Goal: Task Accomplishment & Management: Complete application form

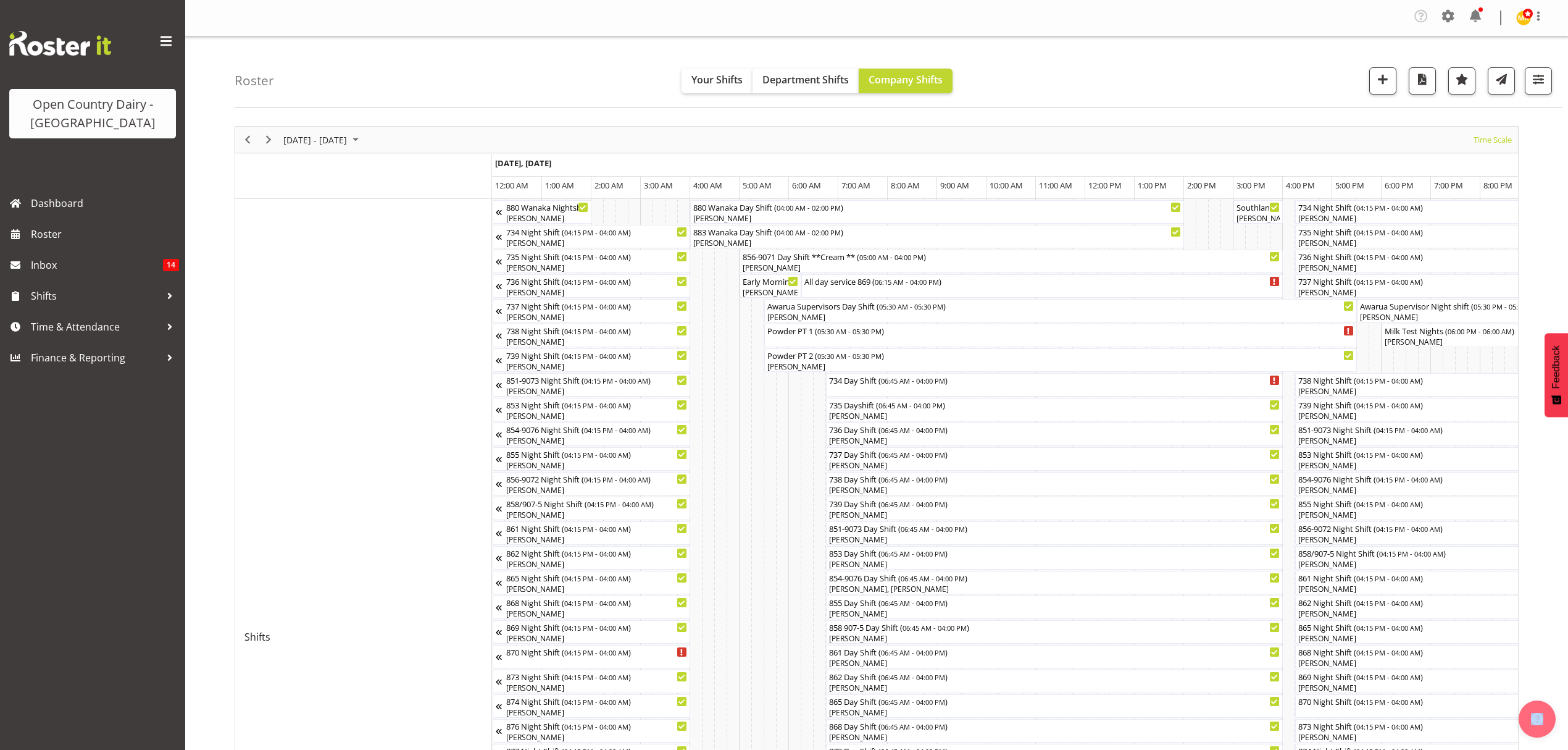
scroll to position [0, 7271]
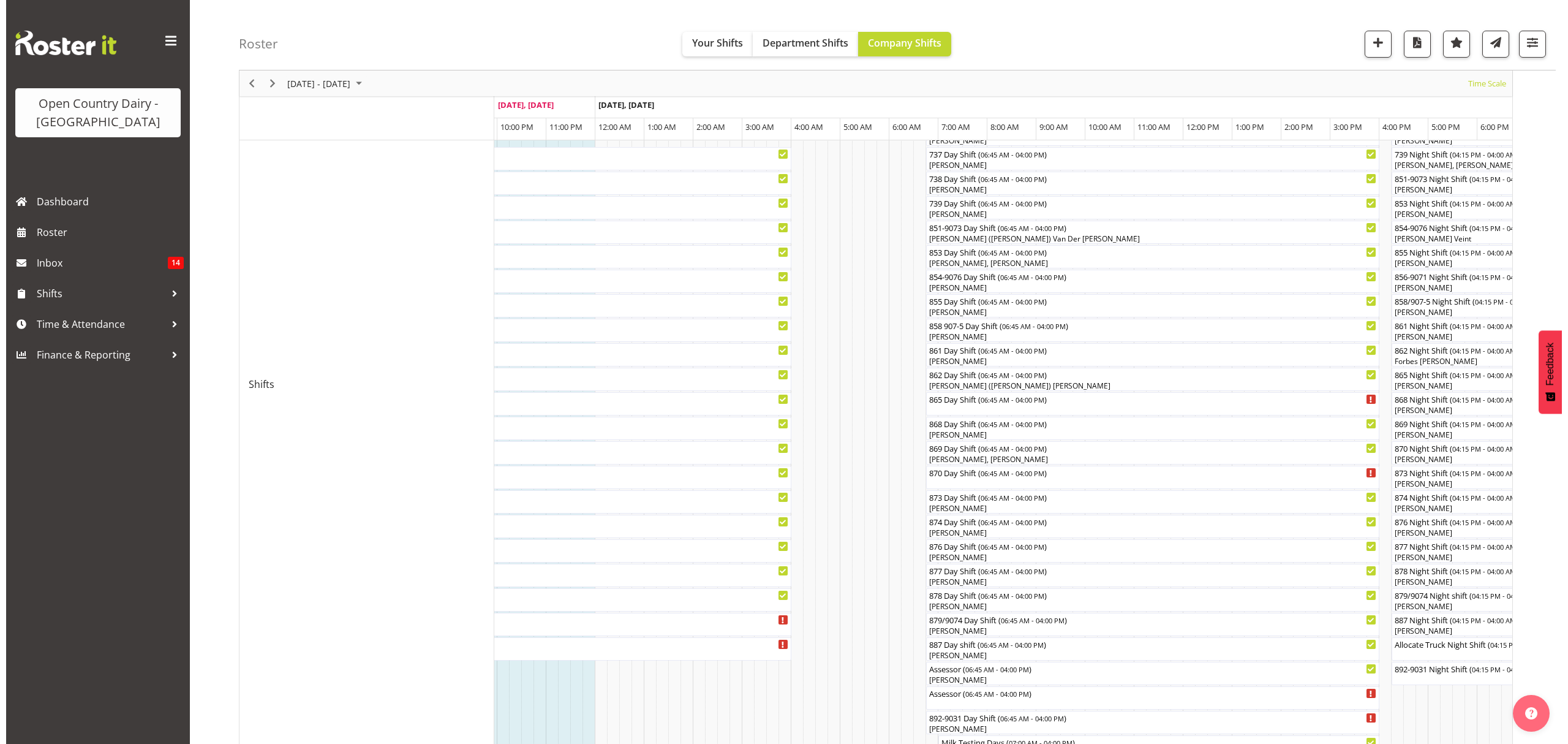
scroll to position [165, 0]
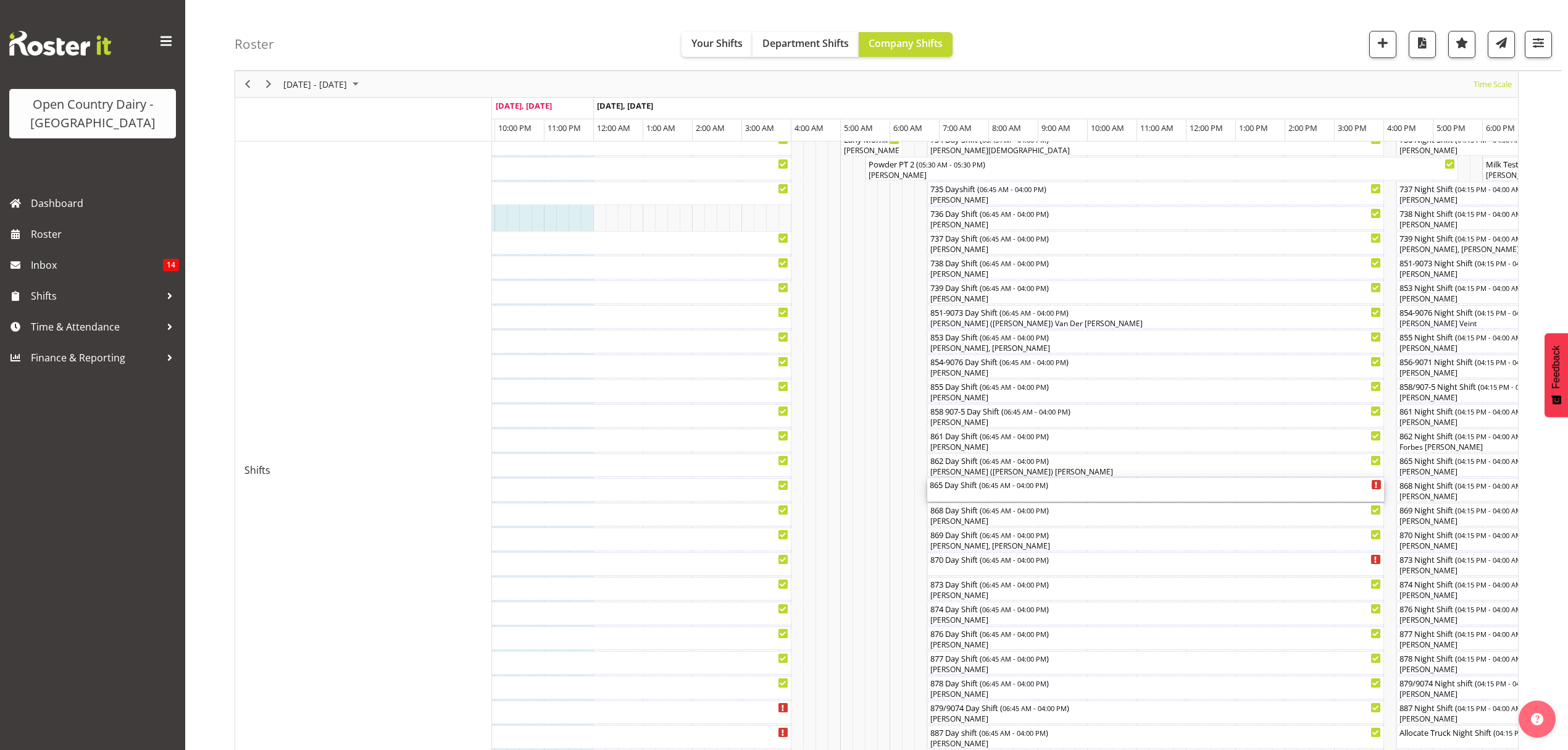
click at [1000, 490] on div "865 Day Shift ( 06:45 AM - 04:00 PM )" at bounding box center [1155, 484] width 452 height 12
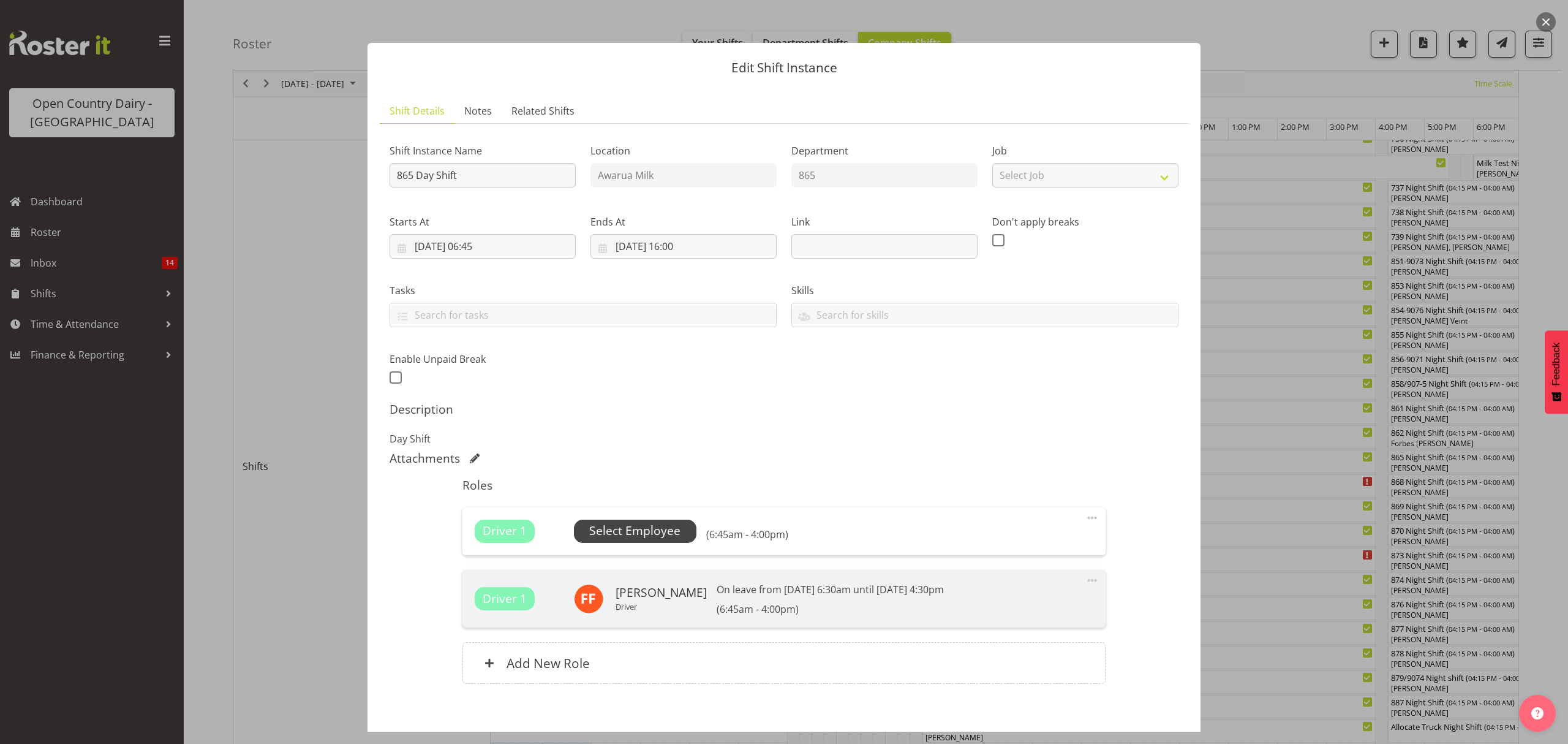
click at [626, 529] on span "Select Employee" at bounding box center [635, 531] width 91 height 18
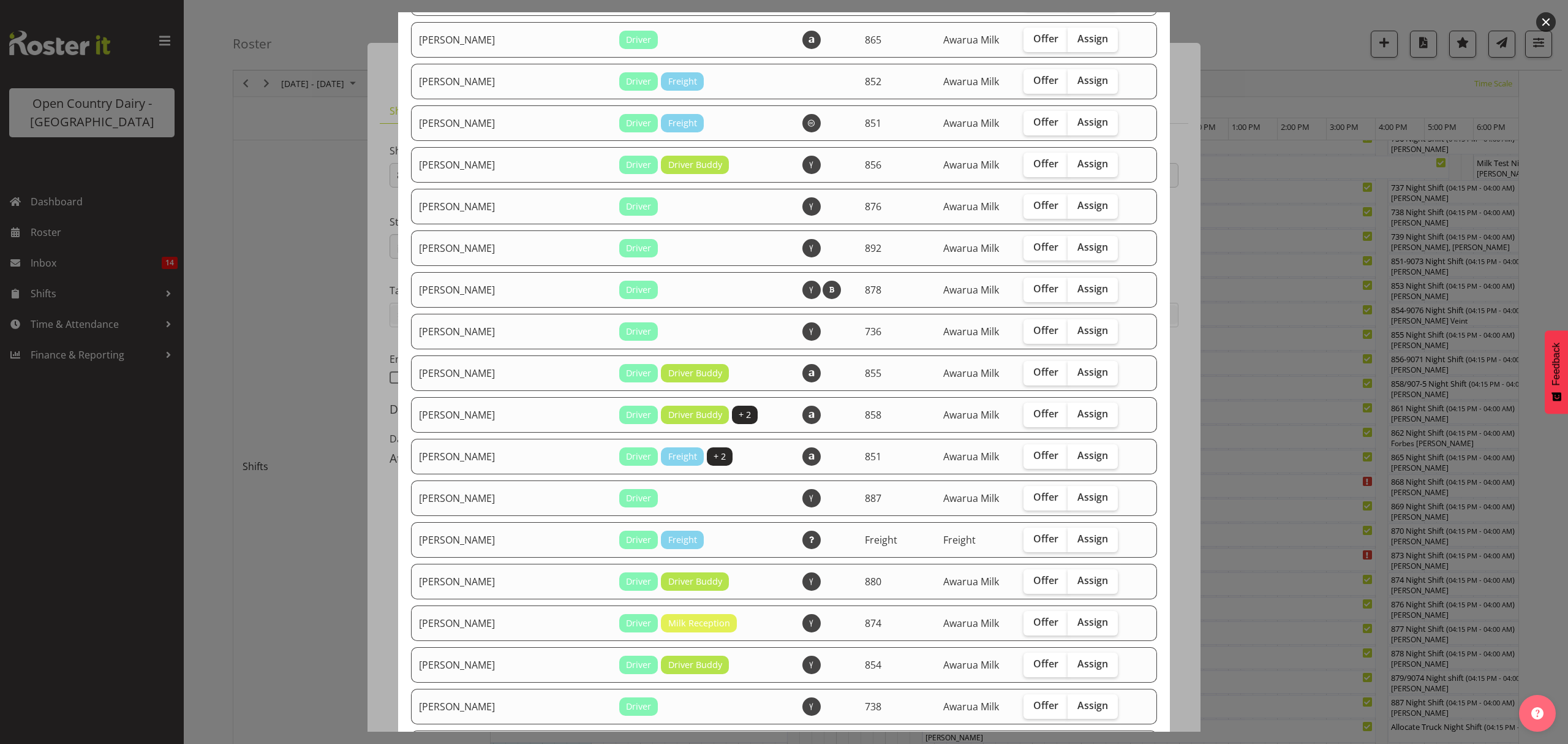
scroll to position [621, 0]
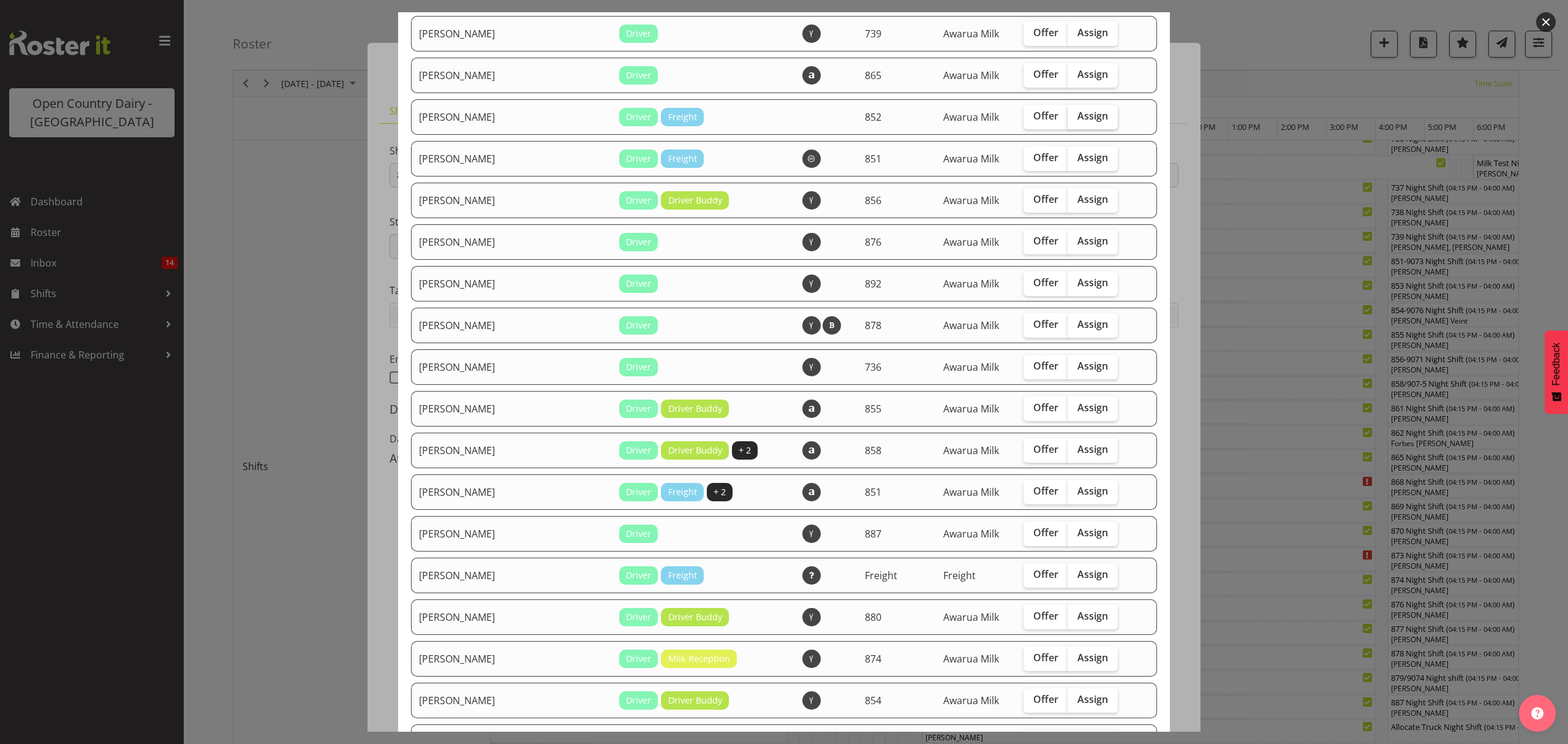
click at [1068, 107] on label "Assign" at bounding box center [1092, 117] width 50 height 25
click at [1068, 112] on input "Assign" at bounding box center [1071, 116] width 8 height 8
checkbox input "true"
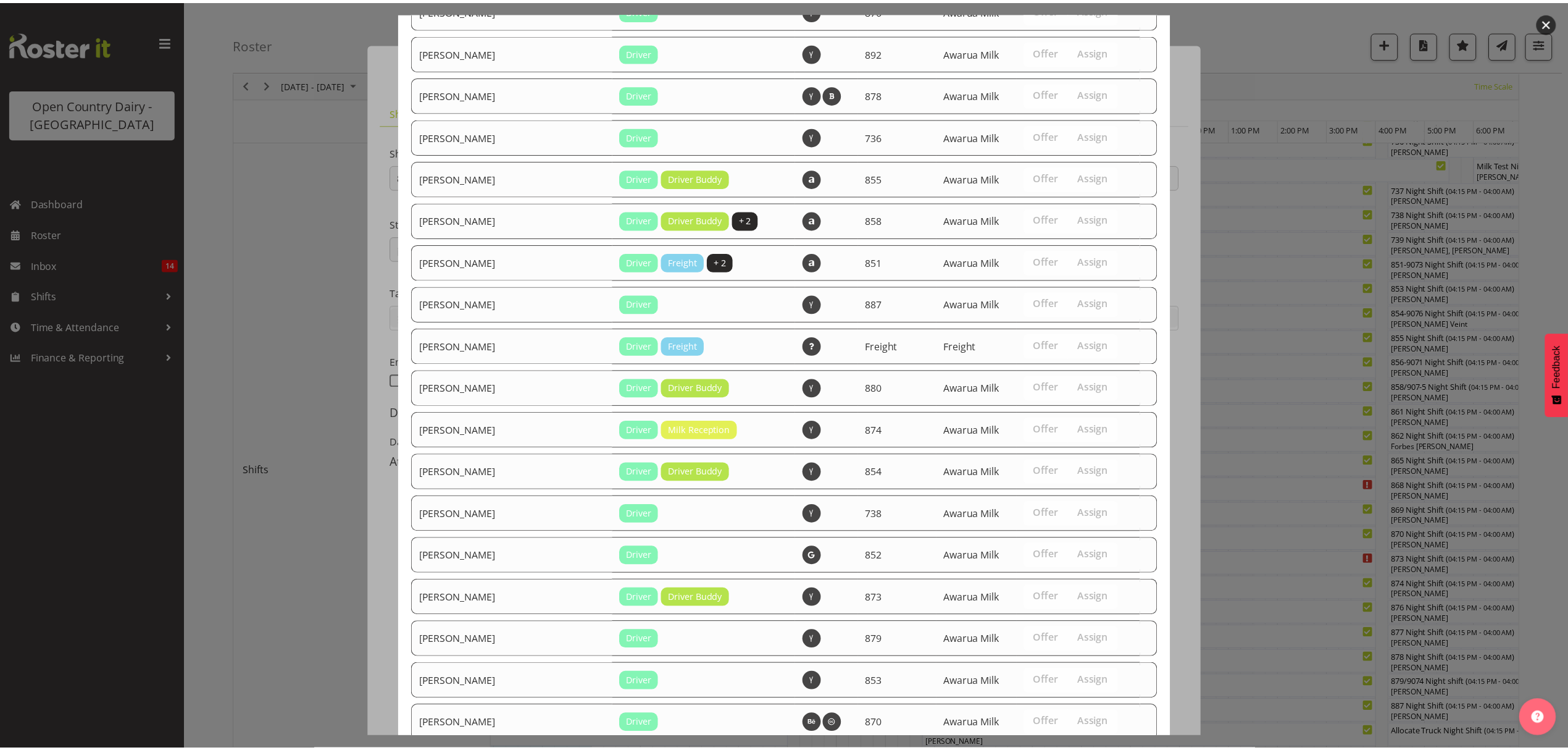
scroll to position [956, 0]
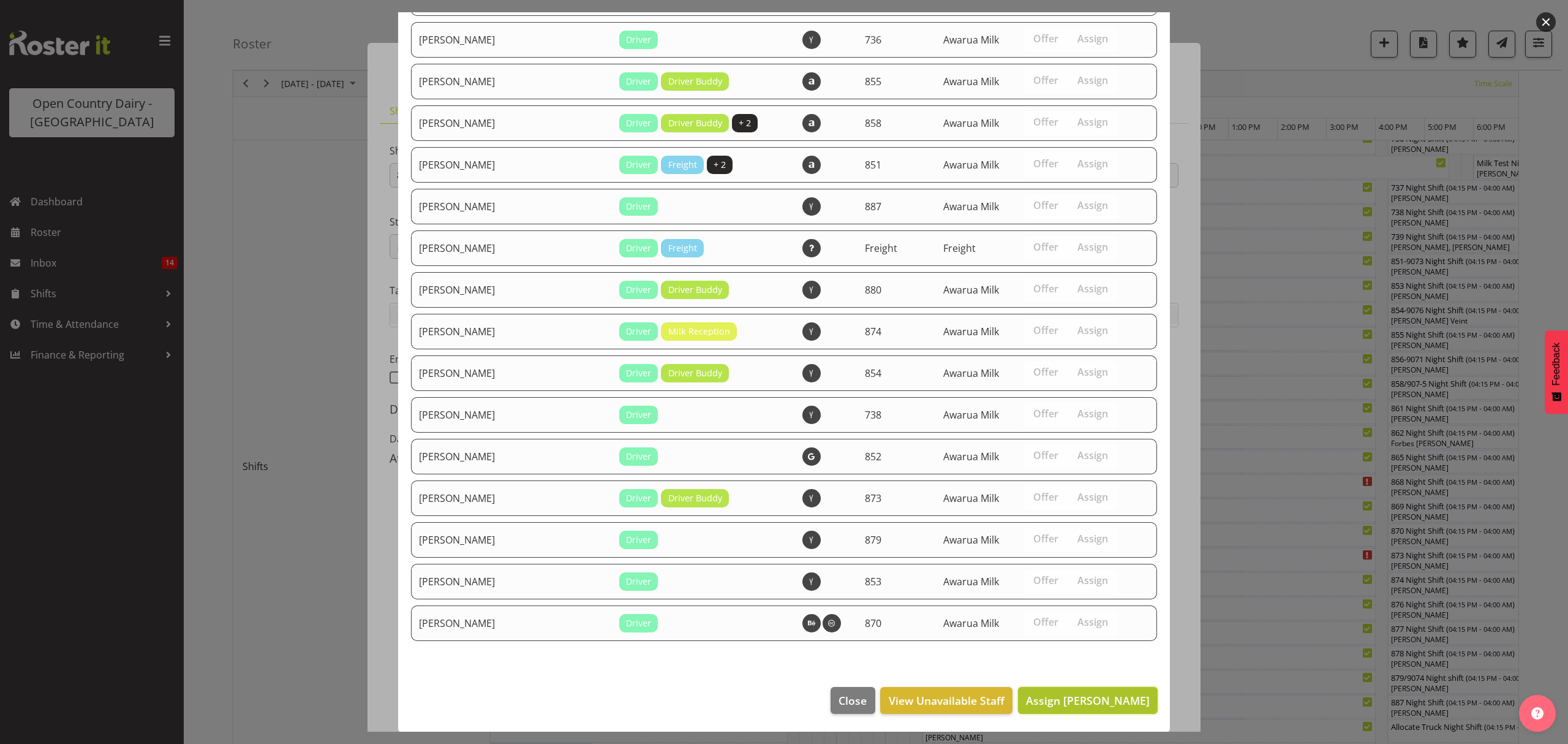
drag, startPoint x: 1085, startPoint y: 709, endPoint x: 1078, endPoint y: 704, distance: 8.6
click at [1085, 708] on button "Assign Glenn Tither" at bounding box center [1087, 700] width 140 height 27
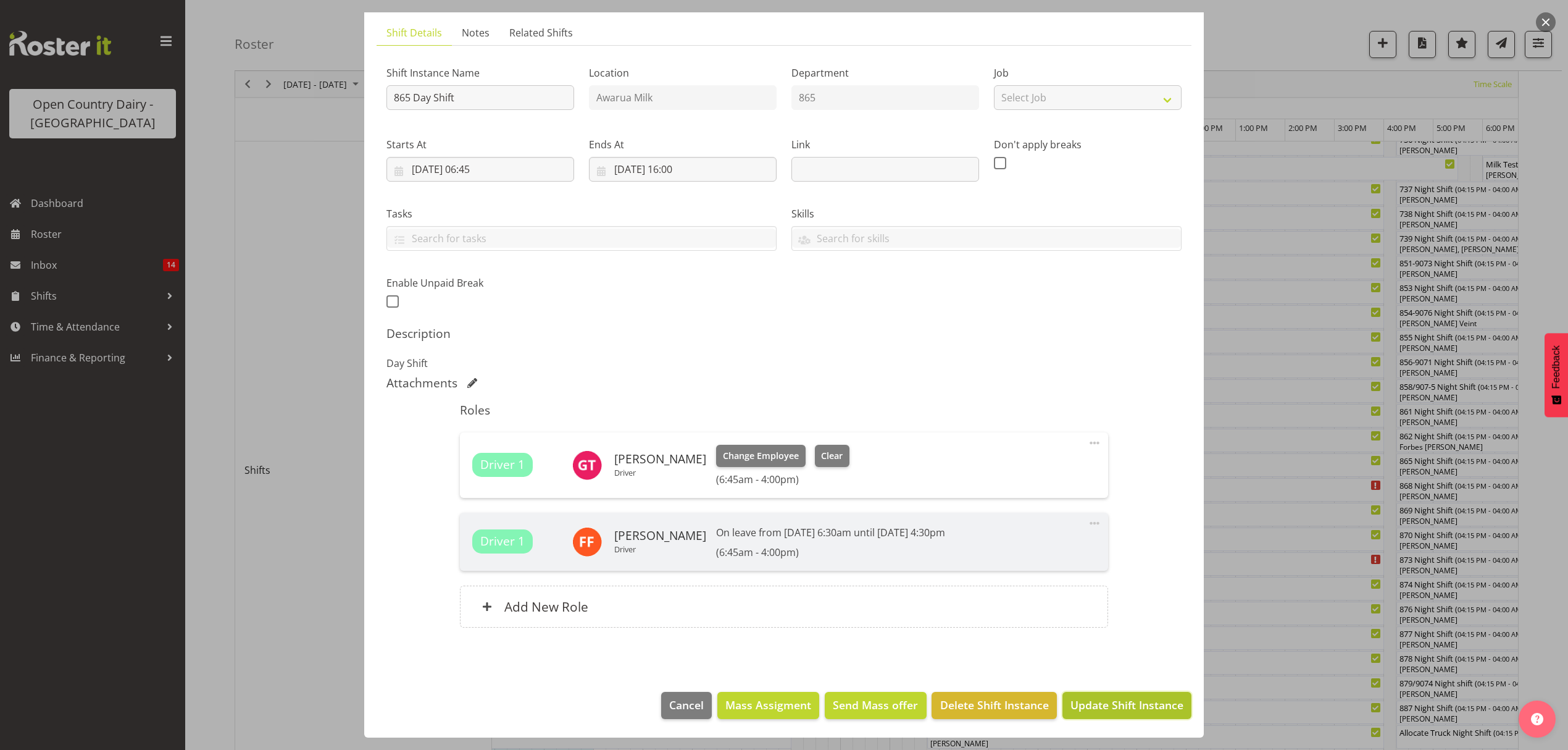
click at [1080, 695] on button "Update Shift Instance" at bounding box center [1127, 705] width 129 height 27
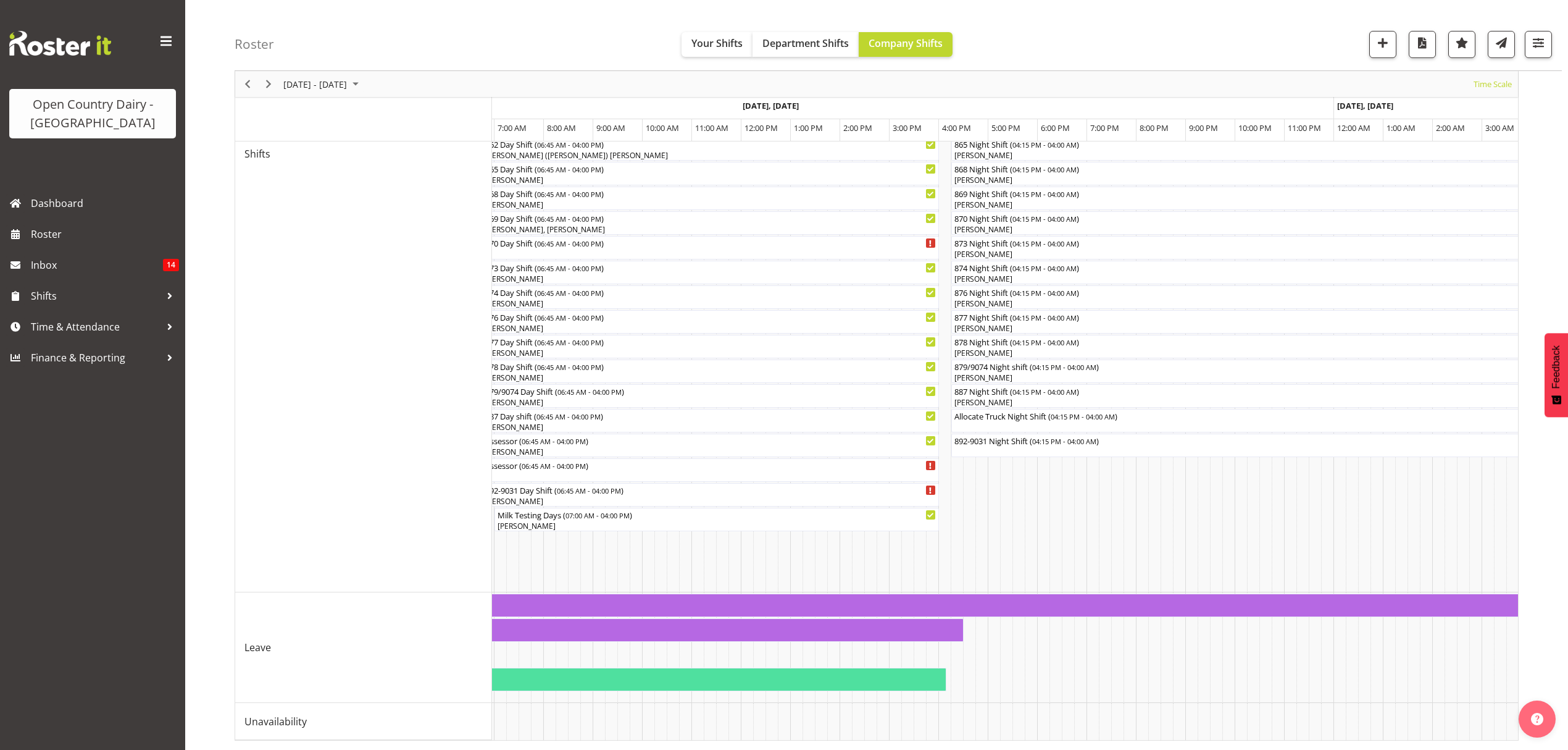
scroll to position [0, 0]
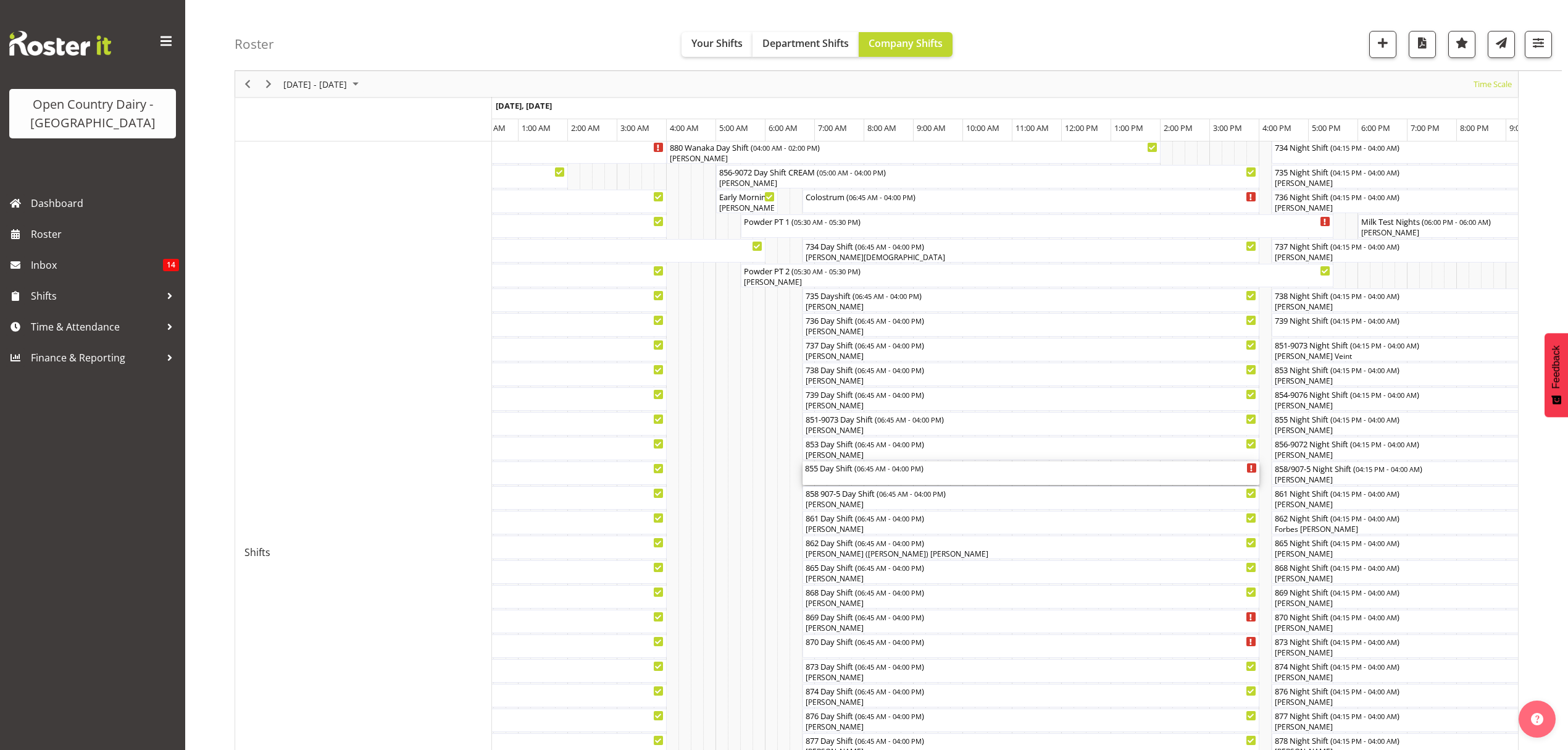
click at [890, 466] on span "06:45 AM - 04:00 PM" at bounding box center [889, 469] width 64 height 10
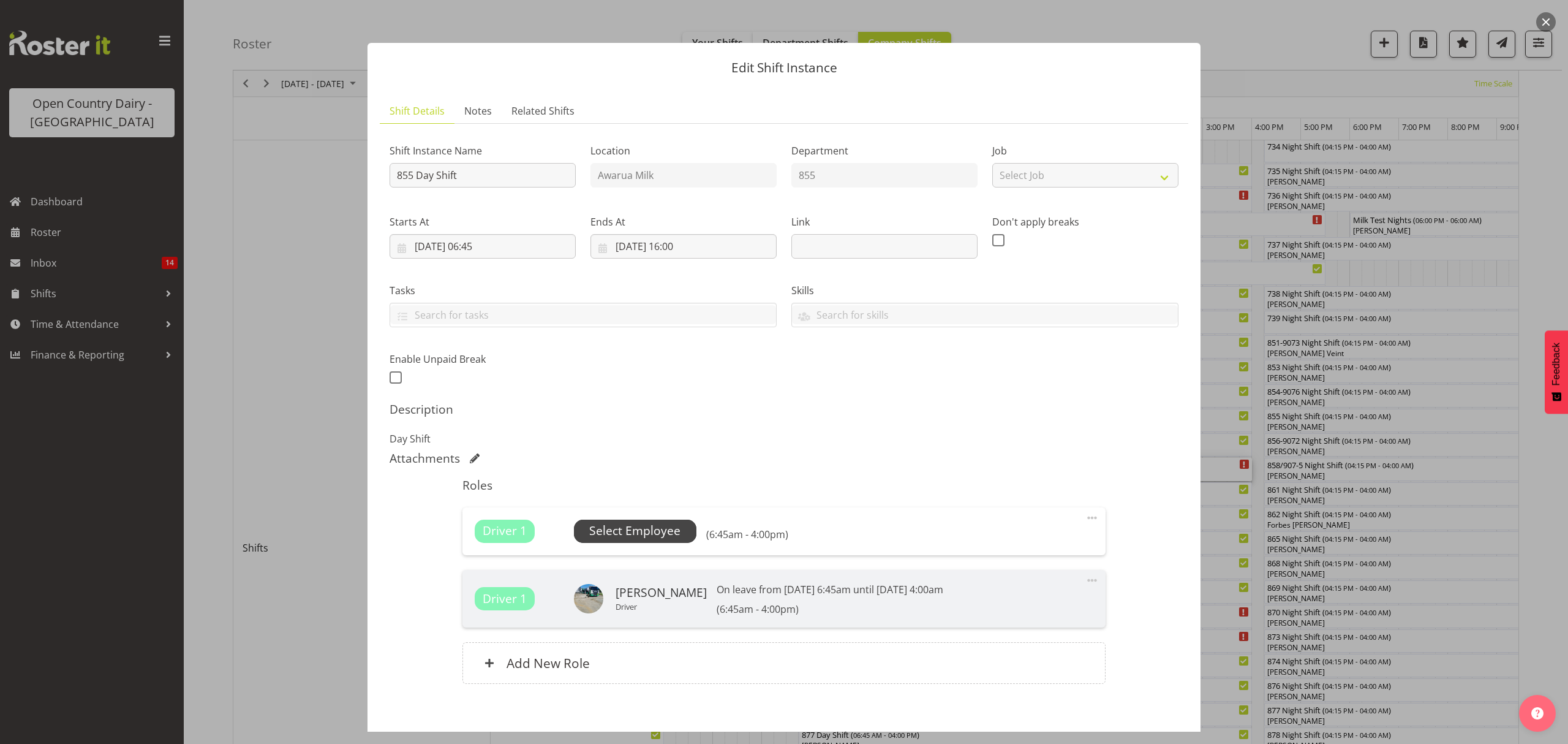
click at [680, 528] on span "Select Employee" at bounding box center [635, 531] width 123 height 23
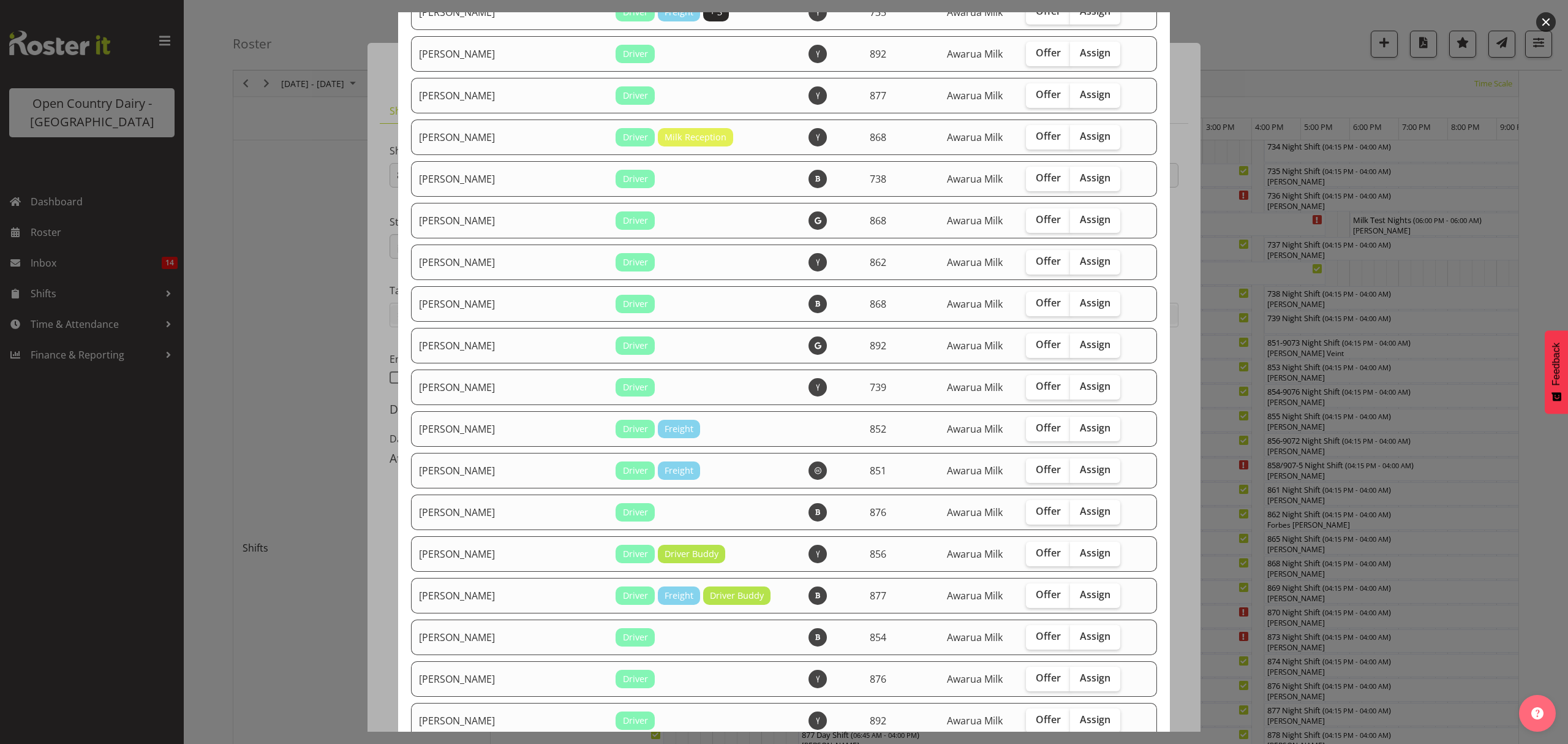
scroll to position [490, 0]
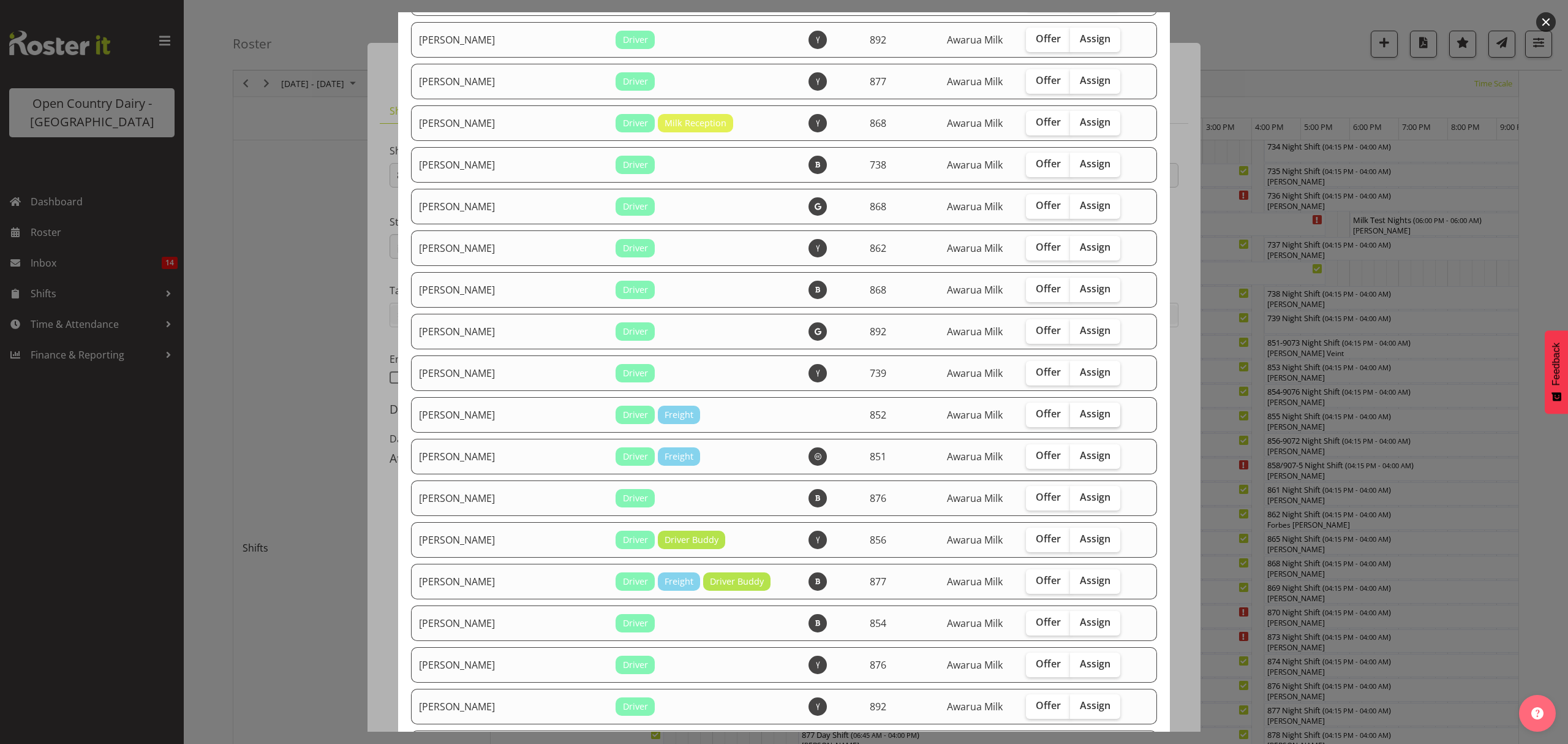
click at [1085, 416] on span "Assign" at bounding box center [1095, 413] width 30 height 12
click at [1078, 416] on input "Assign" at bounding box center [1074, 413] width 8 height 8
checkbox input "true"
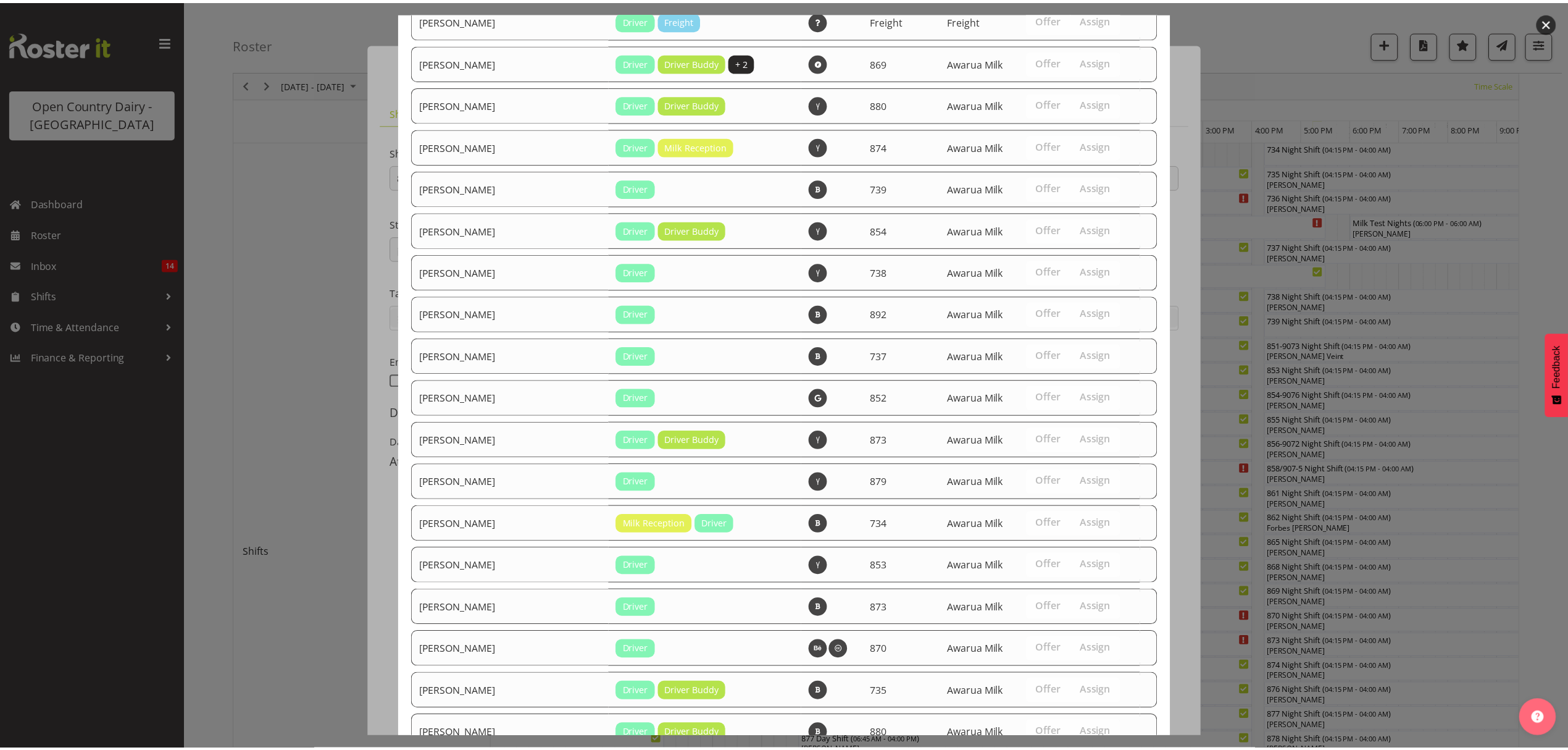
scroll to position [1544, 0]
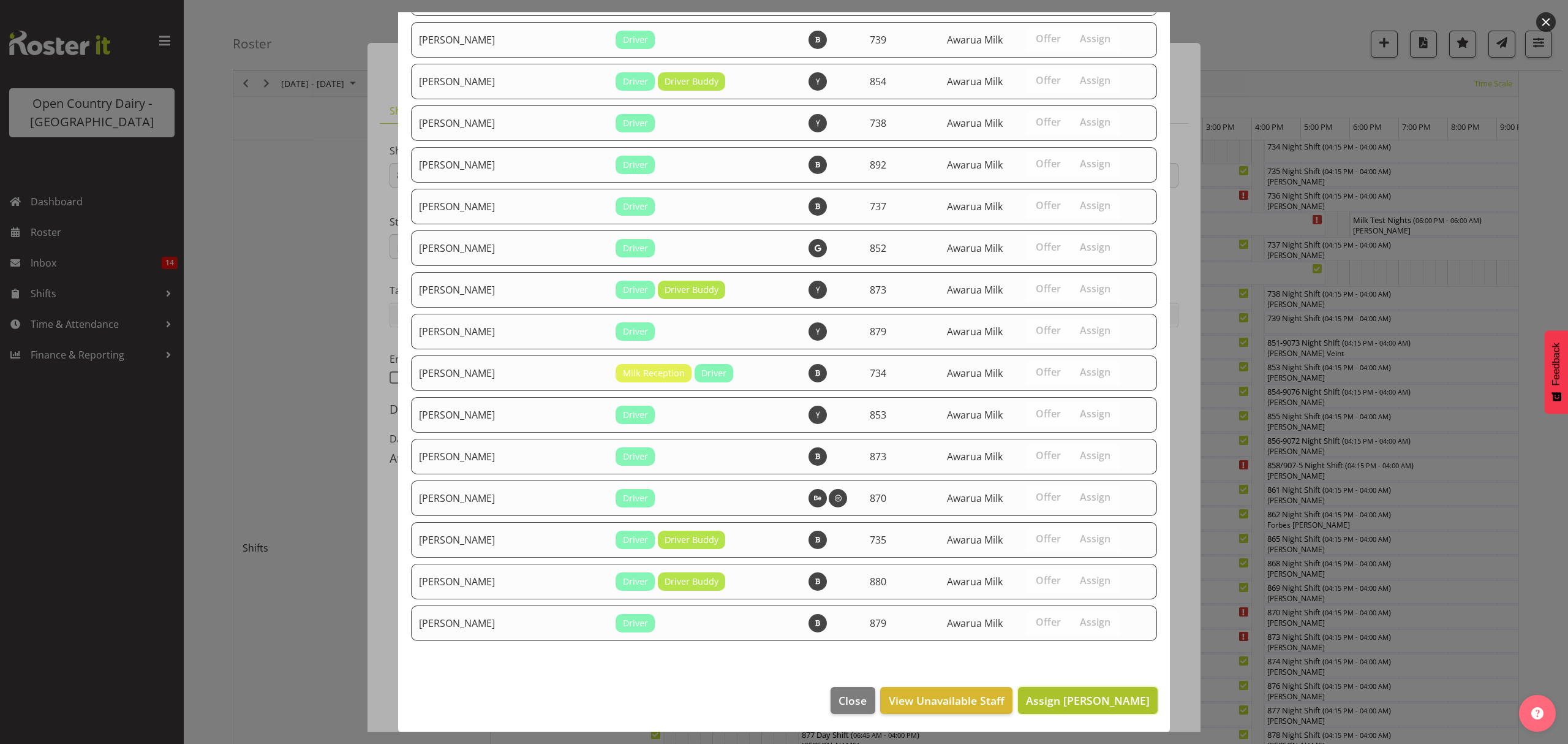
click at [1105, 708] on button "Assign Glenn Tither" at bounding box center [1087, 700] width 140 height 27
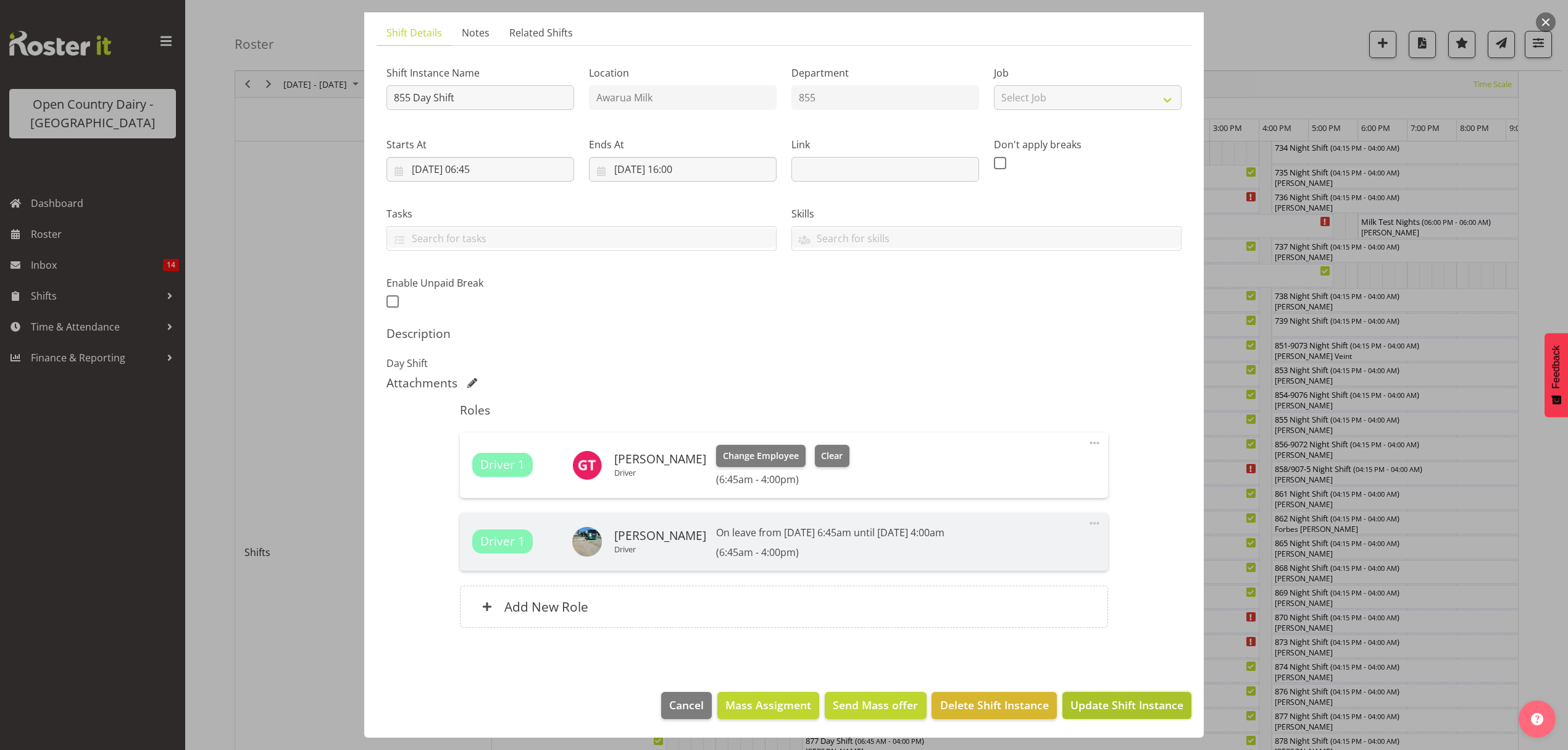
click at [1113, 705] on span "Update Shift Instance" at bounding box center [1127, 705] width 113 height 16
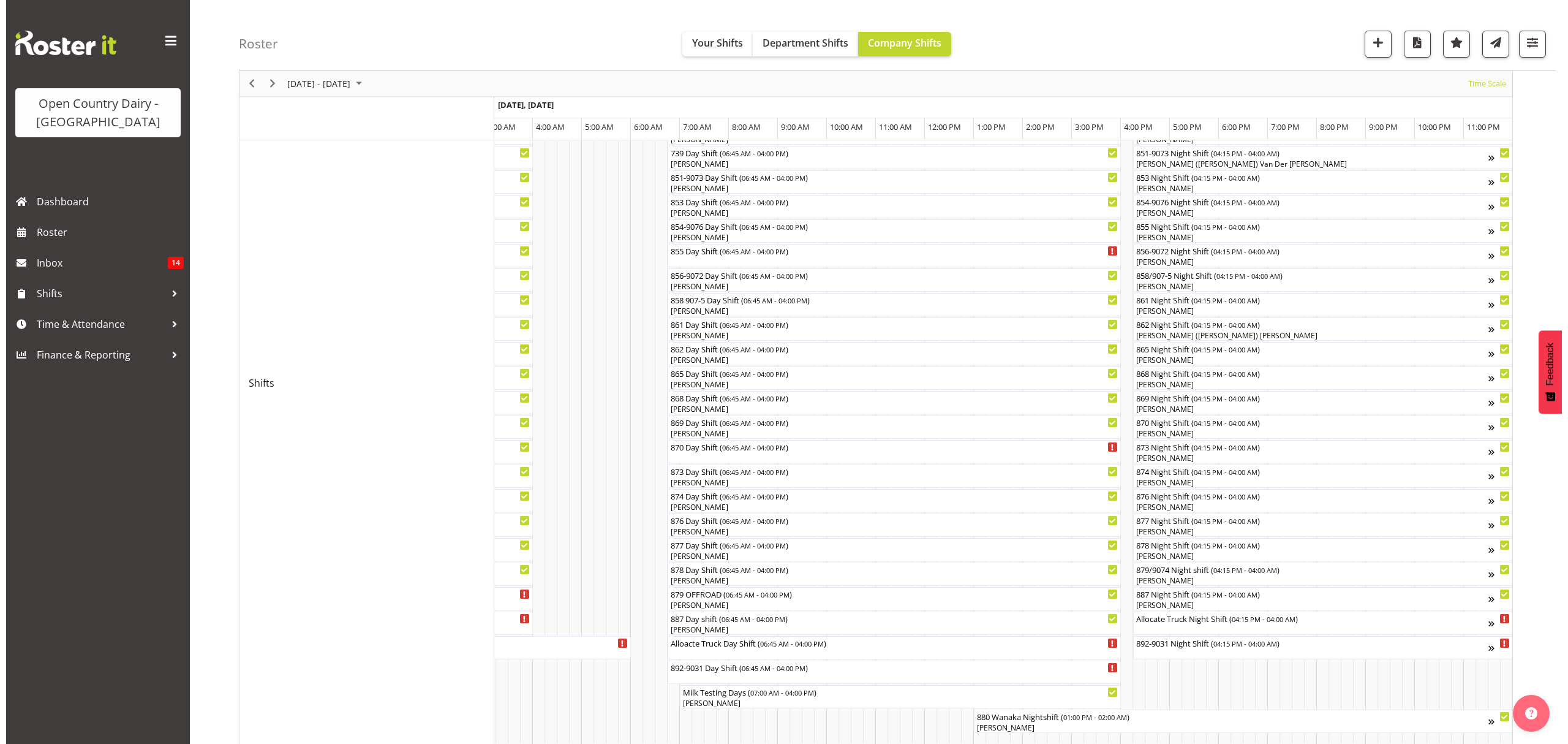
scroll to position [0, 0]
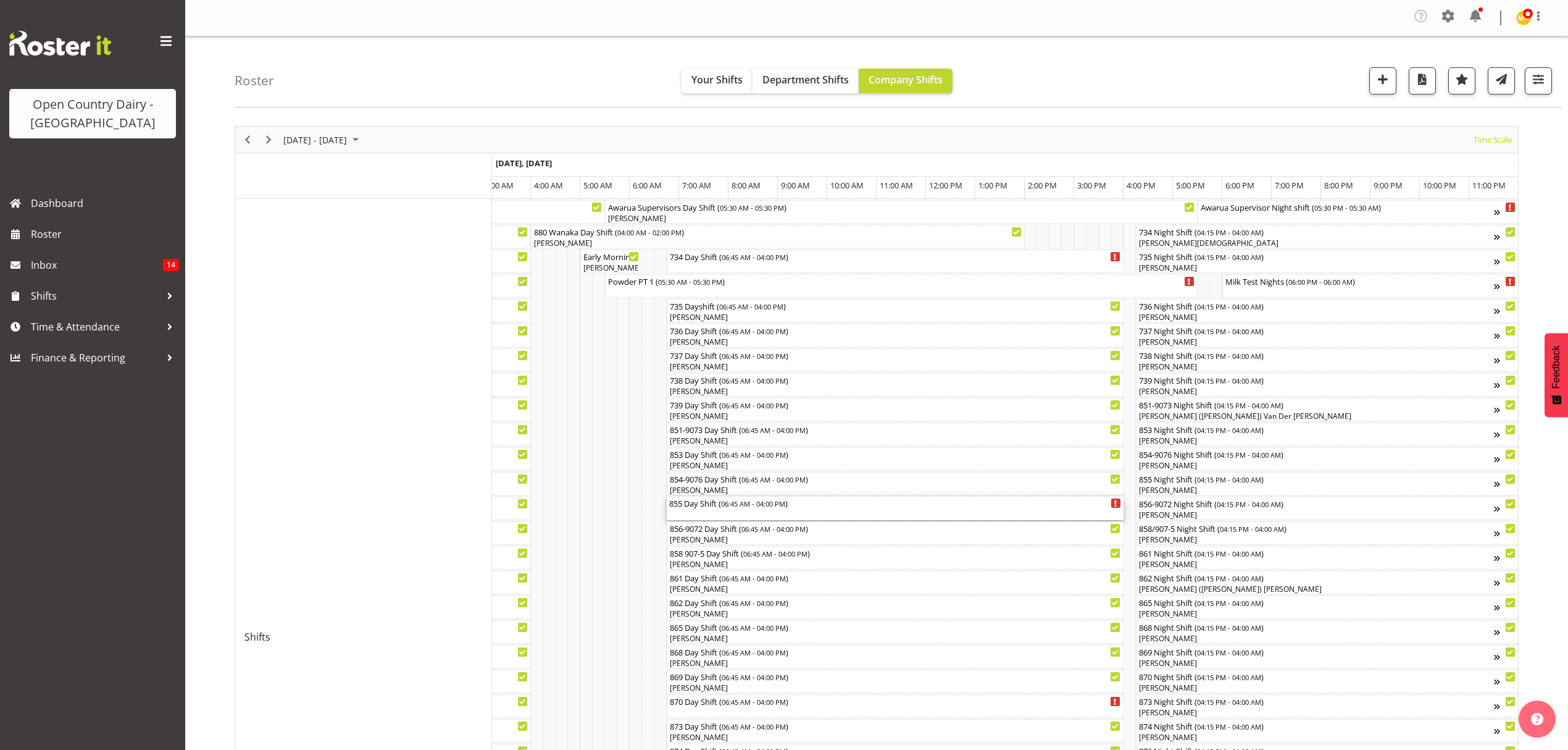
click at [749, 512] on div "855 Day Shift ( 06:45 AM - 04:00 PM )" at bounding box center [895, 508] width 452 height 23
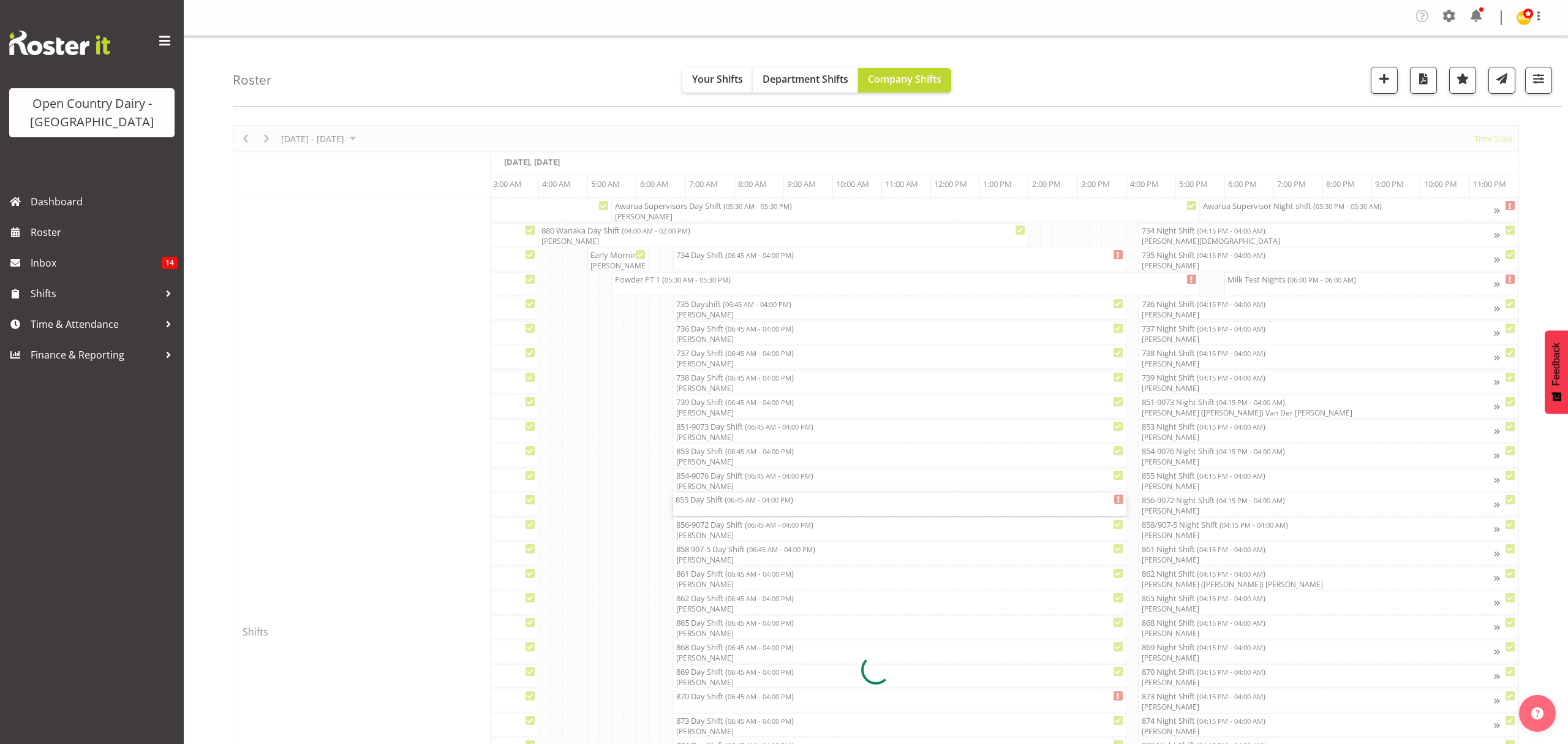
scroll to position [0, 7205]
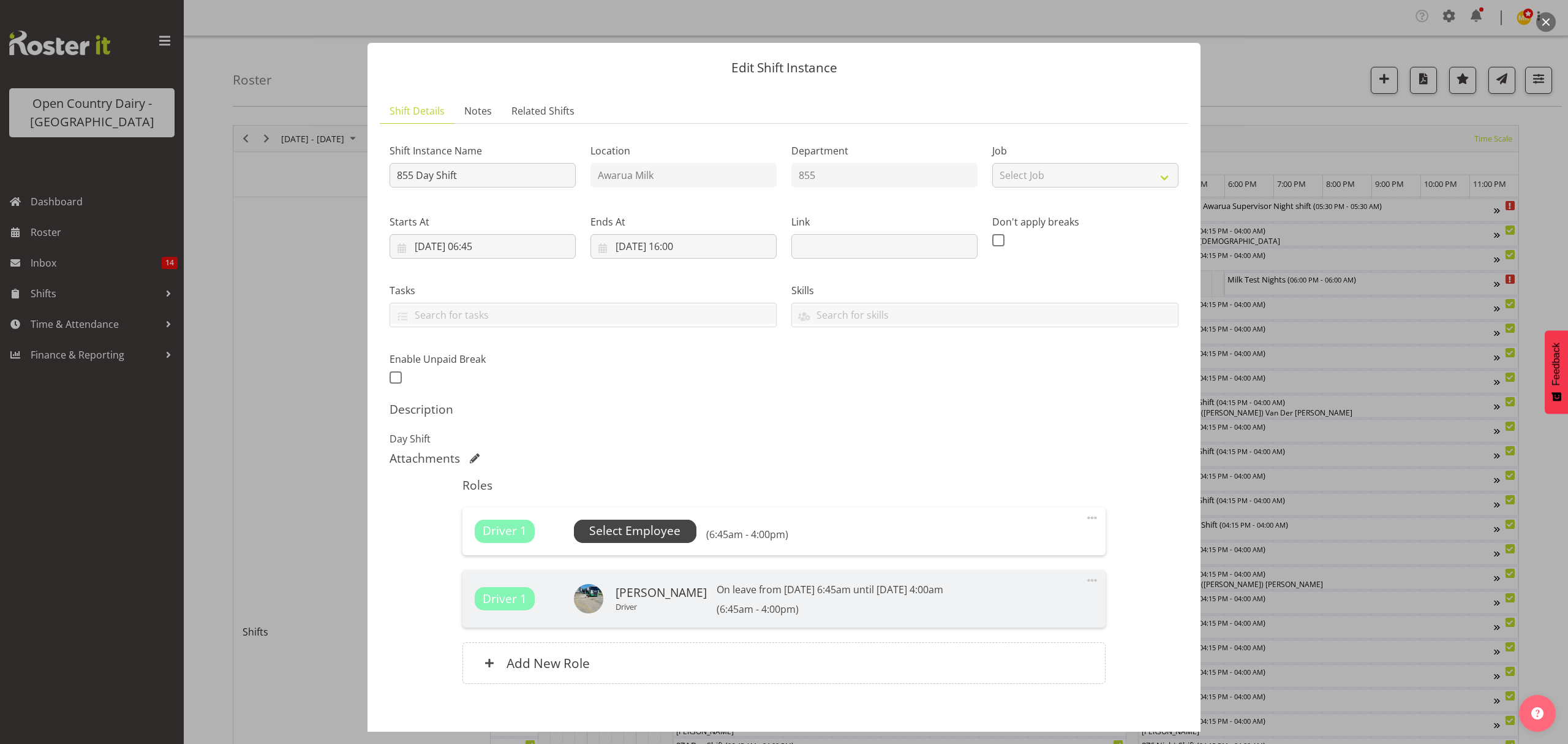
click at [642, 527] on span "Select Employee" at bounding box center [635, 531] width 91 height 18
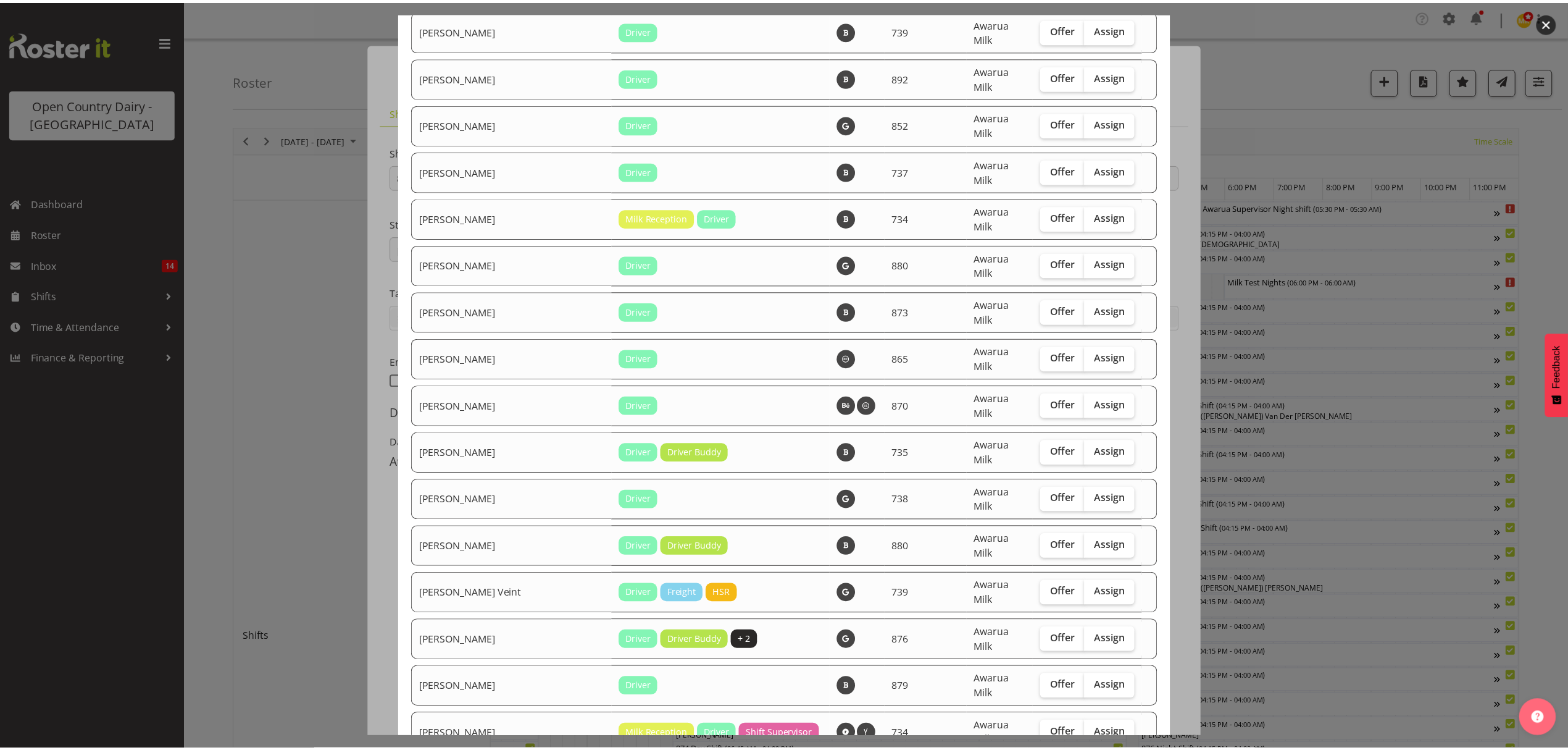
scroll to position [2174, 0]
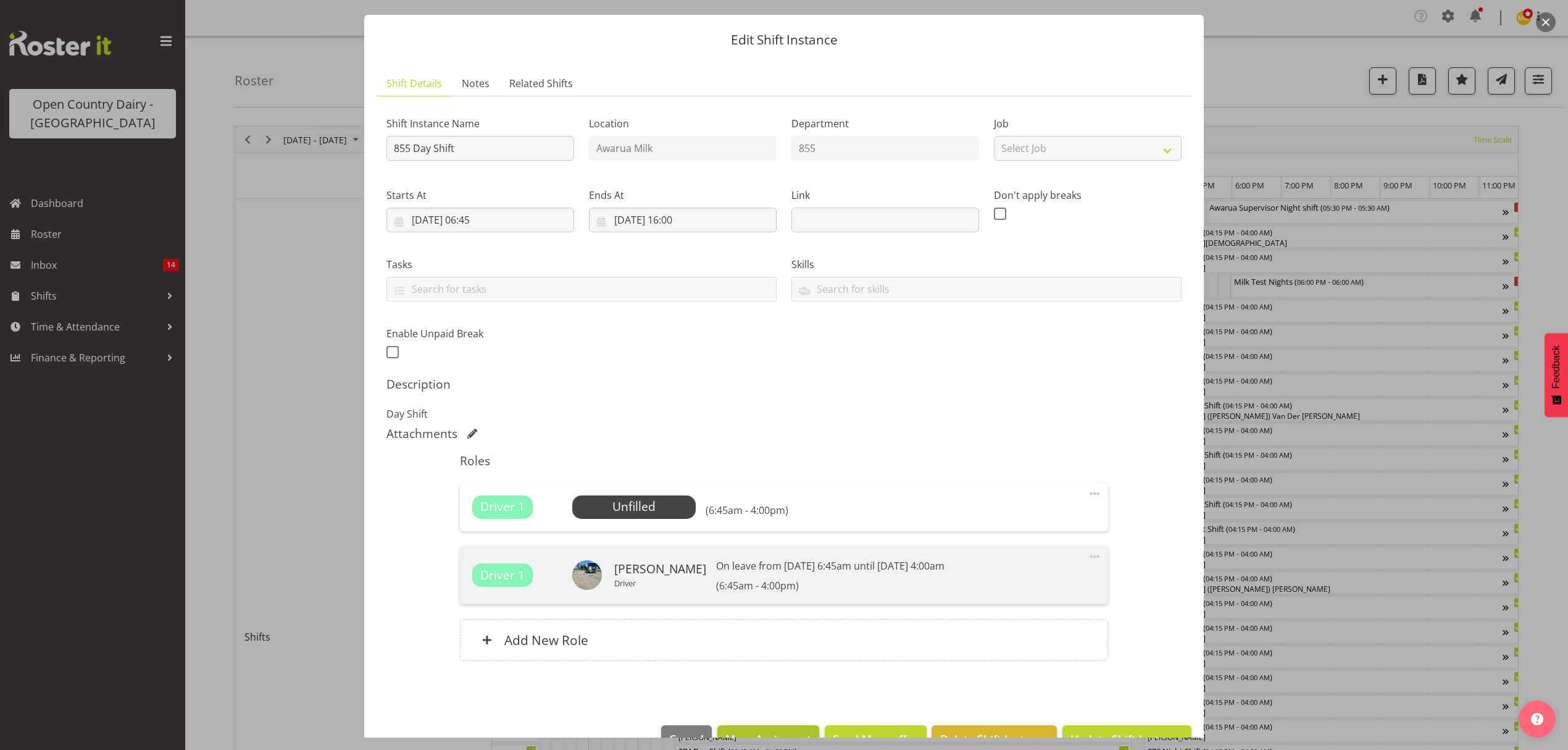
scroll to position [62, 0]
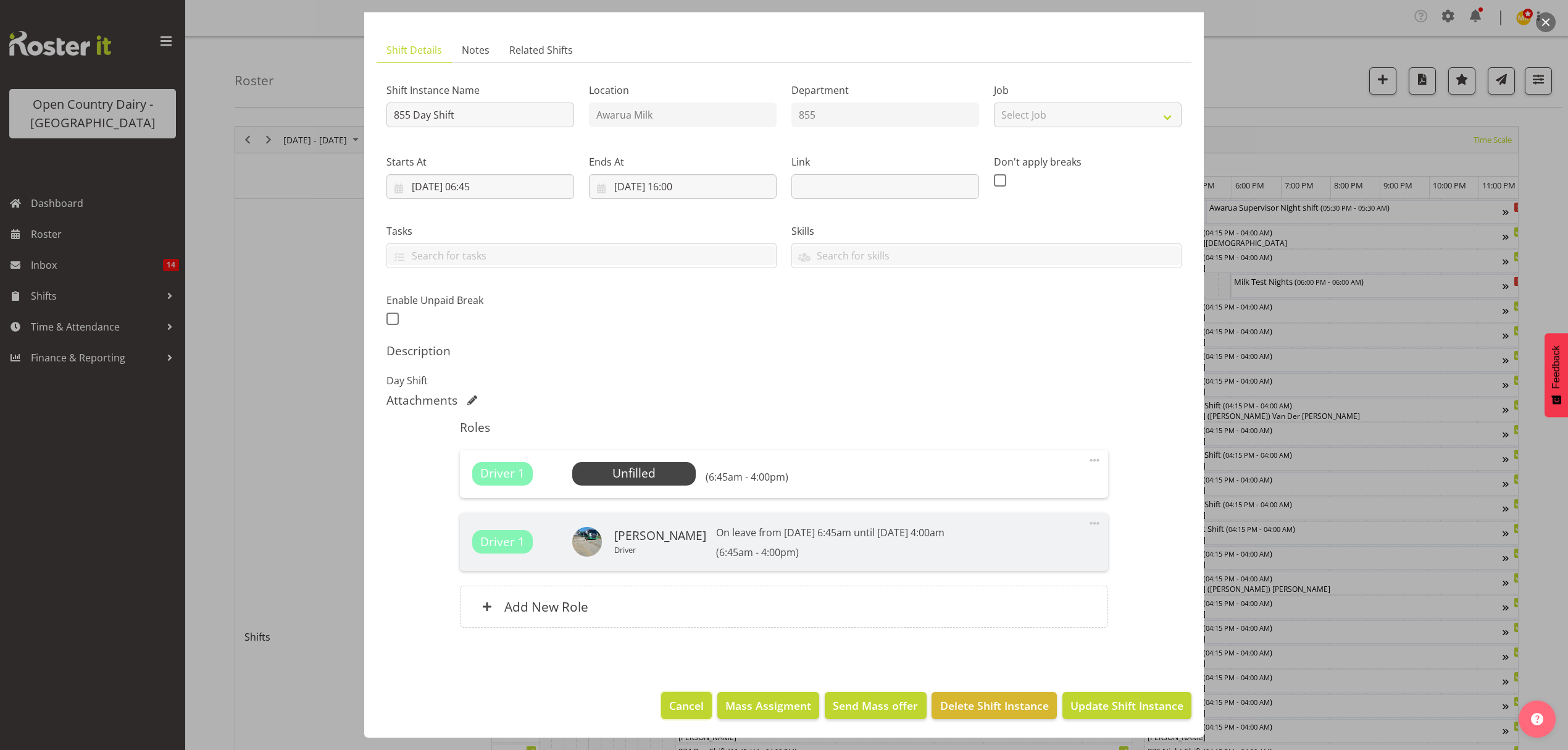
click at [696, 710] on button "Cancel" at bounding box center [686, 705] width 50 height 27
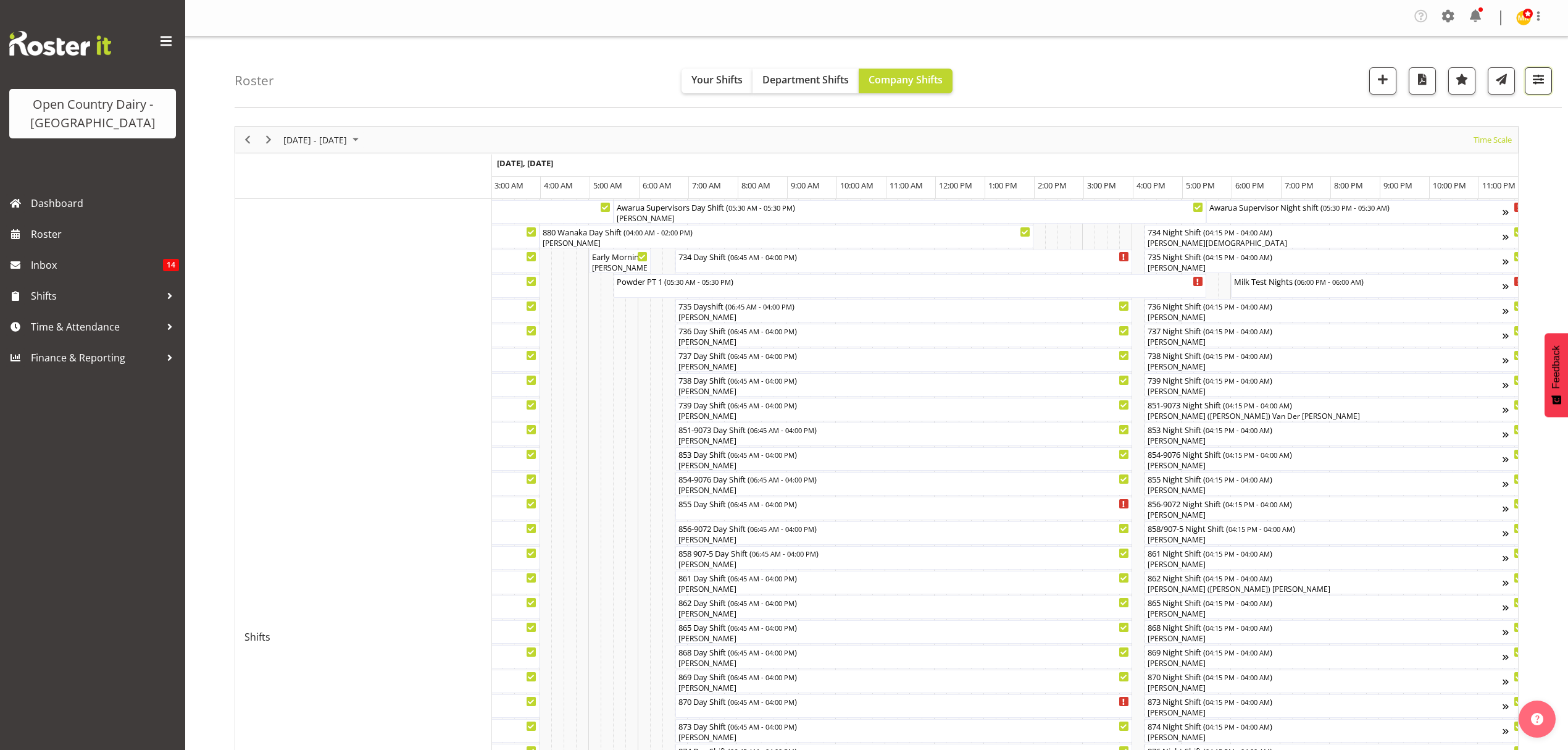
click at [1534, 68] on button "button" at bounding box center [1538, 80] width 27 height 27
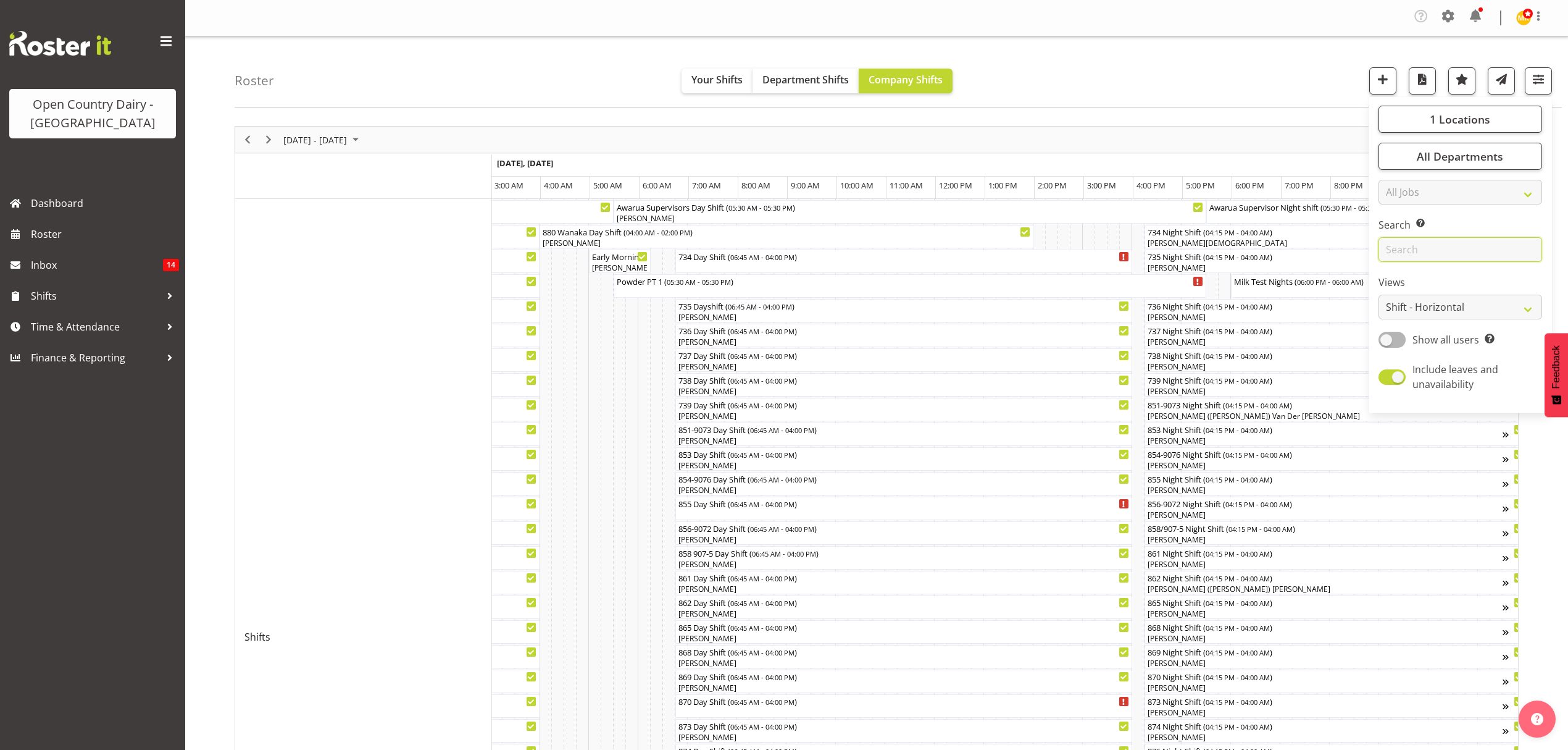
click at [1420, 247] on input "text" at bounding box center [1461, 249] width 164 height 25
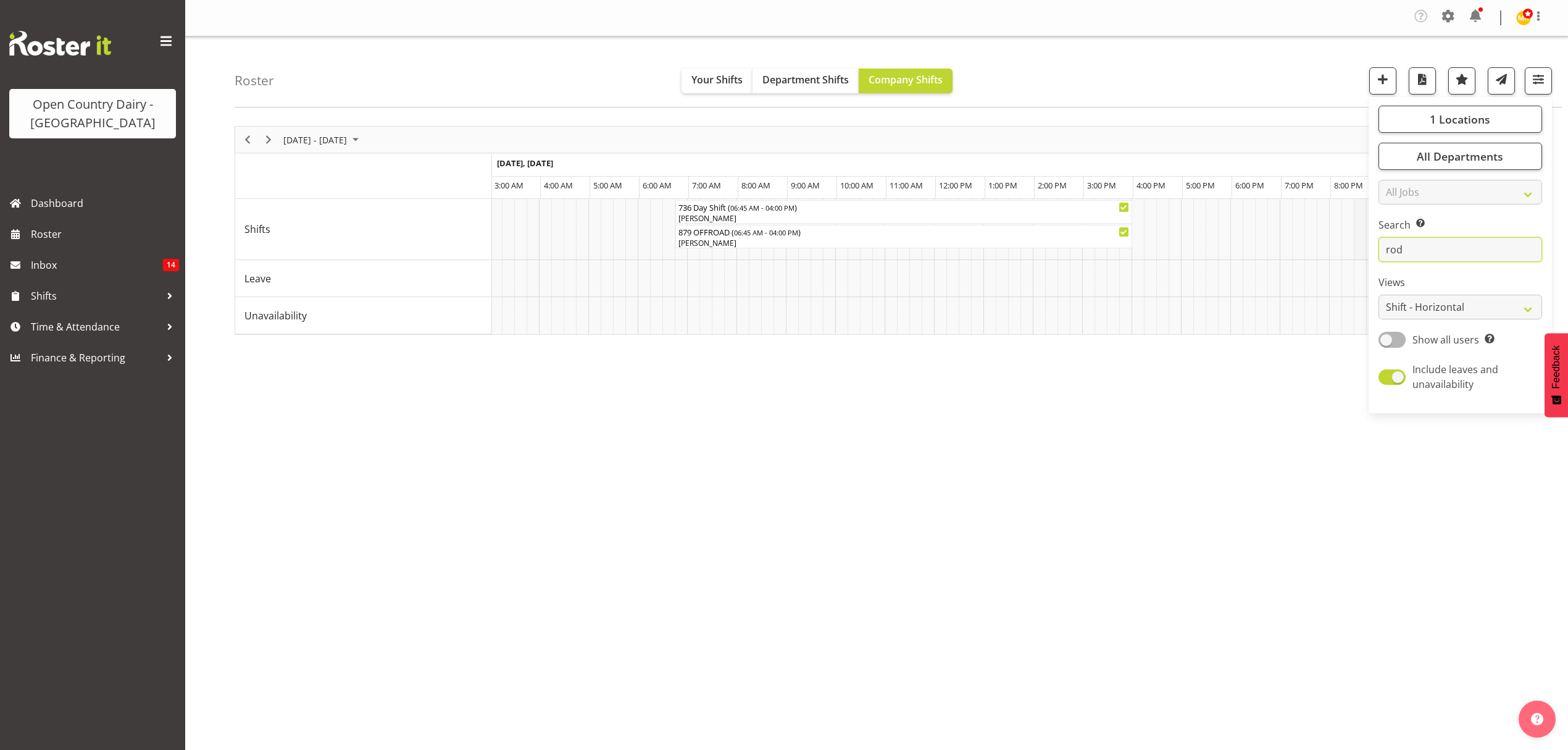
drag, startPoint x: 1426, startPoint y: 247, endPoint x: 1358, endPoint y: 249, distance: 68.0
click at [1358, 249] on div "Roster Your Shifts Department Shifts Company Shifts 1 Locations Clear Awarua Mi…" at bounding box center [876, 324] width 1383 height 575
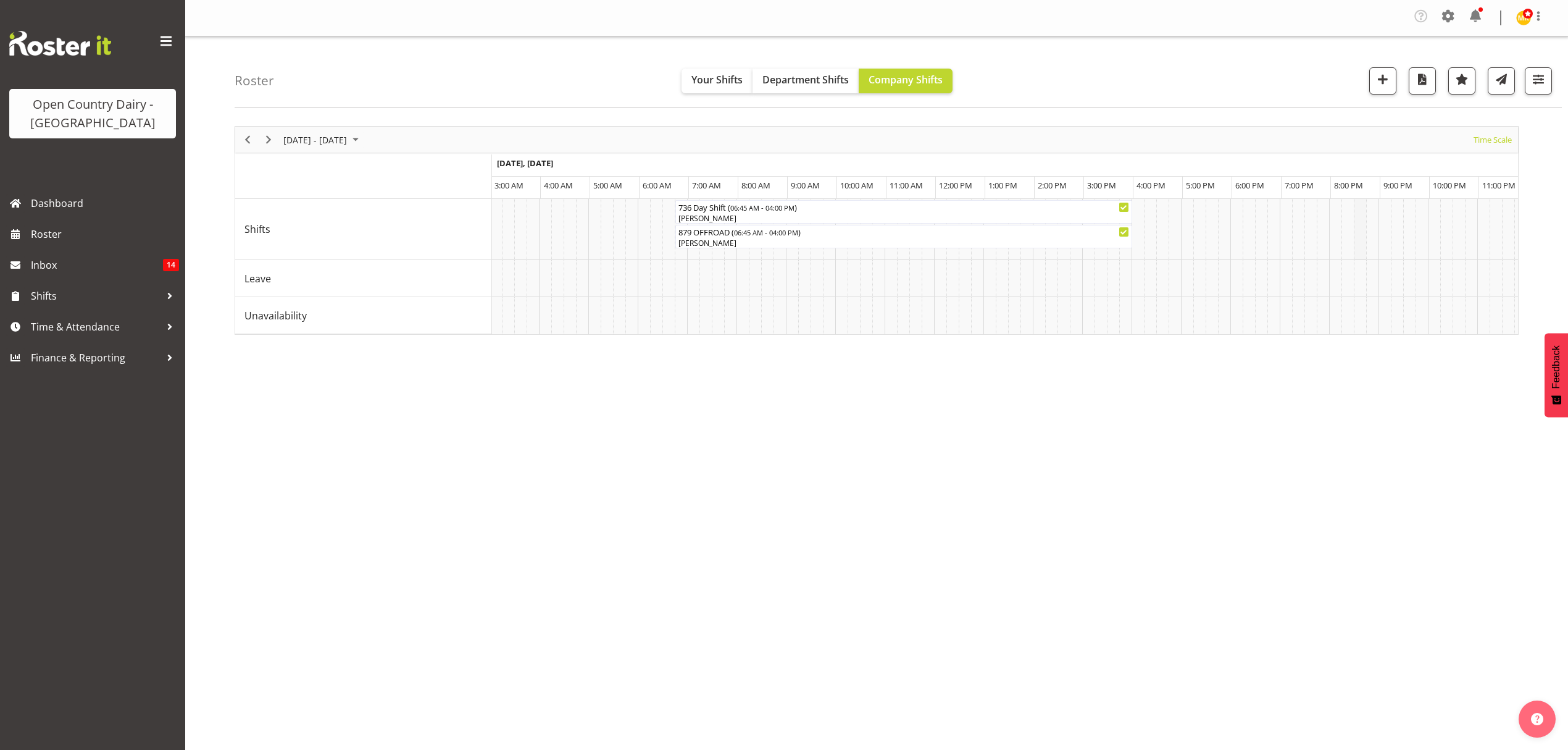
click at [1358, 249] on td "Timeline Week of September 10, 2025" at bounding box center [1360, 230] width 12 height 61
click at [1541, 75] on span "button" at bounding box center [1539, 79] width 16 height 16
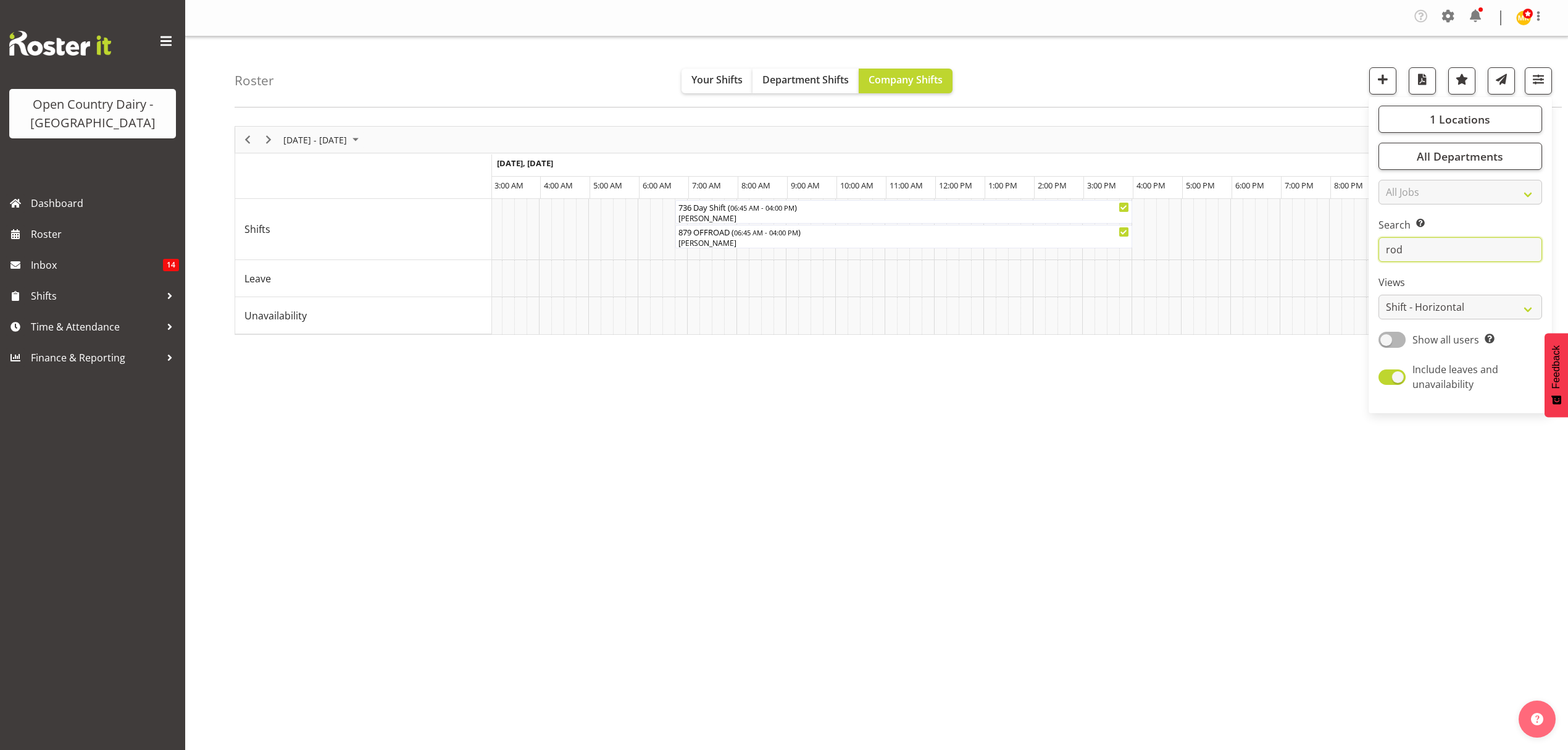
click at [1406, 245] on input "rod" at bounding box center [1461, 249] width 164 height 25
type input "r"
click at [1366, 433] on div "September 08 - 14, 2025 Today Timeline Day Timeline Week Timeline Fortnight Tim…" at bounding box center [901, 364] width 1333 height 494
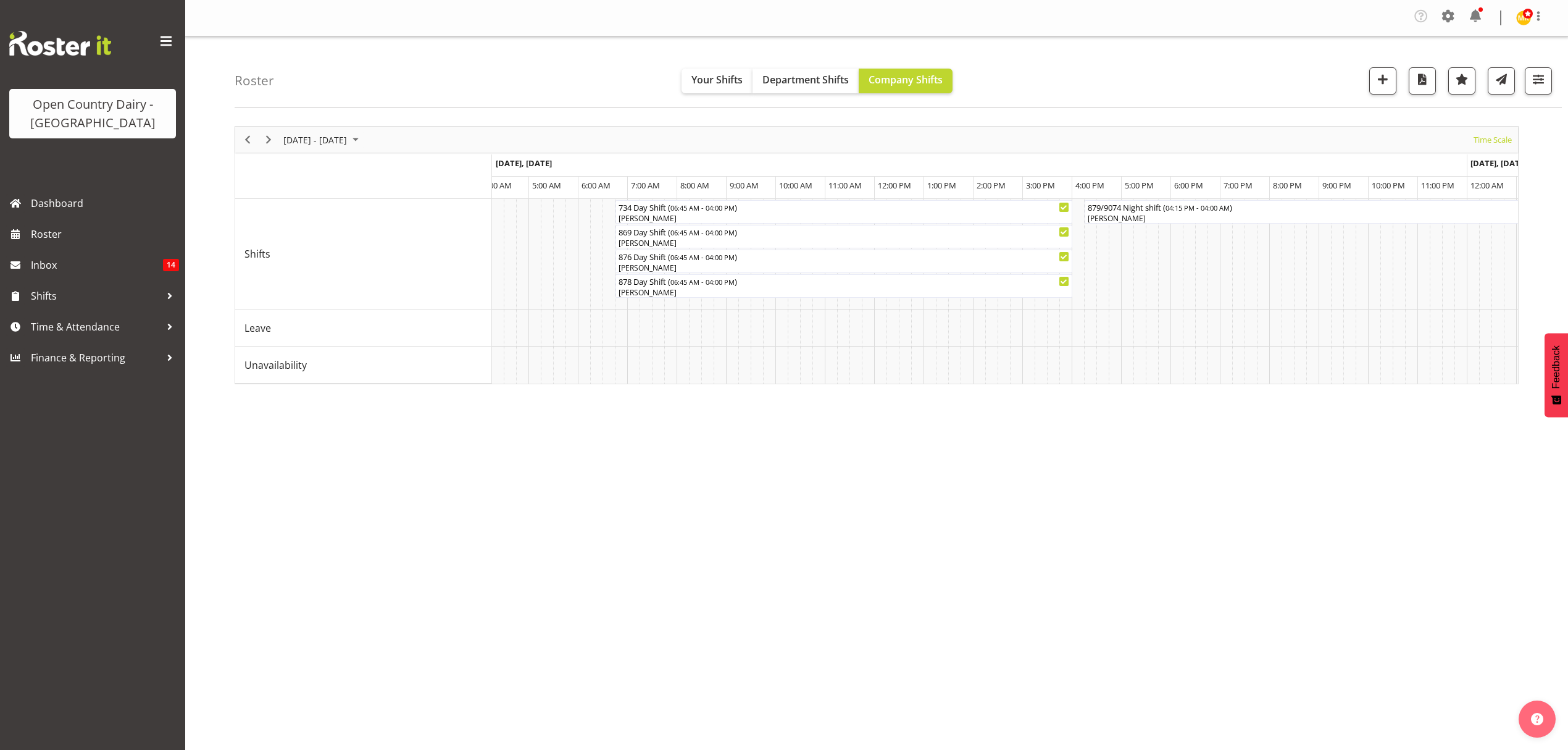
scroll to position [0, 6021]
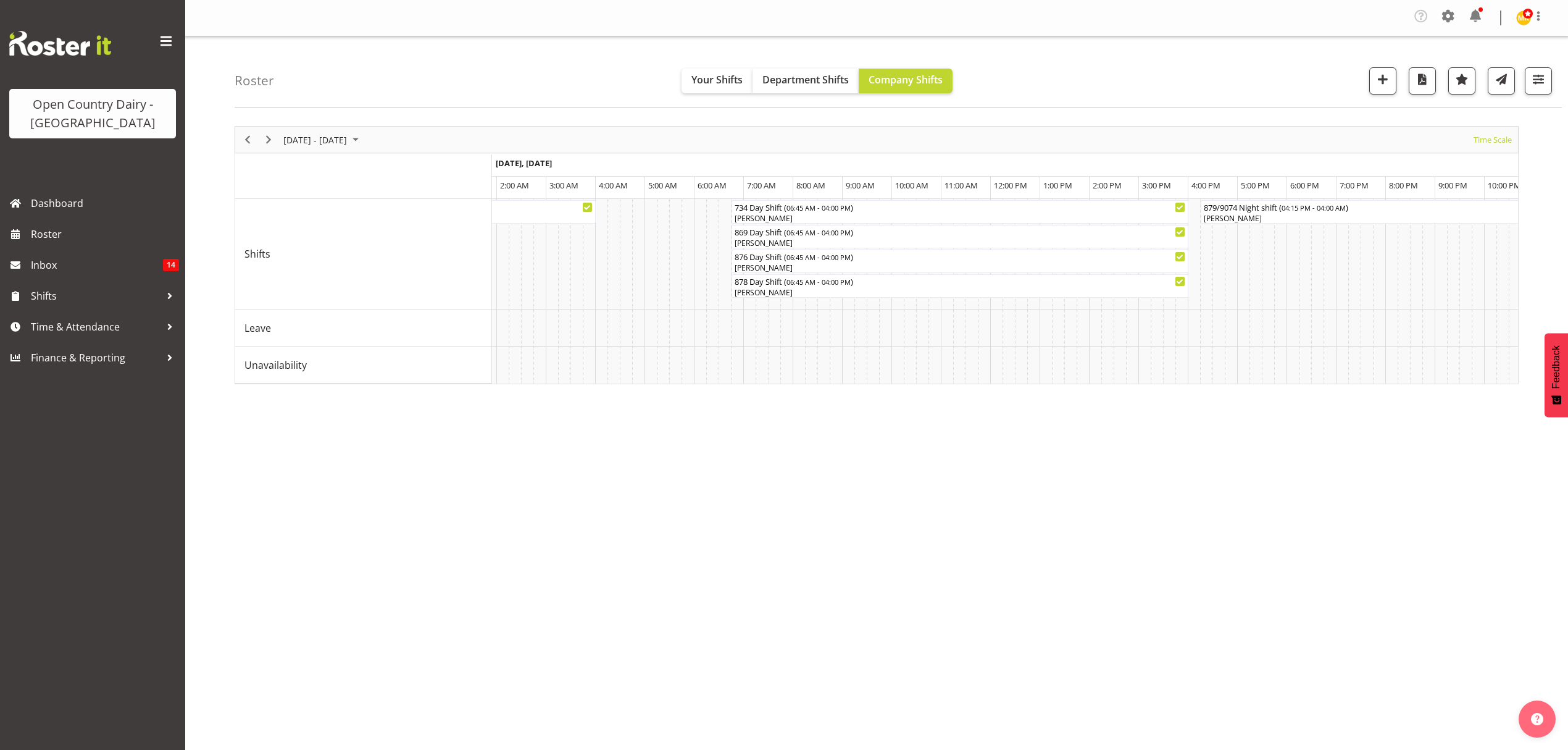
drag, startPoint x: 1251, startPoint y: 406, endPoint x: 1287, endPoint y: 406, distance: 36.0
click at [1287, 406] on div "September 08 - 14, 2025 Today Timeline Day Timeline Week Timeline Fortnight Tim…" at bounding box center [901, 364] width 1333 height 494
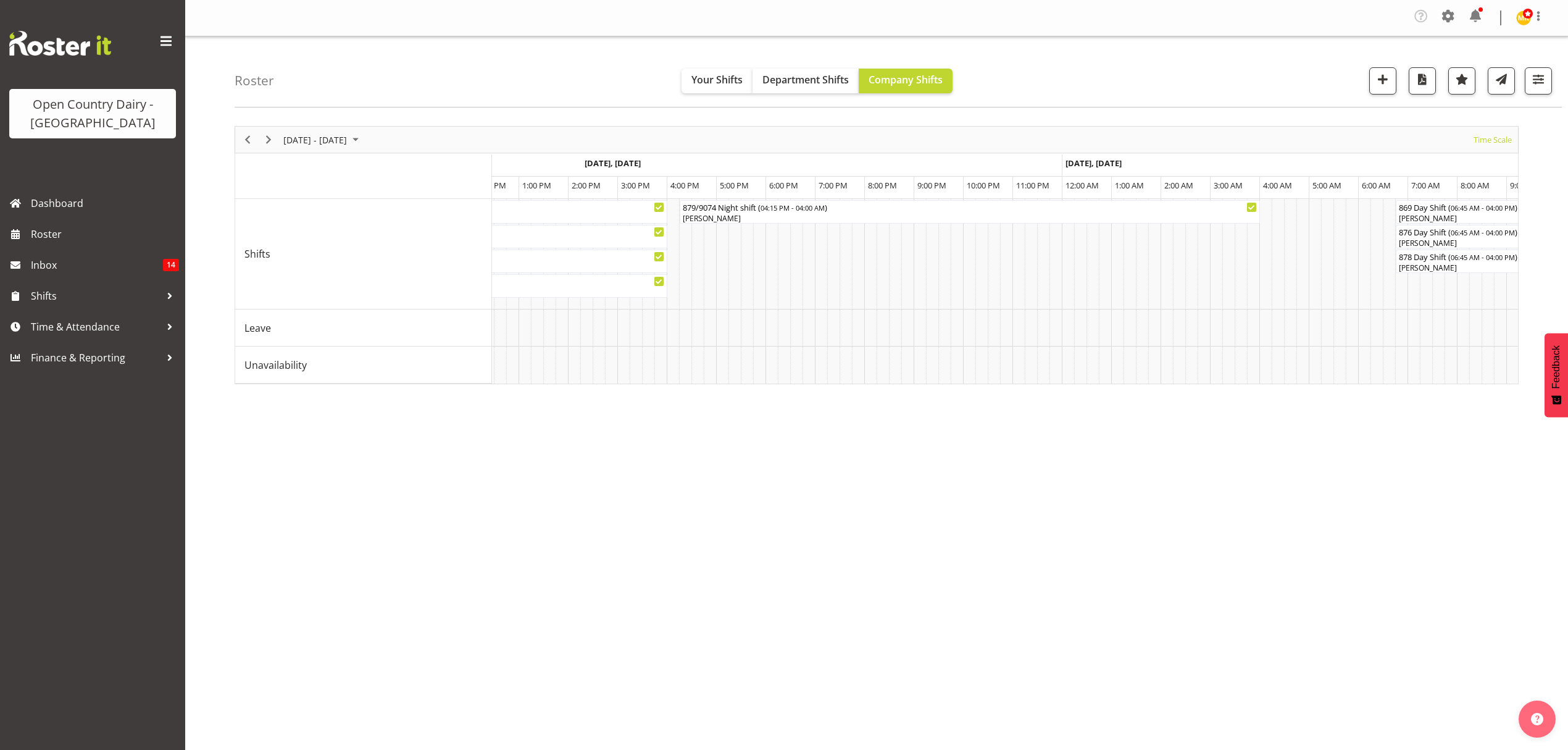
scroll to position [0, 6707]
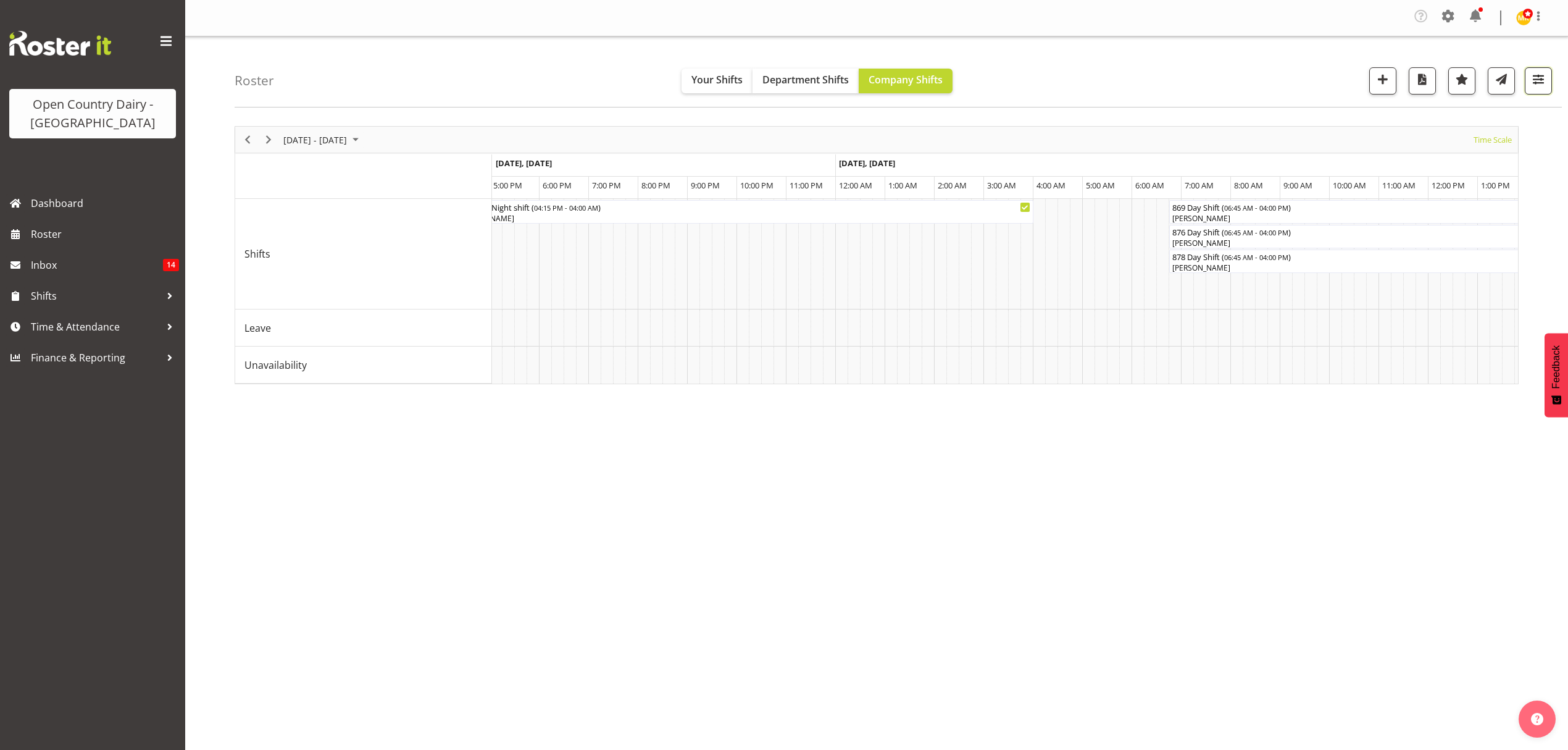
click at [1526, 82] on button "button" at bounding box center [1538, 80] width 27 height 27
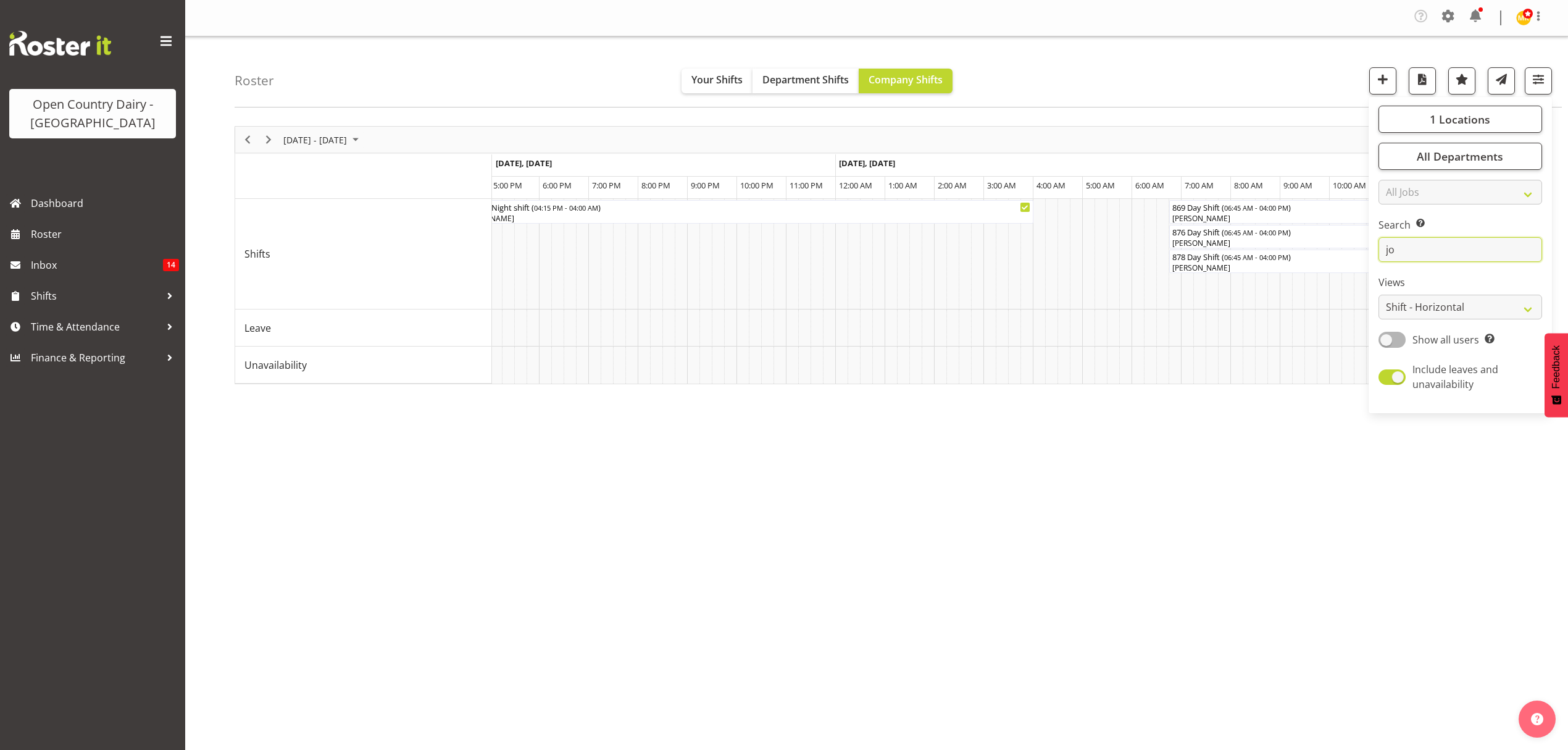
drag, startPoint x: 1379, startPoint y: 263, endPoint x: 1371, endPoint y: 267, distance: 8.9
click at [1374, 265] on div "1 Locations Clear Awarua Milk Awarua Office Freight Waharoa Office Select All D…" at bounding box center [1460, 254] width 183 height 306
click at [1371, 267] on div "1 Locations Clear Awarua Milk Awarua Office Freight Waharoa Office Select All D…" at bounding box center [1460, 254] width 183 height 306
click at [1410, 262] on input "jo" at bounding box center [1461, 249] width 164 height 25
type input "j"
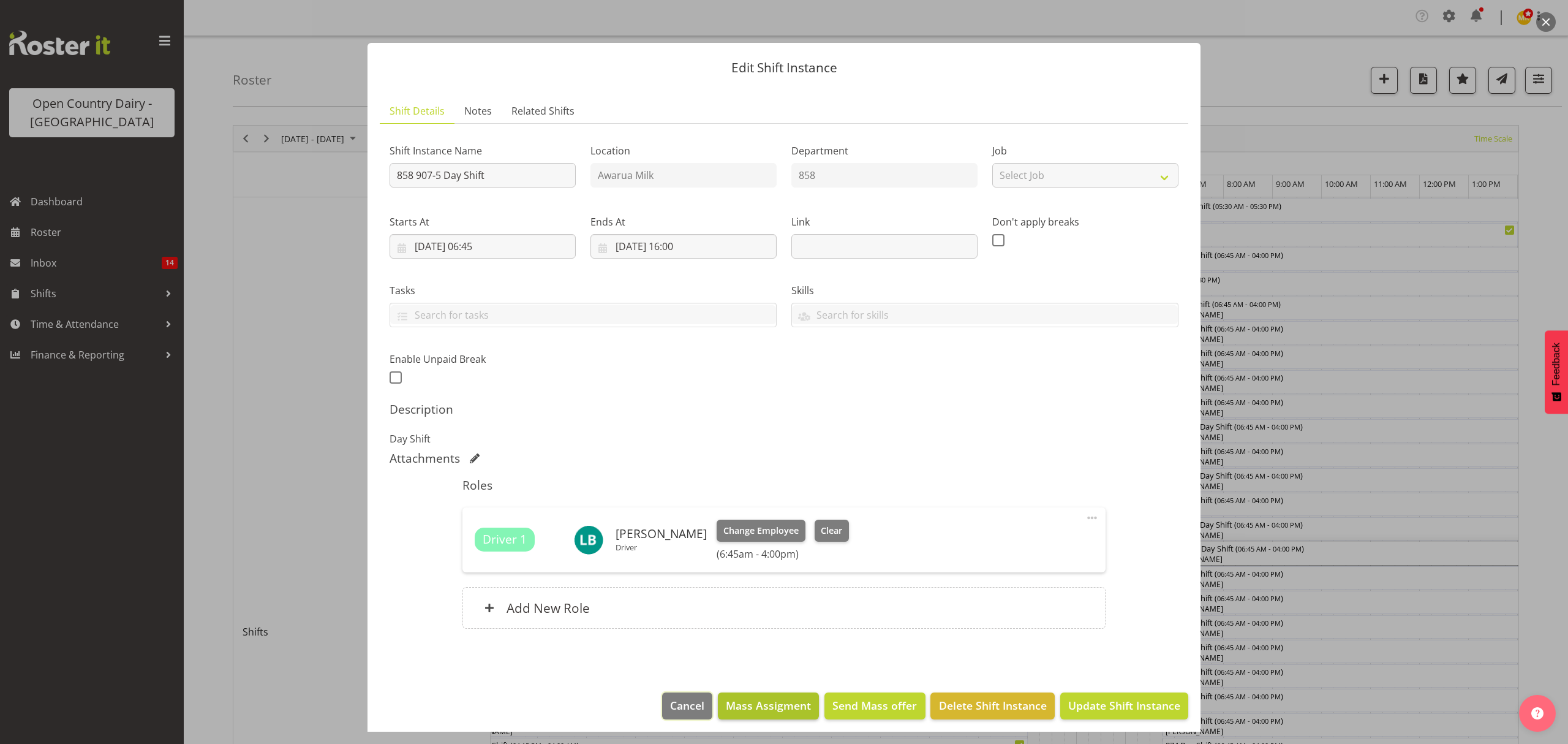
drag, startPoint x: 670, startPoint y: 705, endPoint x: 714, endPoint y: 705, distance: 44.0
click at [670, 705] on span "Cancel" at bounding box center [686, 705] width 34 height 16
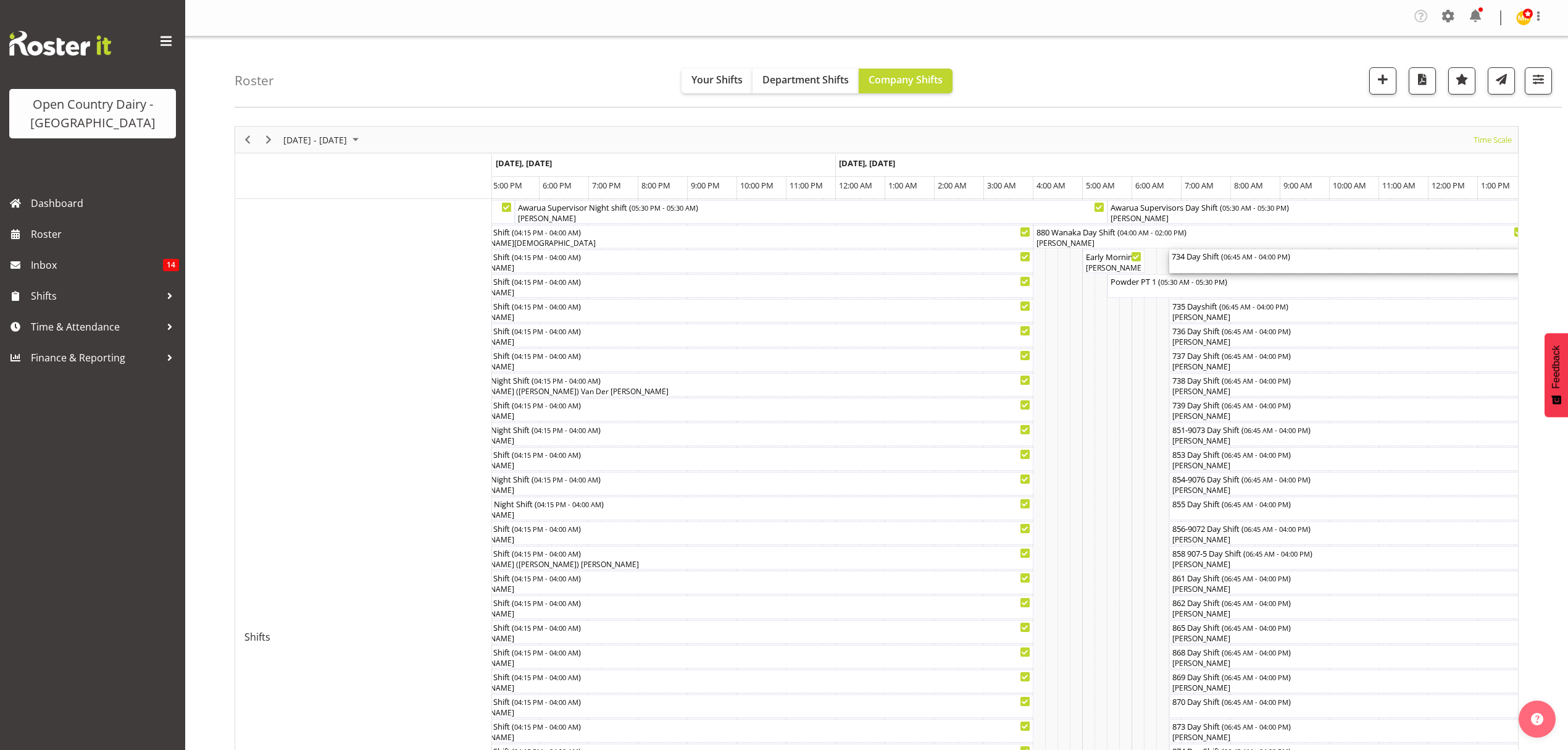
click at [1225, 265] on div "734 Day Shift ( 06:45 AM - 04:00 PM )" at bounding box center [1398, 261] width 452 height 23
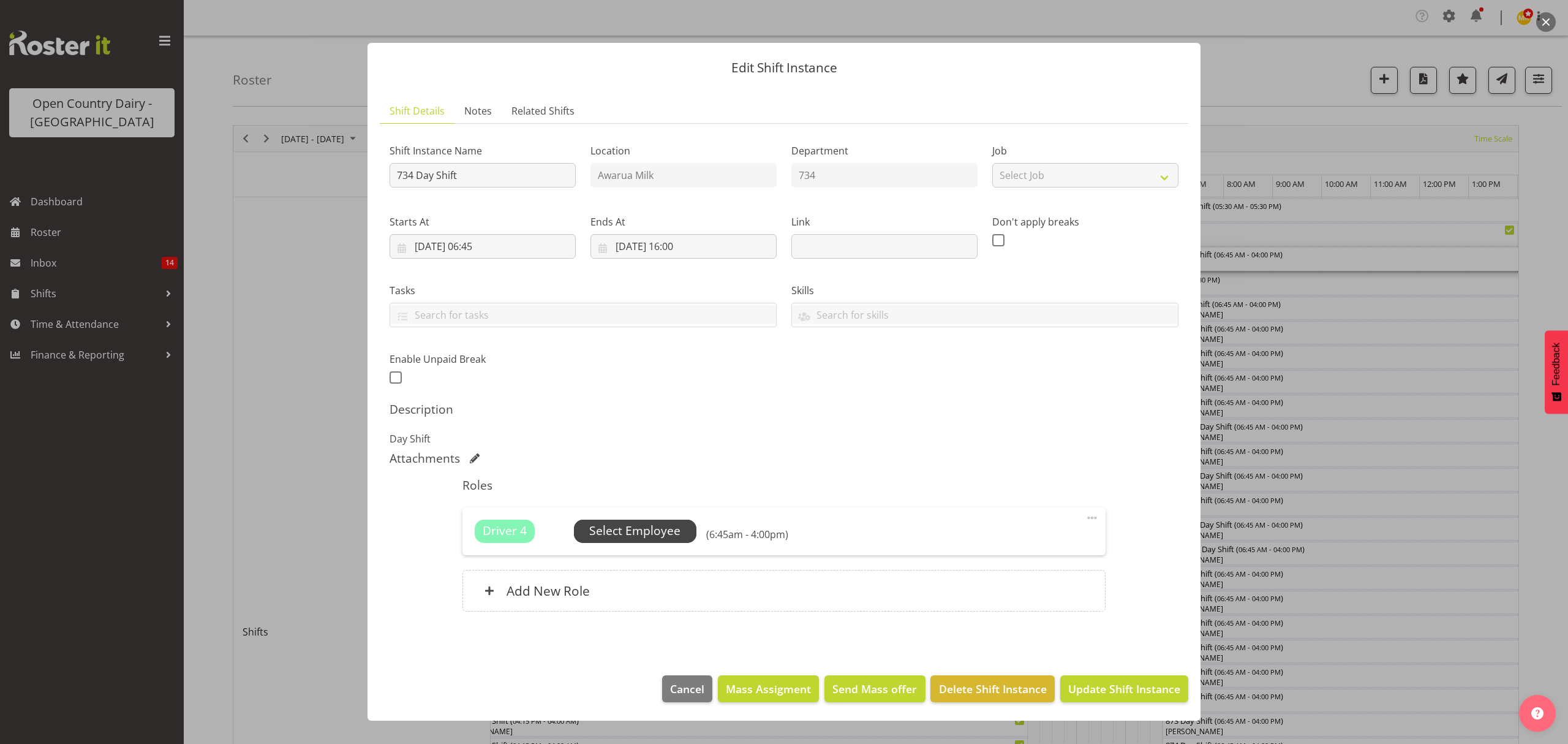
click at [693, 524] on span "Select Employee" at bounding box center [635, 531] width 123 height 23
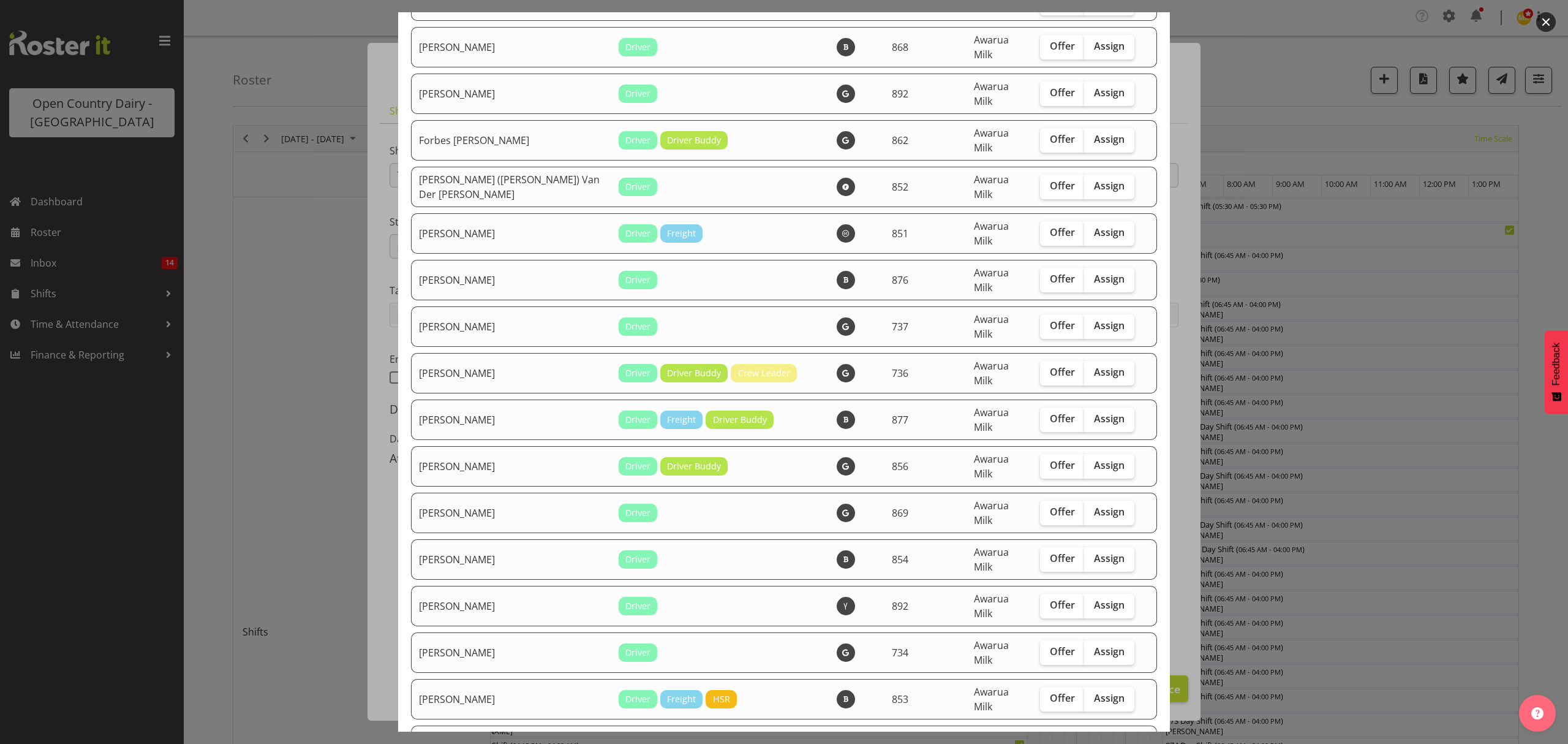
scroll to position [1144, 0]
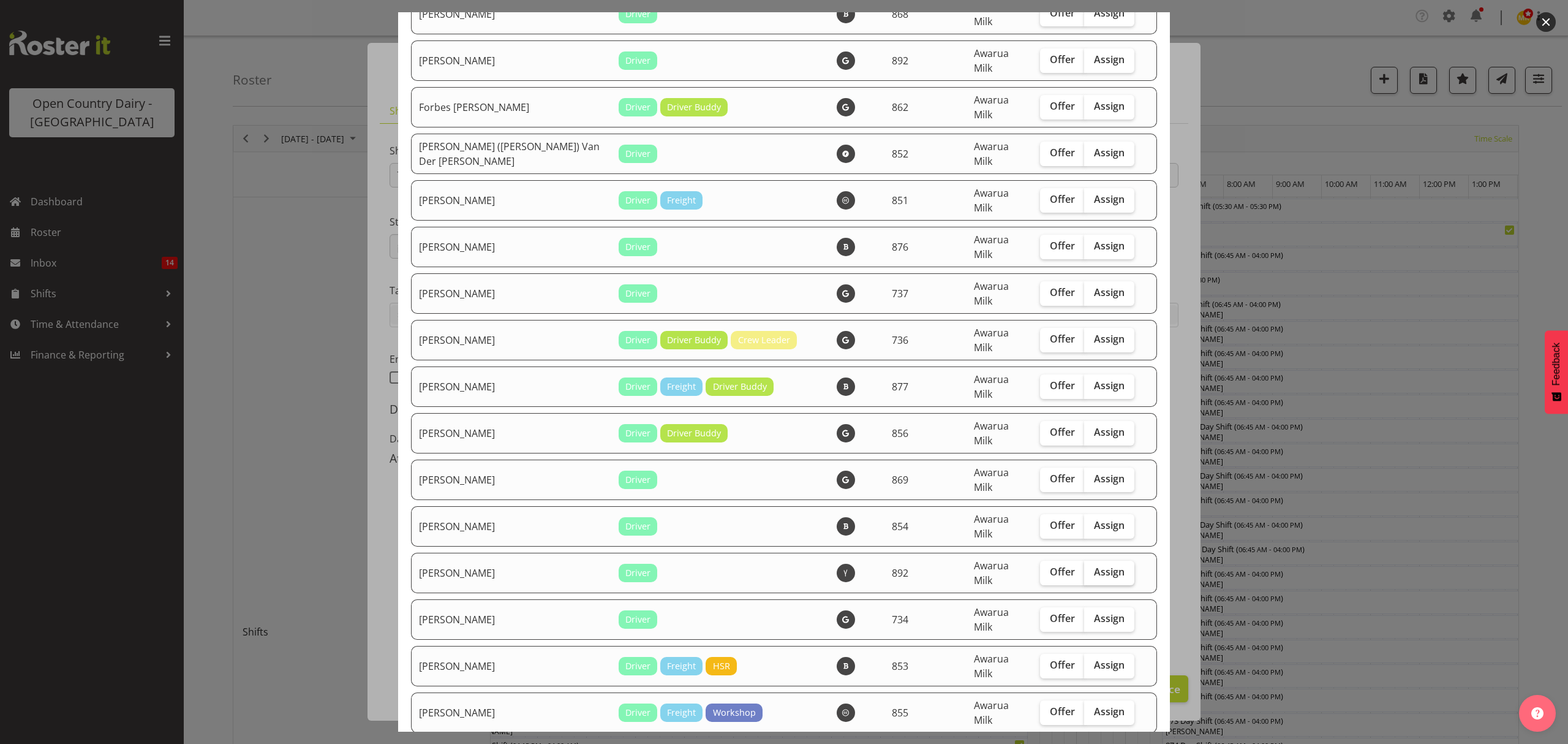
click at [1098, 566] on span "Assign" at bounding box center [1109, 571] width 30 height 12
click at [1092, 568] on input "Assign" at bounding box center [1087, 571] width 8 height 8
checkbox input "true"
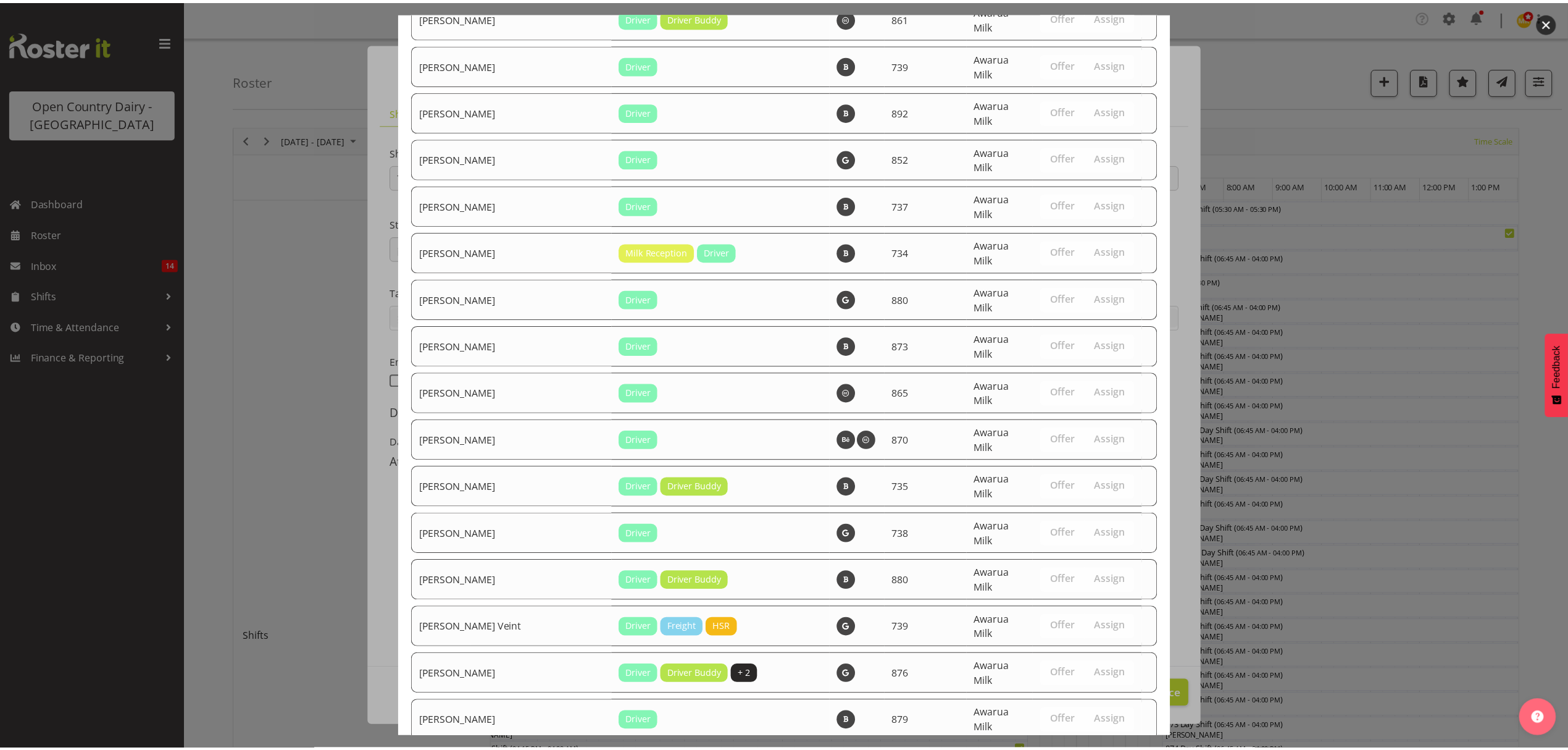
scroll to position [2090, 0]
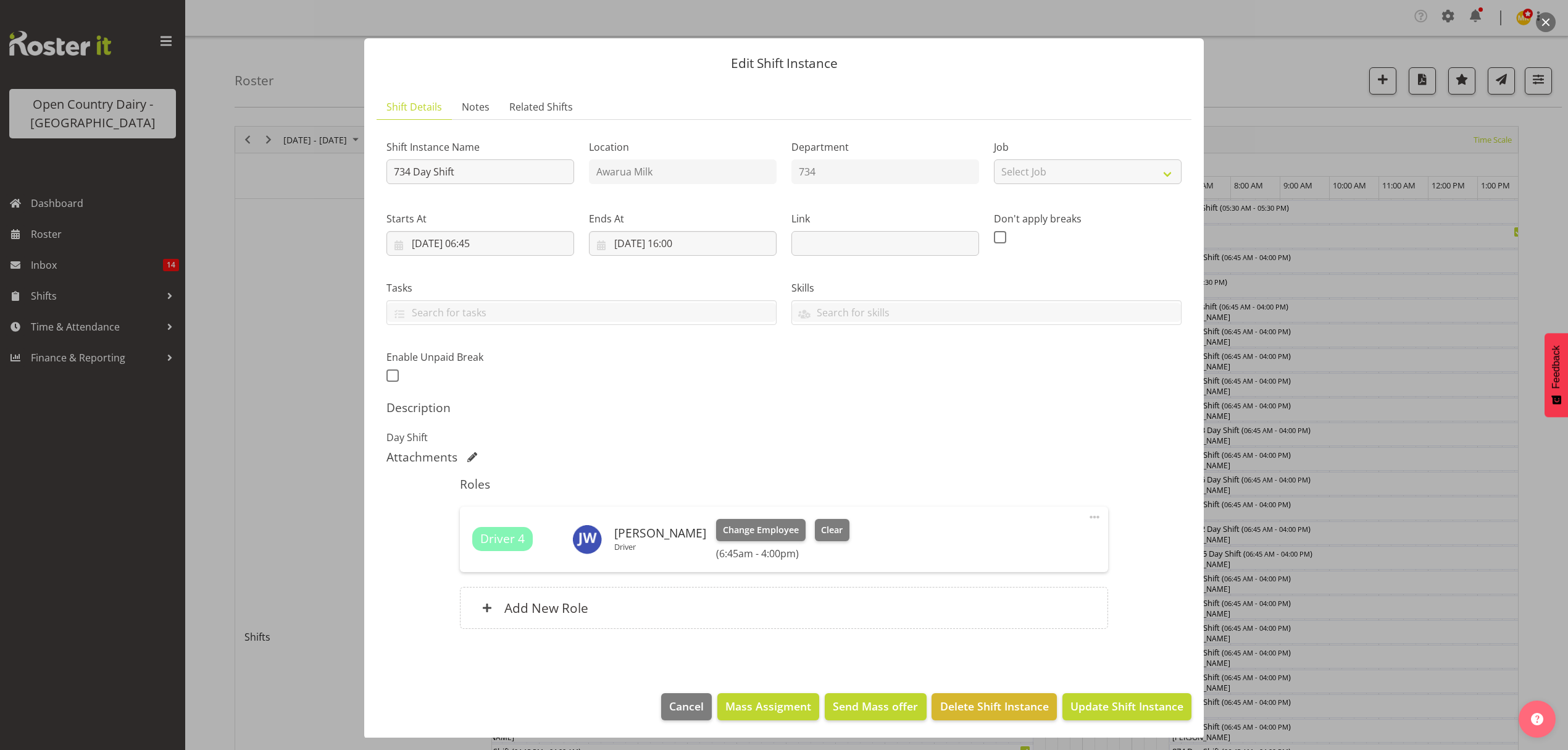
scroll to position [7, 0]
click at [1095, 700] on span "Update Shift Instance" at bounding box center [1127, 705] width 113 height 16
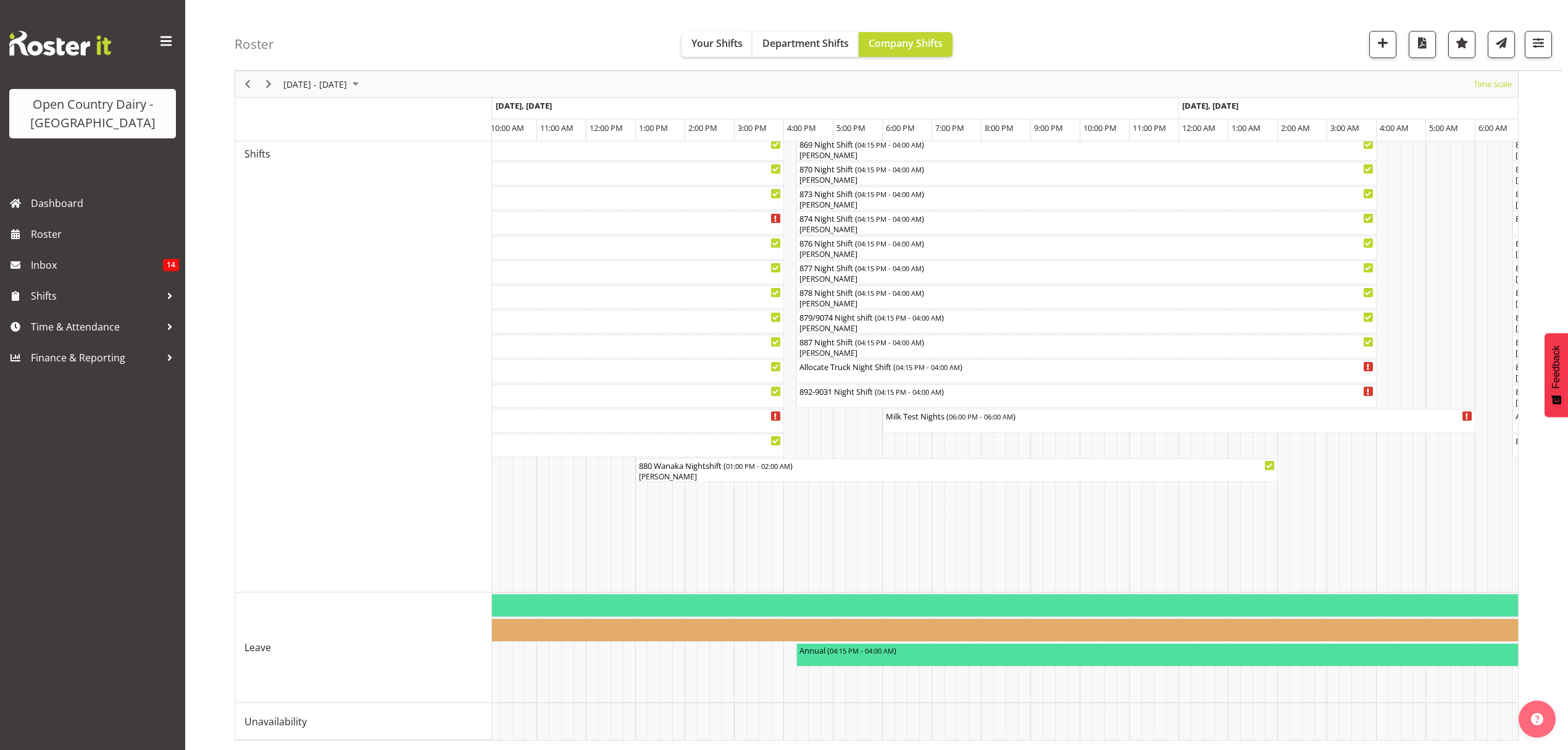
scroll to position [0, 6569]
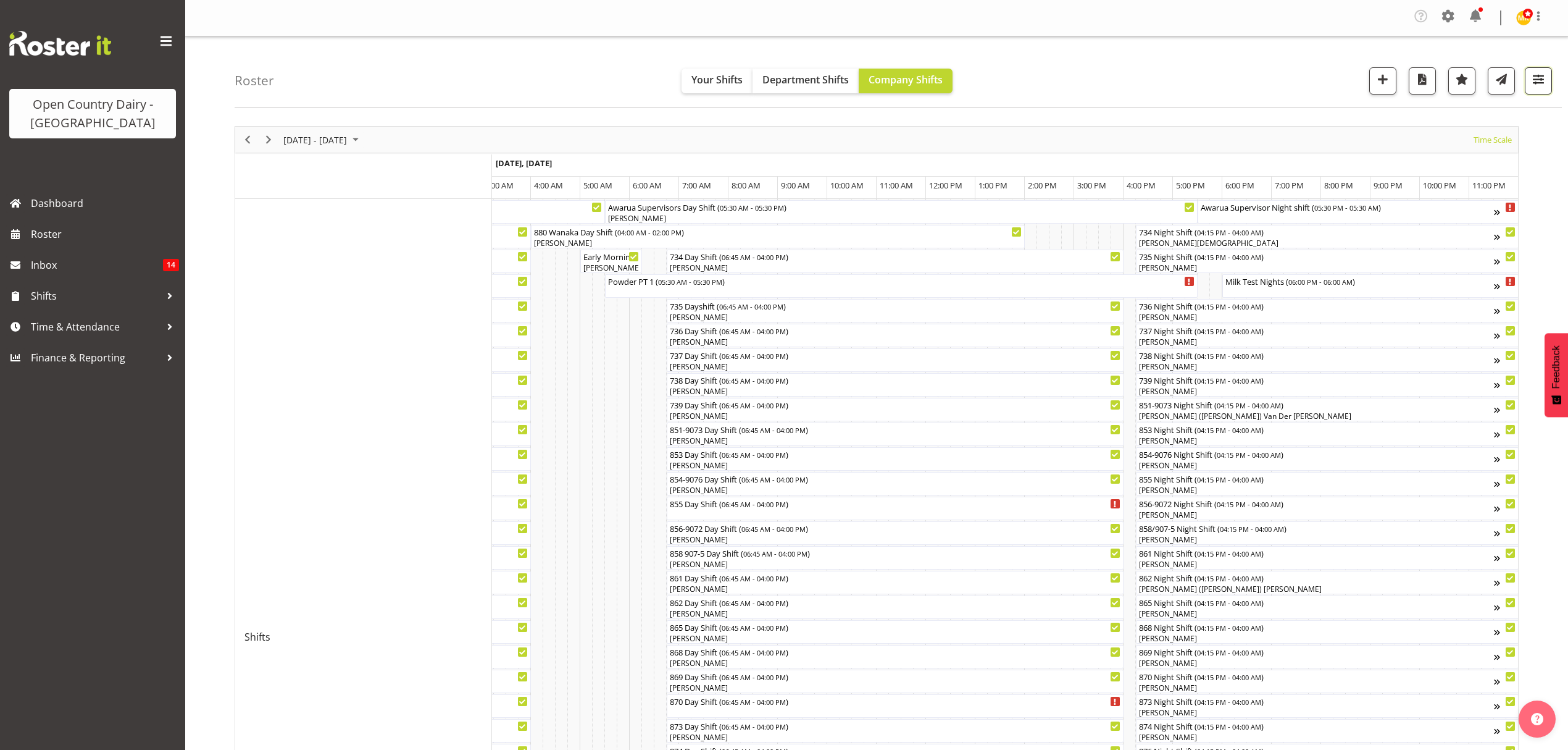
click at [1545, 83] on span "button" at bounding box center [1539, 79] width 16 height 16
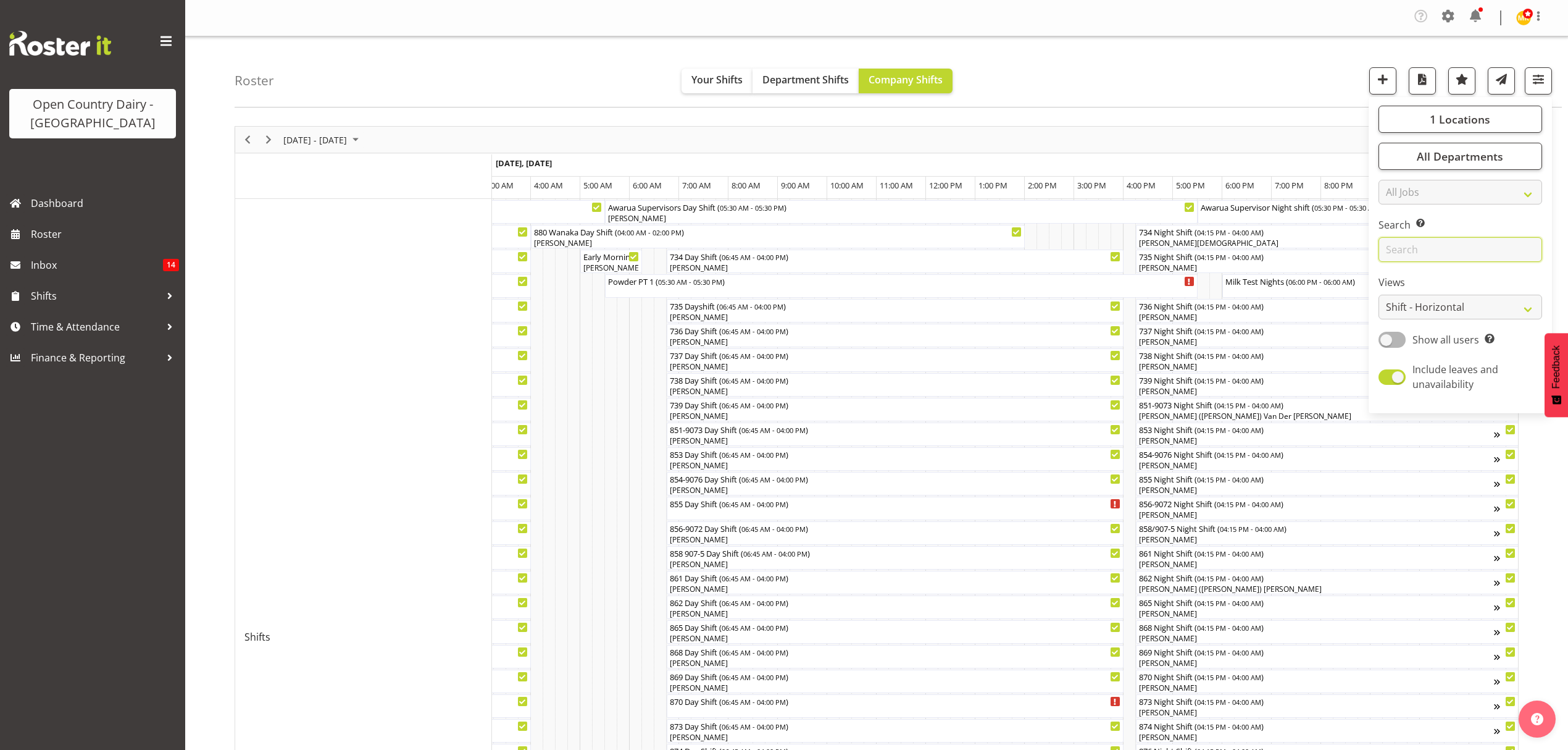
click at [1459, 245] on input "text" at bounding box center [1461, 249] width 164 height 25
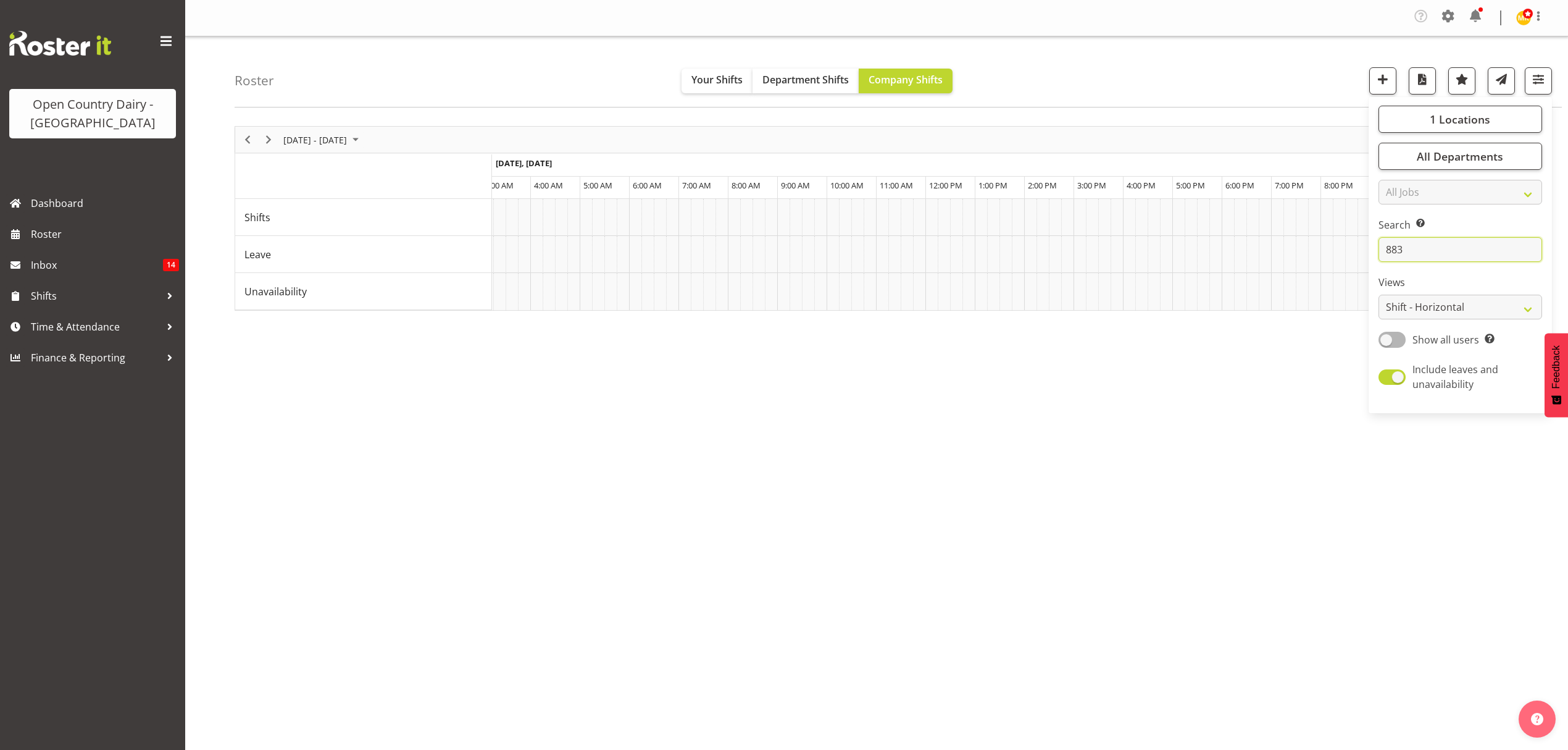
type input "883"
click at [1253, 381] on div "September 08 - 14, 2025 Today Timeline Day Timeline Week Timeline Fortnight Tim…" at bounding box center [901, 364] width 1333 height 494
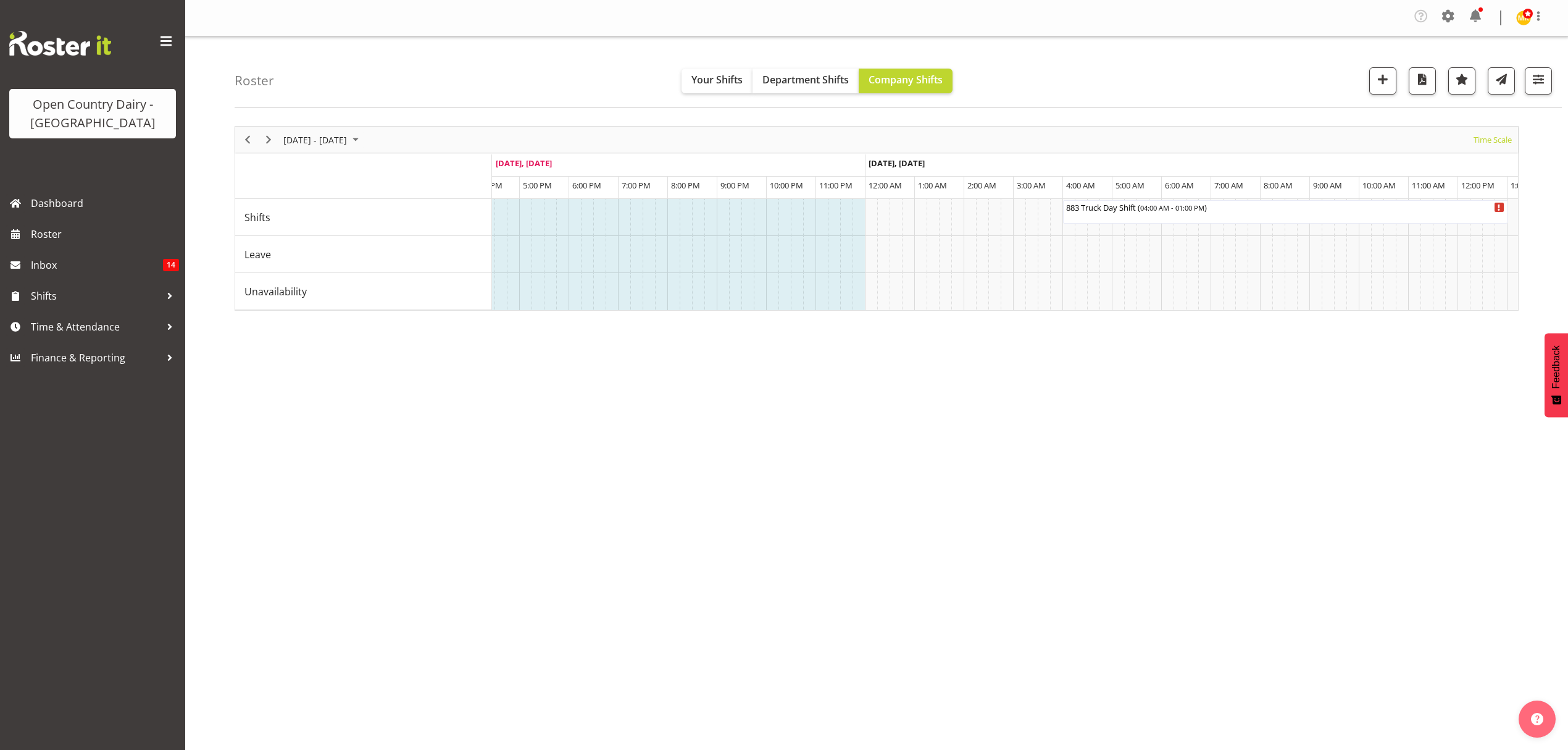
click at [921, 365] on div "September 08 - 14, 2025 Today Timeline Day Timeline Week Timeline Fortnight Tim…" at bounding box center [901, 364] width 1333 height 494
drag, startPoint x: 921, startPoint y: 365, endPoint x: 1116, endPoint y: 349, distance: 195.7
click at [1031, 361] on div "September 08 - 14, 2025 Today Timeline Day Timeline Week Timeline Fortnight Tim…" at bounding box center [901, 364] width 1333 height 494
click at [1117, 349] on div "September 08 - 14, 2025 Today Timeline Day Timeline Week Timeline Fortnight Tim…" at bounding box center [901, 364] width 1333 height 494
drag, startPoint x: 1117, startPoint y: 349, endPoint x: 1130, endPoint y: 349, distance: 13.0
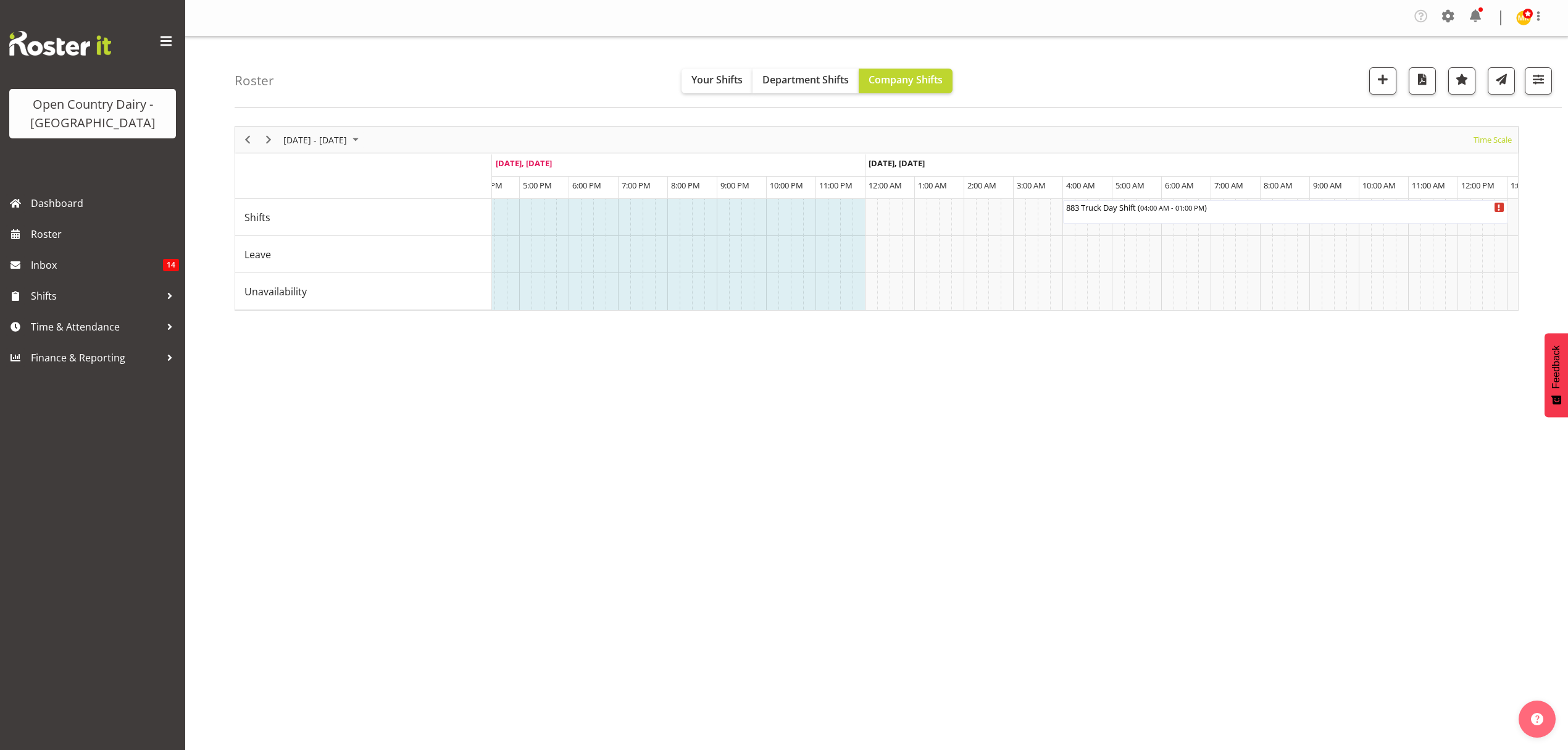
click at [1130, 349] on div "September 08 - 14, 2025 Today Timeline Day Timeline Week Timeline Fortnight Tim…" at bounding box center [901, 364] width 1333 height 494
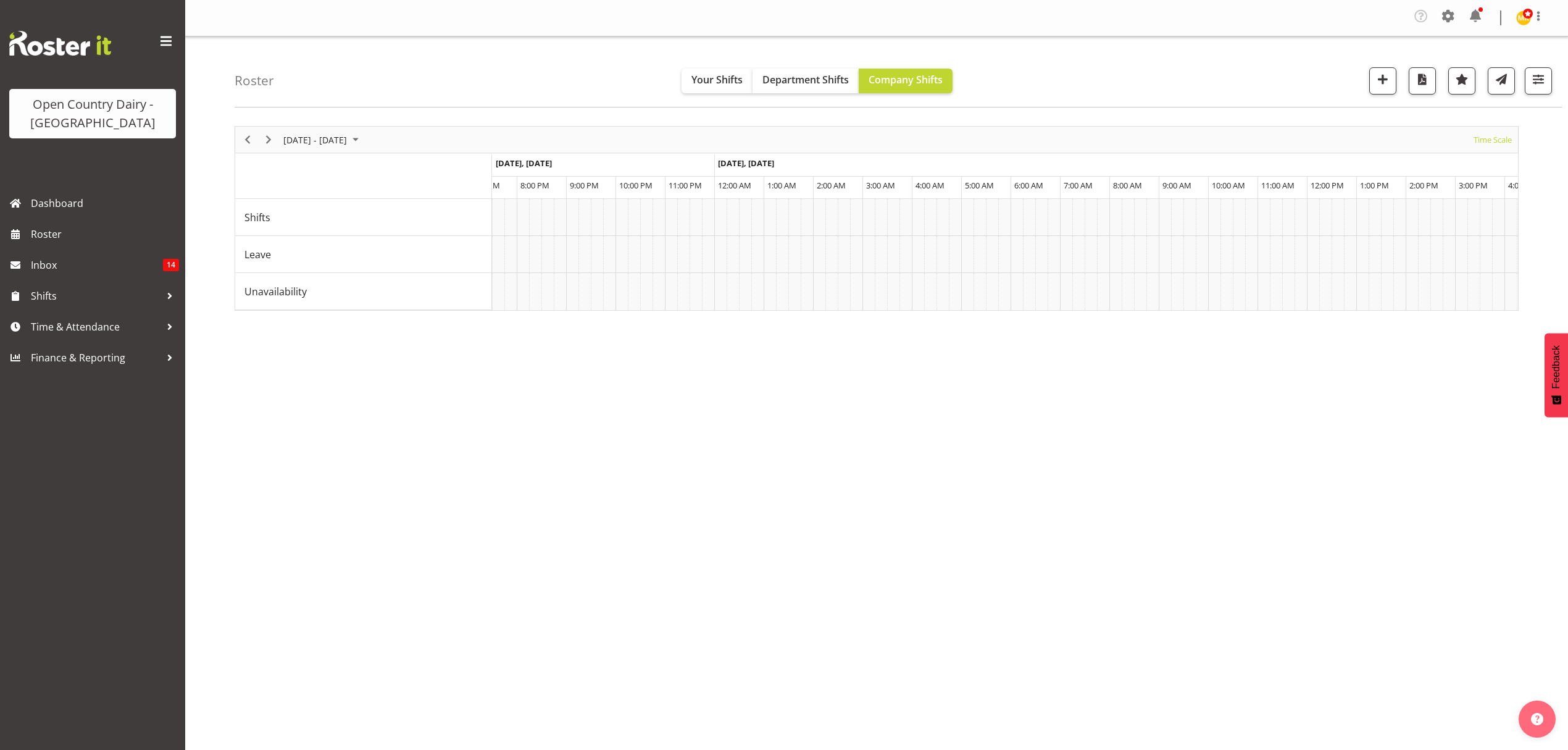
click at [1022, 328] on div "September 08 - 14, 2025 Today Timeline Day Timeline Week Timeline Fortnight Tim…" at bounding box center [901, 364] width 1333 height 494
drag, startPoint x: 1022, startPoint y: 328, endPoint x: 995, endPoint y: 333, distance: 27.5
click at [1016, 331] on div "September 08 - 14, 2025 Today Timeline Day Timeline Week Timeline Fortnight Tim…" at bounding box center [901, 364] width 1333 height 494
drag, startPoint x: 995, startPoint y: 333, endPoint x: 942, endPoint y: 341, distance: 53.6
click at [942, 341] on div "September 08 - 14, 2025 Today Timeline Day Timeline Week Timeline Fortnight Tim…" at bounding box center [901, 364] width 1333 height 494
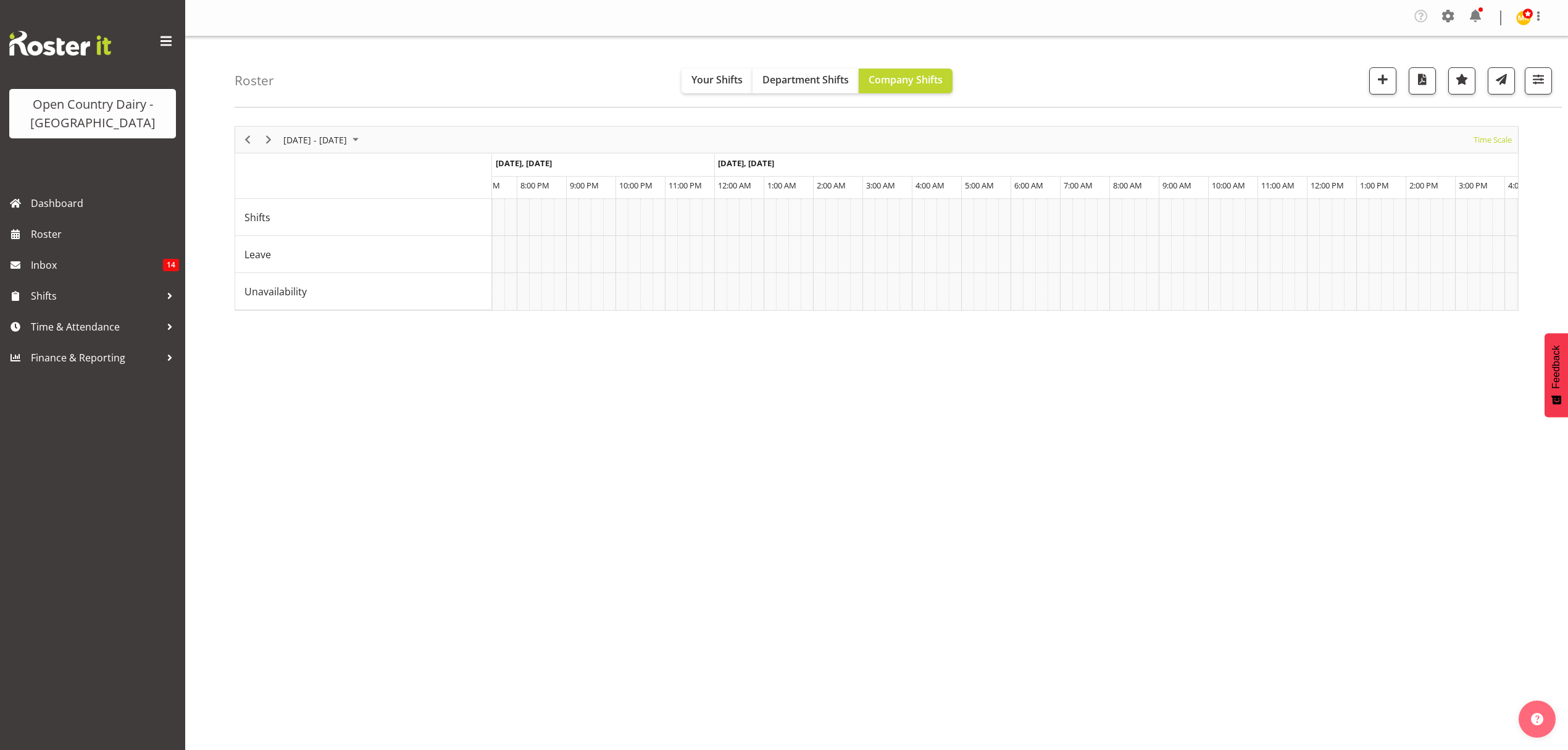
click at [942, 341] on div "September 08 - 14, 2025 Today Timeline Day Timeline Week Timeline Fortnight Tim…" at bounding box center [901, 364] width 1333 height 494
click at [951, 347] on div "September 08 - 14, 2025 Today Timeline Day Timeline Week Timeline Fortnight Tim…" at bounding box center [901, 364] width 1333 height 494
drag, startPoint x: 951, startPoint y: 347, endPoint x: 1396, endPoint y: 342, distance: 445.0
click at [1396, 342] on div "September 08 - 14, 2025 Today Timeline Day Timeline Week Timeline Fortnight Tim…" at bounding box center [901, 364] width 1333 height 494
click at [1538, 319] on div "September 08 - 14, 2025 Today Timeline Day Timeline Week Timeline Fortnight Tim…" at bounding box center [901, 364] width 1333 height 494
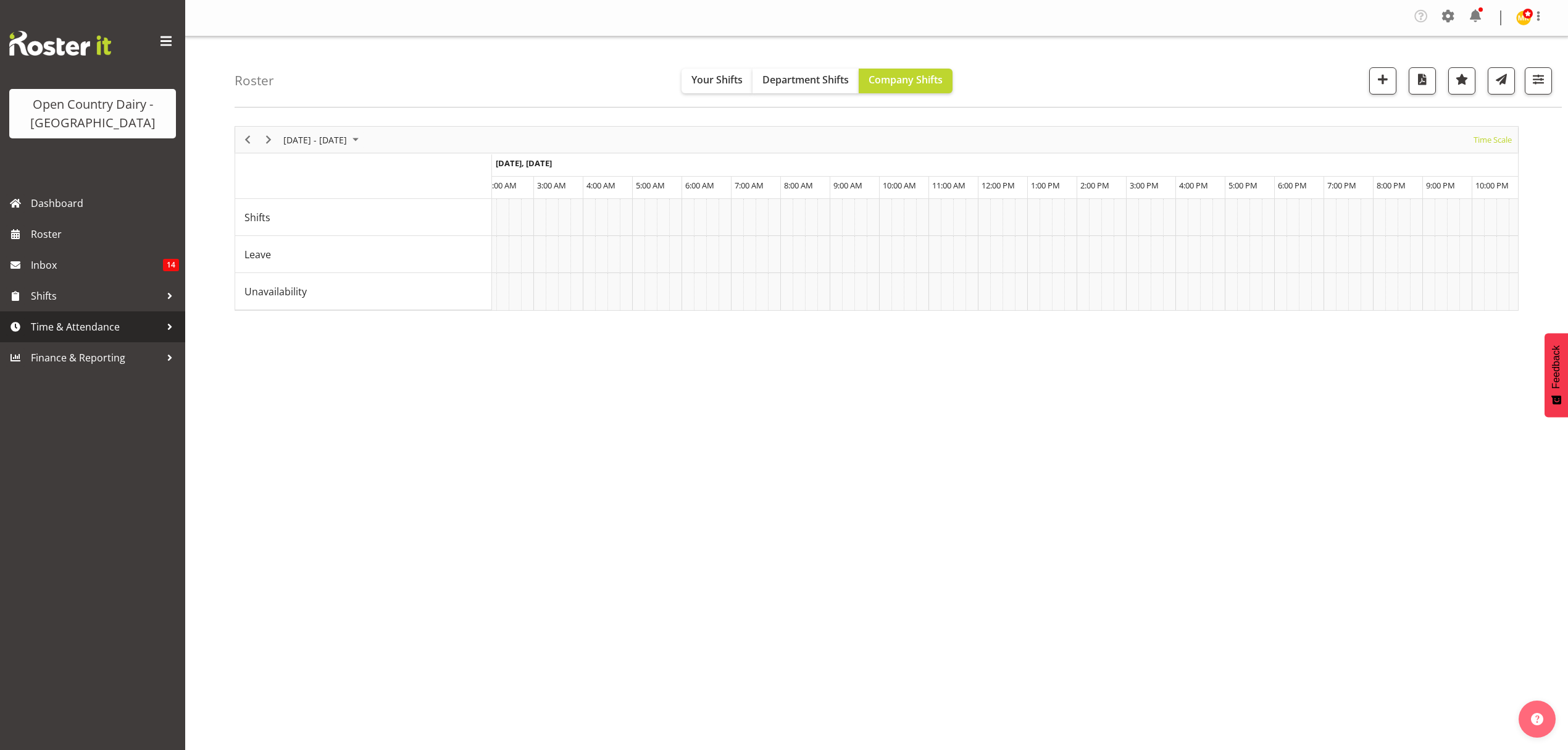
click at [88, 327] on span "Time & Attendance" at bounding box center [95, 326] width 129 height 18
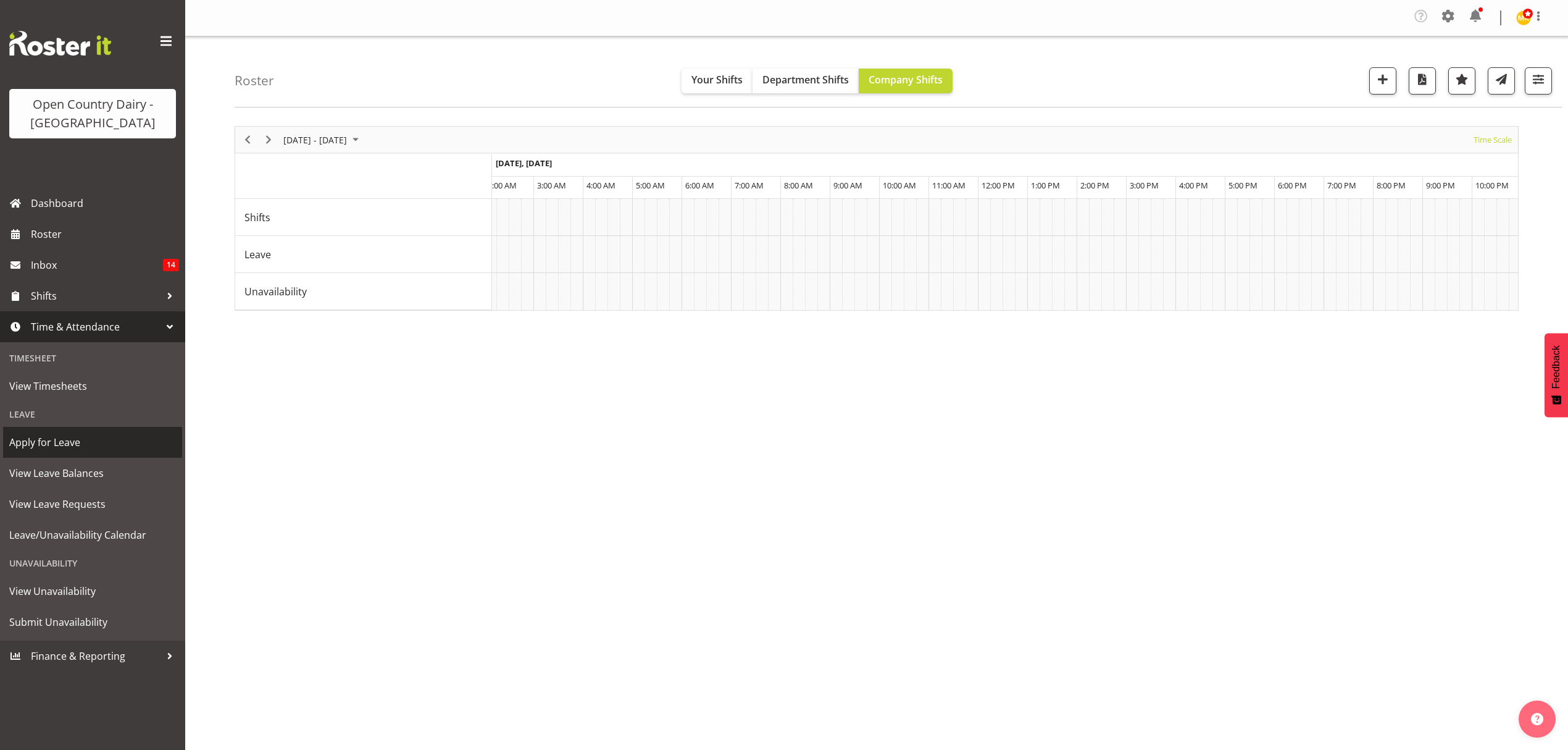
click at [63, 440] on span "Apply for Leave" at bounding box center [93, 442] width 167 height 18
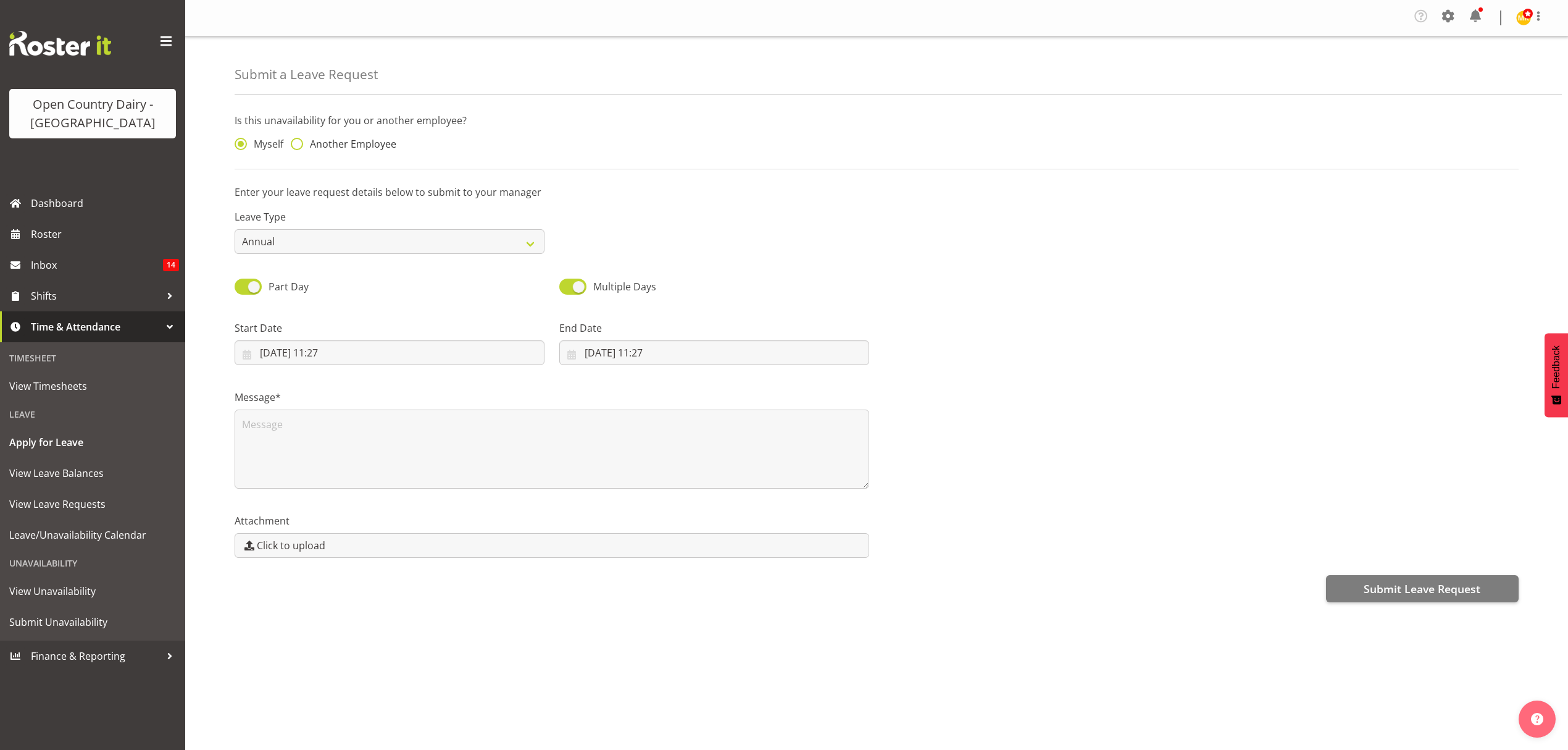
click at [351, 145] on span "Another Employee" at bounding box center [350, 143] width 94 height 12
click at [299, 145] on input "Another Employee" at bounding box center [294, 144] width 8 height 8
radio input "true"
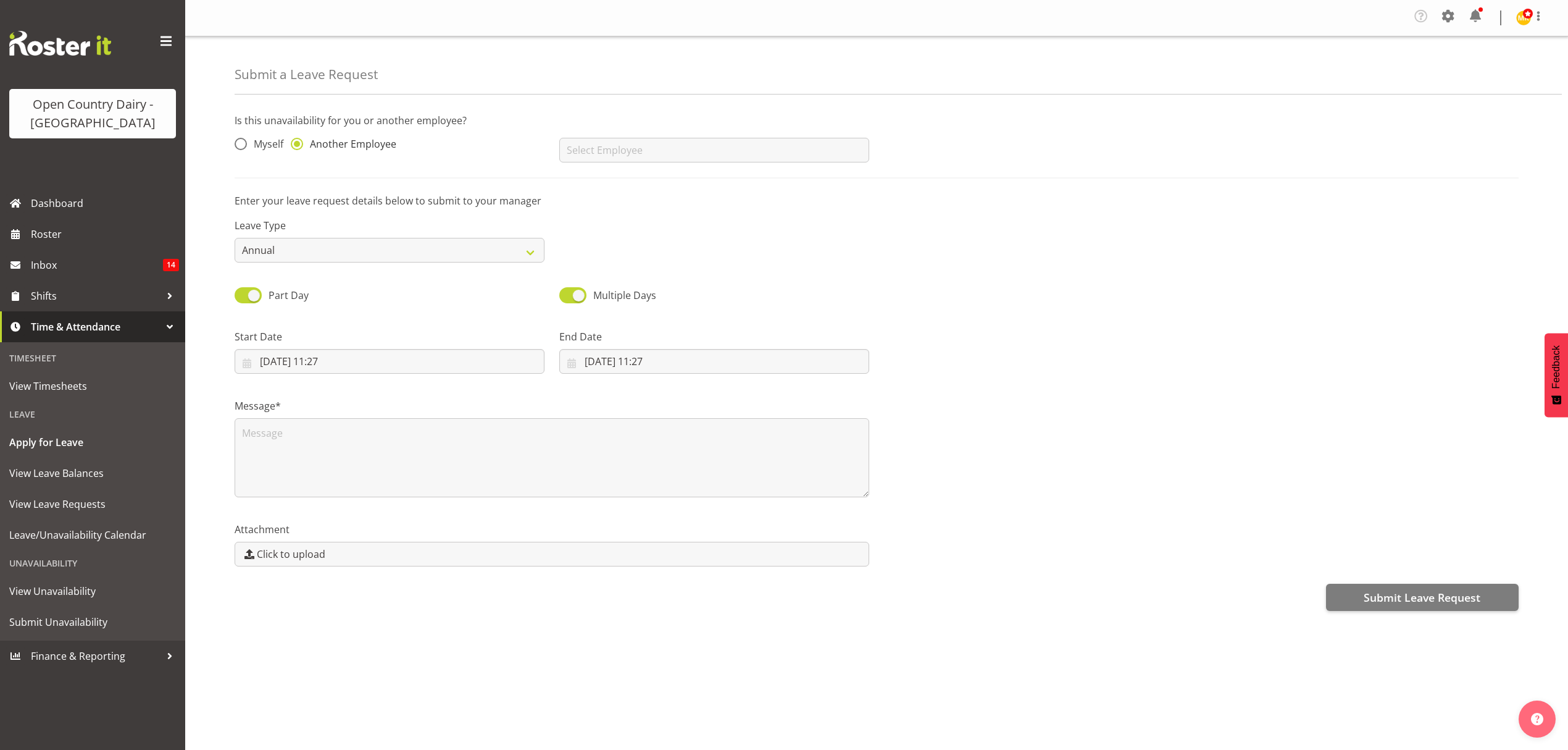
click at [351, 145] on span "Another Employee" at bounding box center [350, 143] width 94 height 12
click at [299, 145] on input "Another Employee" at bounding box center [294, 144] width 8 height 8
click at [698, 156] on input "text" at bounding box center [714, 150] width 310 height 25
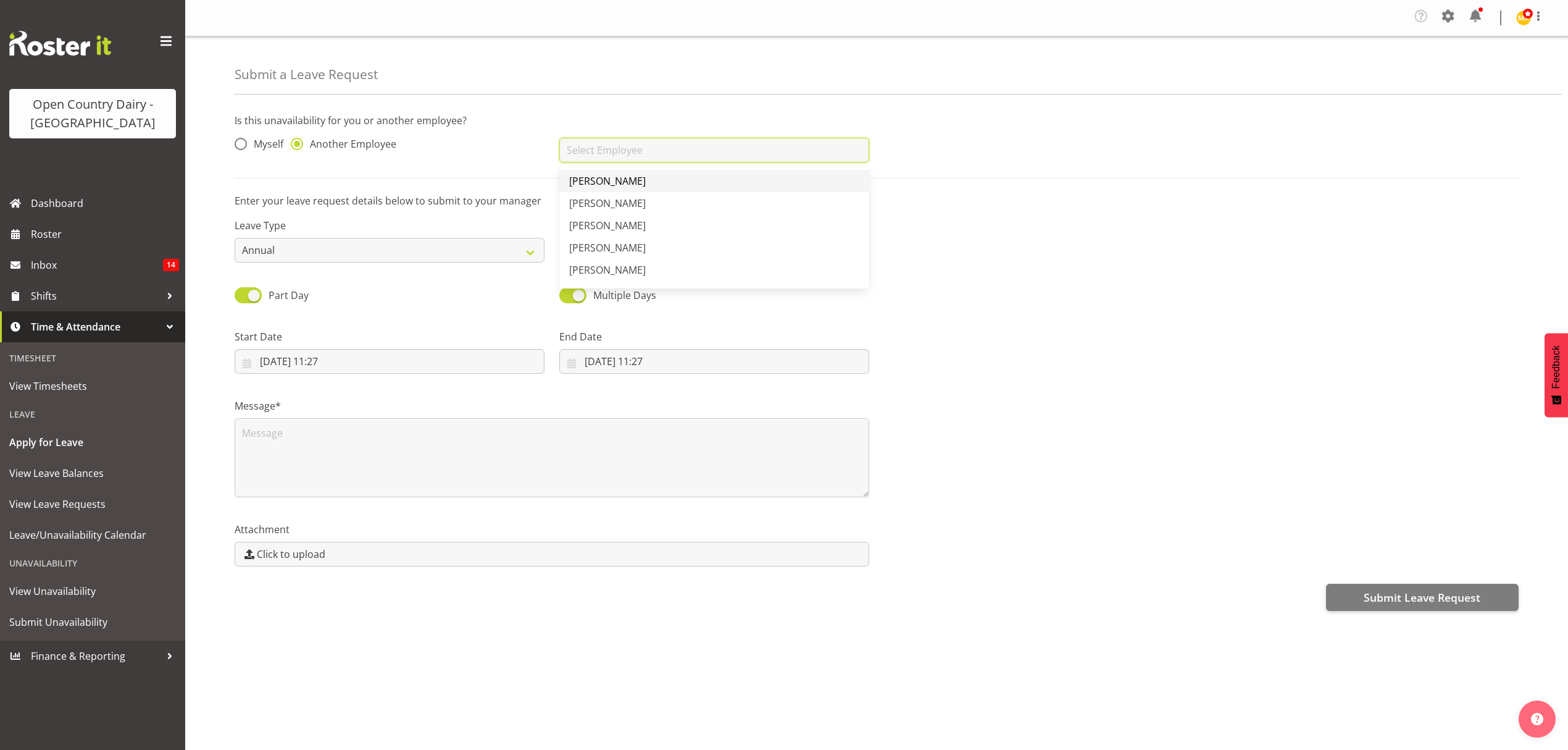
type input "s"
click at [690, 205] on link "[PERSON_NAME]" at bounding box center [714, 203] width 310 height 22
type input "[PERSON_NAME]"
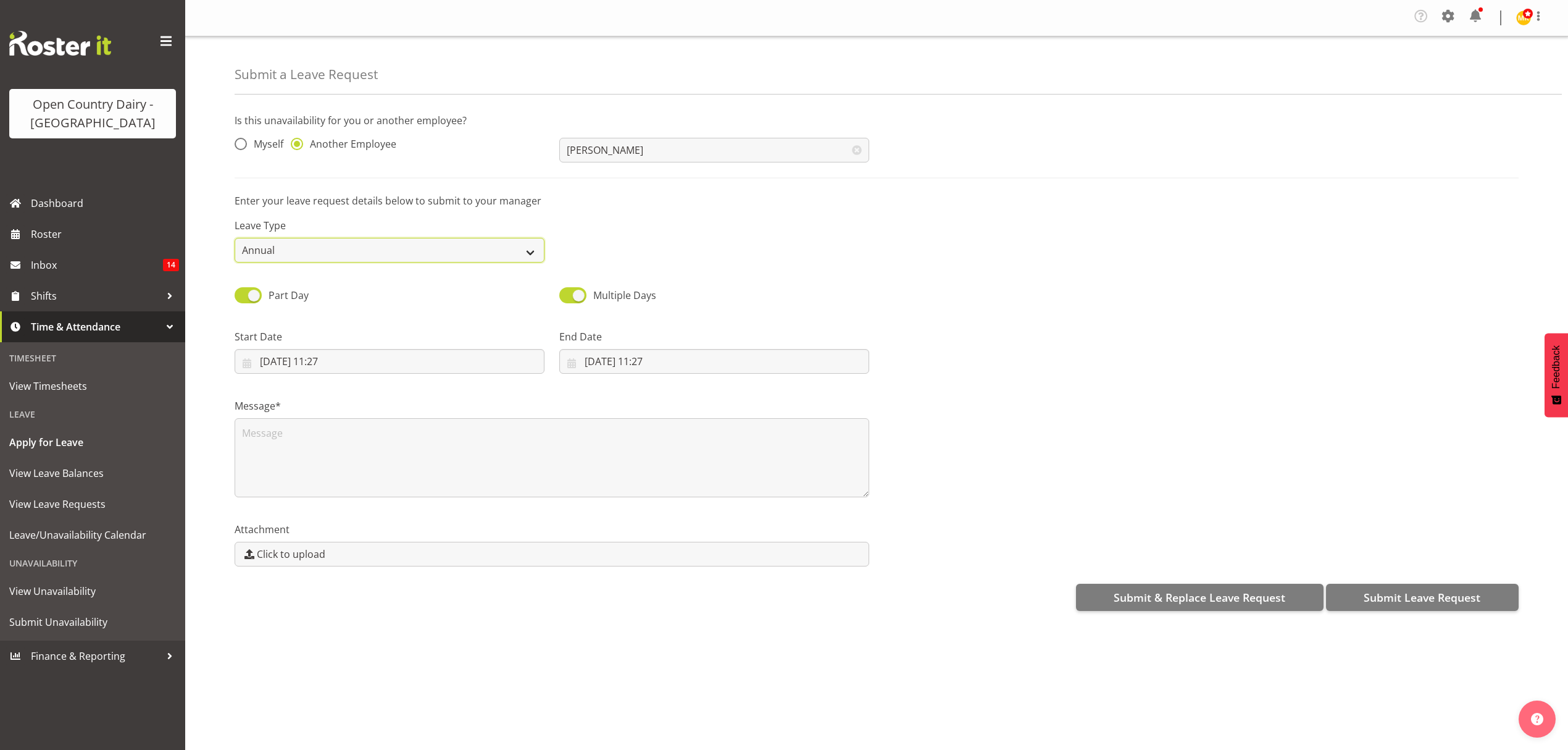
click at [522, 243] on select "Annual Sick Leave Without Pay Bereavement Domestic Violence Parental Jury Servi…" at bounding box center [389, 250] width 310 height 25
select select "Sick"
click at [235, 238] on select "Annual Sick Leave Without Pay Bereavement Domestic Violence Parental Jury Servi…" at bounding box center [389, 250] width 310 height 25
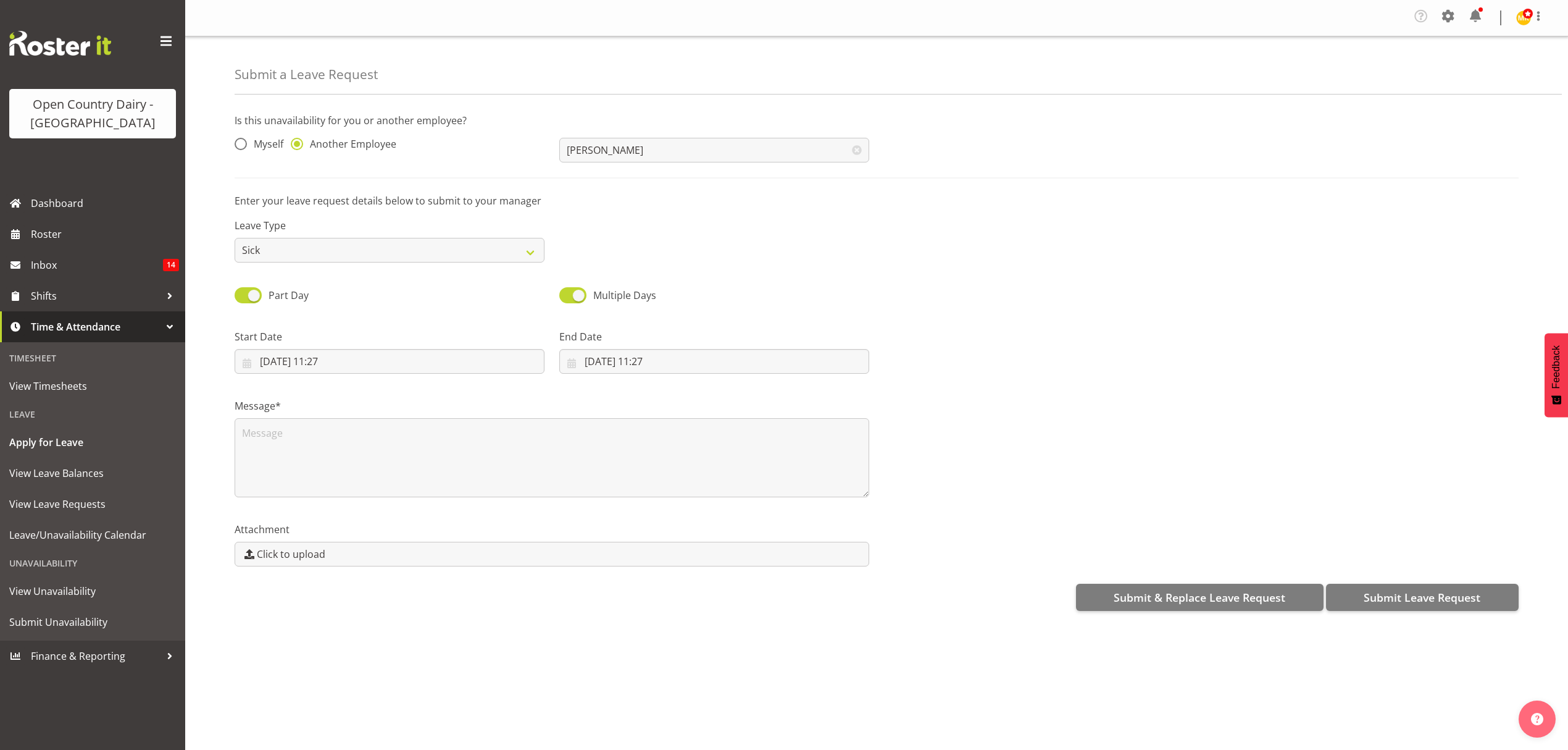
click at [793, 197] on p "Enter your leave request details below to submit to your manager" at bounding box center [876, 200] width 1284 height 15
click at [319, 360] on input "10/09/2025, 11:27" at bounding box center [389, 361] width 310 height 25
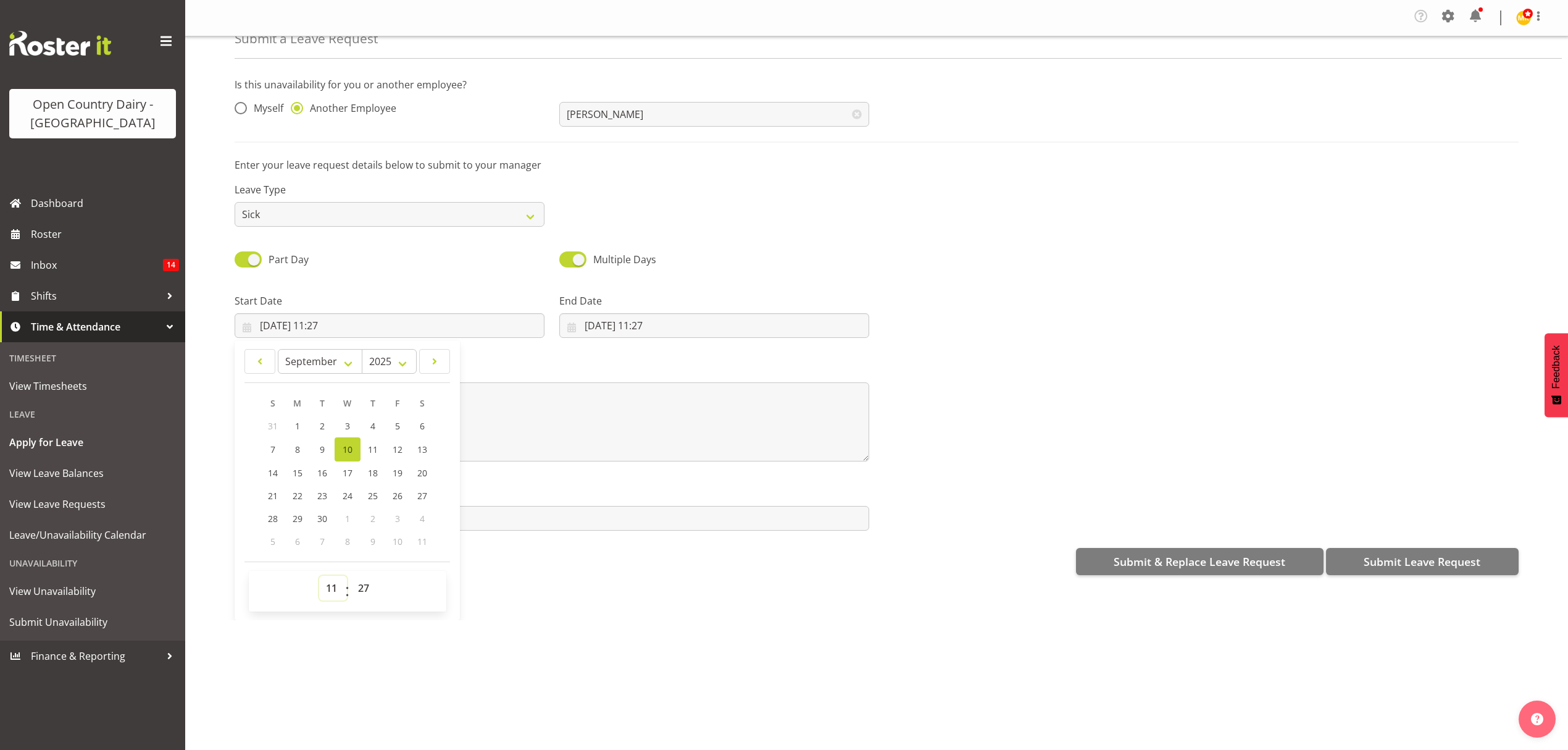
click at [333, 587] on select "00 01 02 03 04 05 06 07 08 09 10 11 12 13 14 15 16 17 18 19 20 21 22 23" at bounding box center [333, 588] width 28 height 25
select select "16"
click at [319, 577] on select "00 01 02 03 04 05 06 07 08 09 10 11 12 13 14 15 16 17 18 19 20 21 22 23" at bounding box center [333, 588] width 28 height 25
click at [359, 582] on select "00 01 02 03 04 05 06 07 08 09 10 11 12 13 14 15 16 17 18 19 20 21 22 23 24 25 2…" at bounding box center [365, 588] width 28 height 25
click at [640, 222] on div "Leave Type Annual Sick Leave Without Pay Bereavement Domestic Violence Parental…" at bounding box center [877, 200] width 1299 height 69
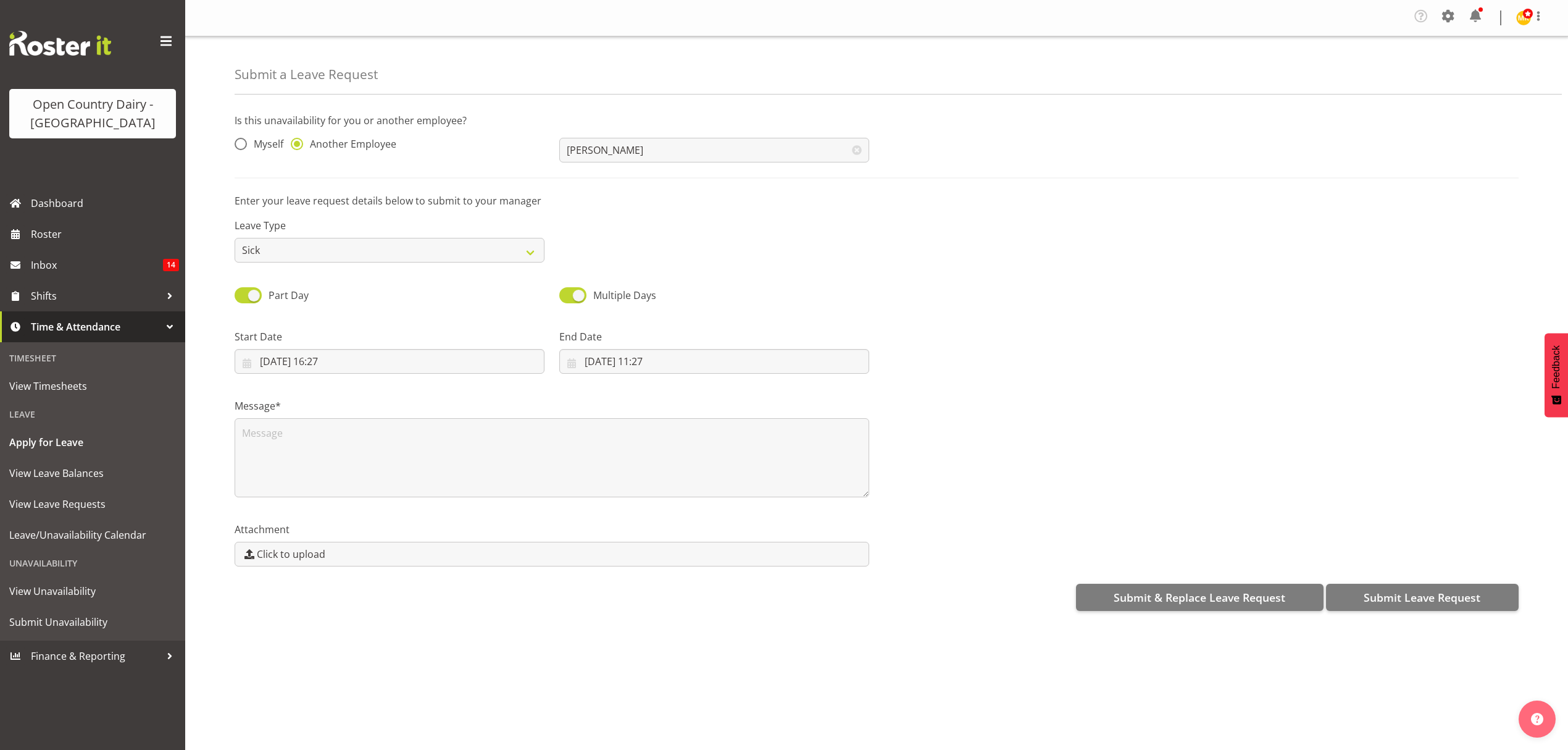
scroll to position [0, 0]
click at [305, 362] on input "10/09/2025, 16:27" at bounding box center [389, 361] width 310 height 25
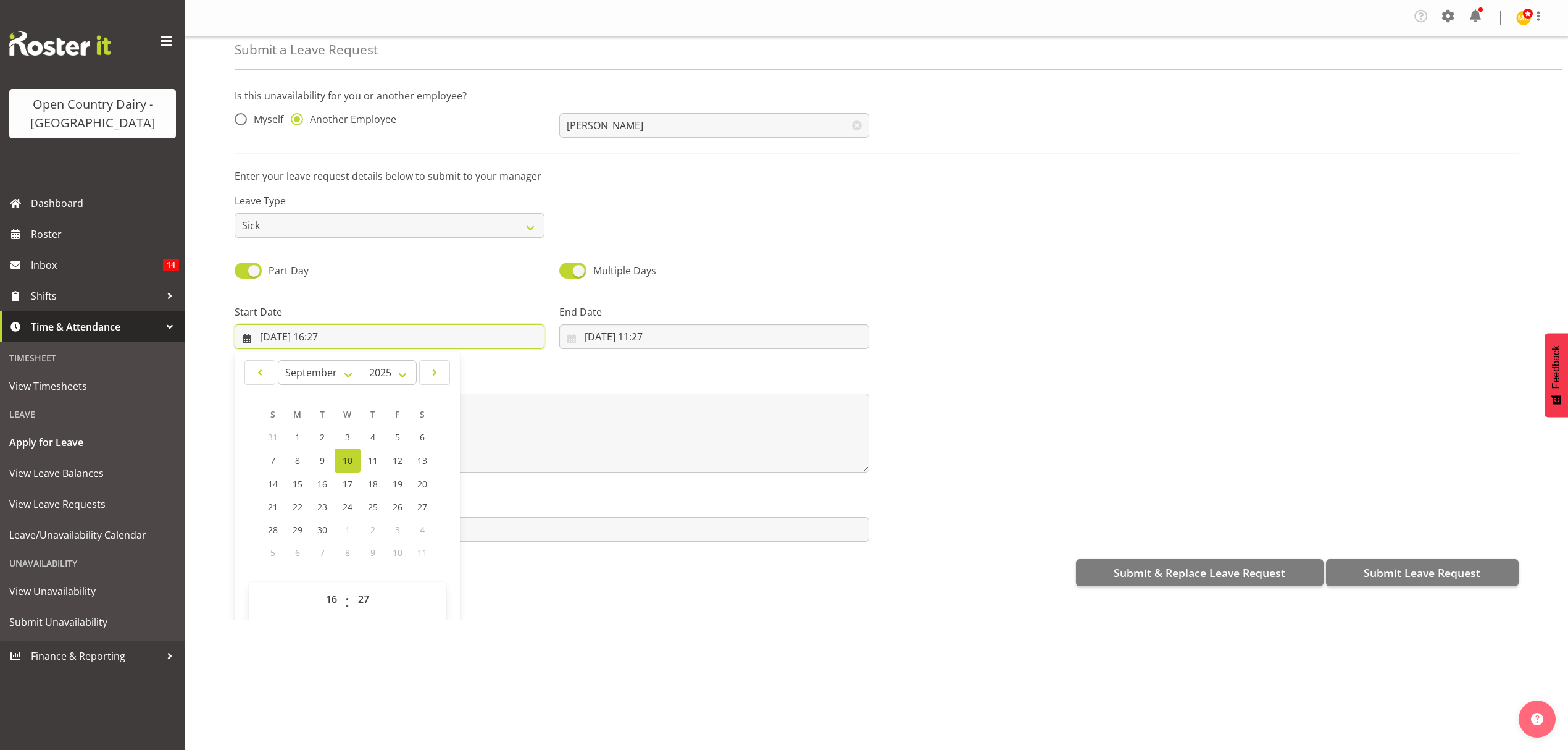
scroll to position [36, 0]
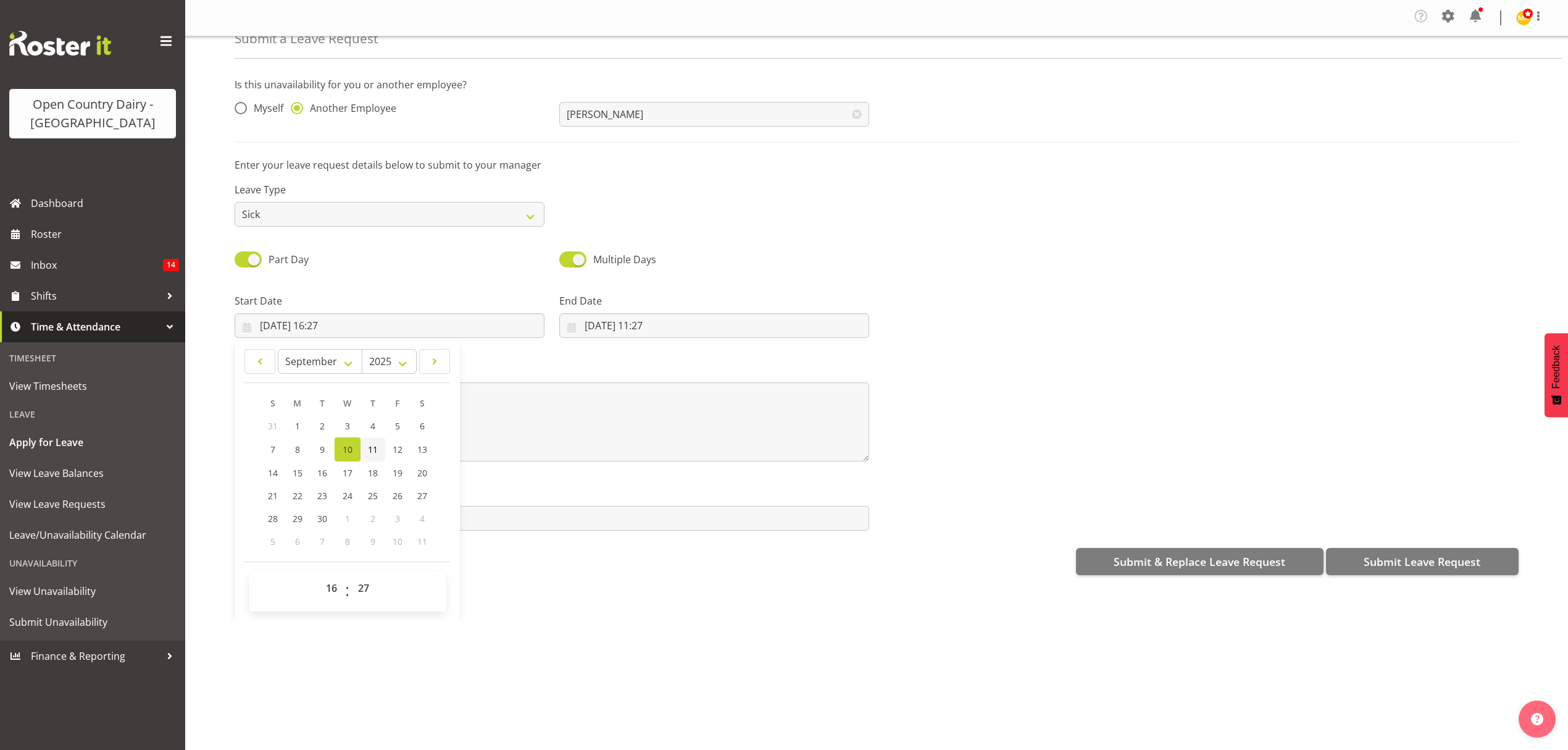
click at [376, 453] on span "11" at bounding box center [373, 450] width 10 height 12
type input "11/09/2025, 16:27"
click at [338, 586] on select "00 01 02 03 04 05 06 07 08 09 10 11 12 13 14 15 16 17 18 19 20 21 22 23" at bounding box center [333, 588] width 28 height 25
click at [319, 577] on select "00 01 02 03 04 05 06 07 08 09 10 11 12 13 14 15 16 17 18 19 20 21 22 23" at bounding box center [333, 588] width 28 height 25
click at [364, 594] on select "00 01 02 03 04 05 06 07 08 09 10 11 12 13 14 15 16 17 18 19 20 21 22 23 24 25 2…" at bounding box center [365, 588] width 28 height 25
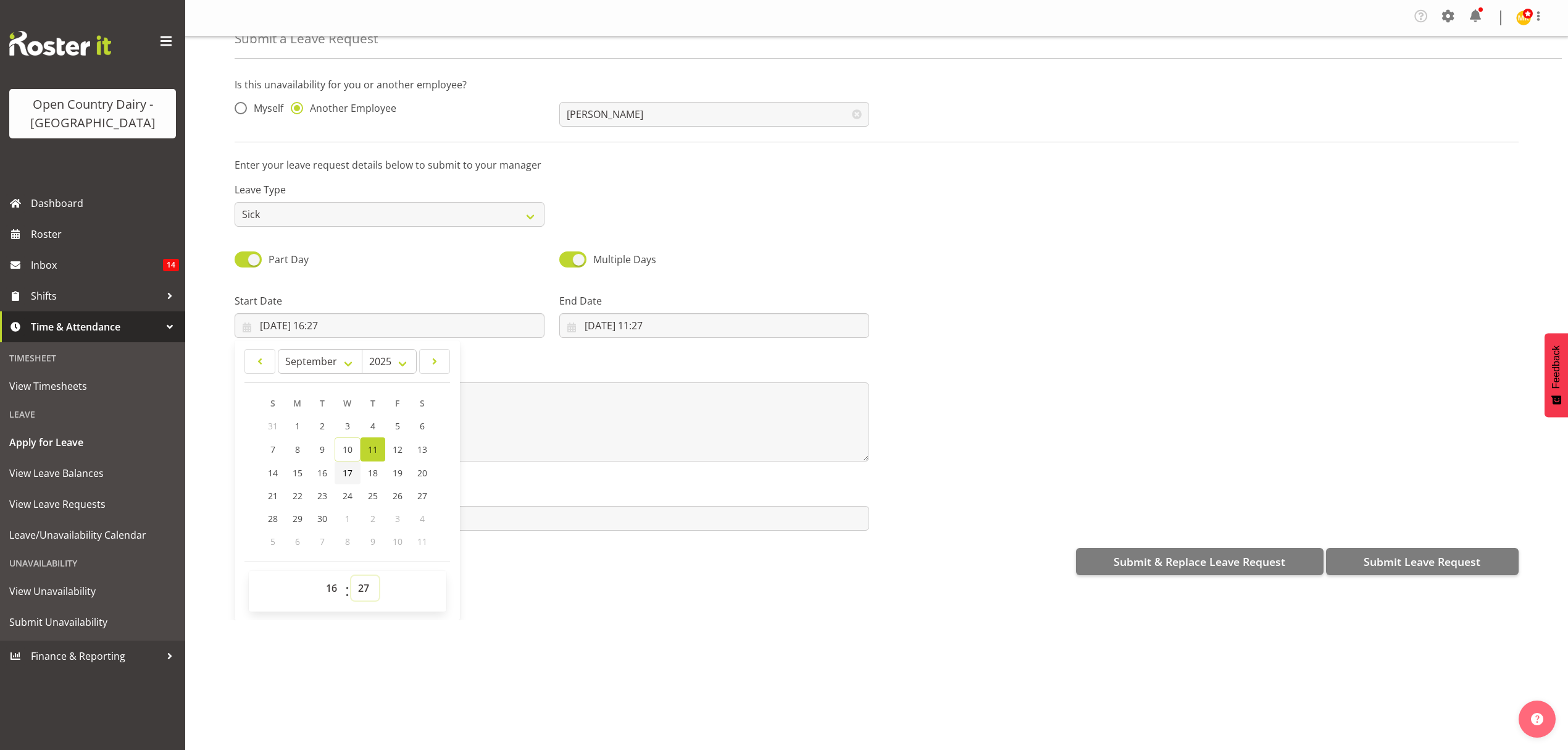
select select "14"
click at [351, 577] on select "00 01 02 03 04 05 06 07 08 09 10 11 12 13 14 15 16 17 18 19 20 21 22 23 24 25 2…" at bounding box center [365, 588] width 28 height 25
type input "11/09/2025, 16:14"
click at [366, 586] on select "00 01 02 03 04 05 06 07 08 09 10 11 12 13 14 15 16 17 18 19 20 21 22 23 24 25 2…" at bounding box center [365, 588] width 28 height 25
select select "15"
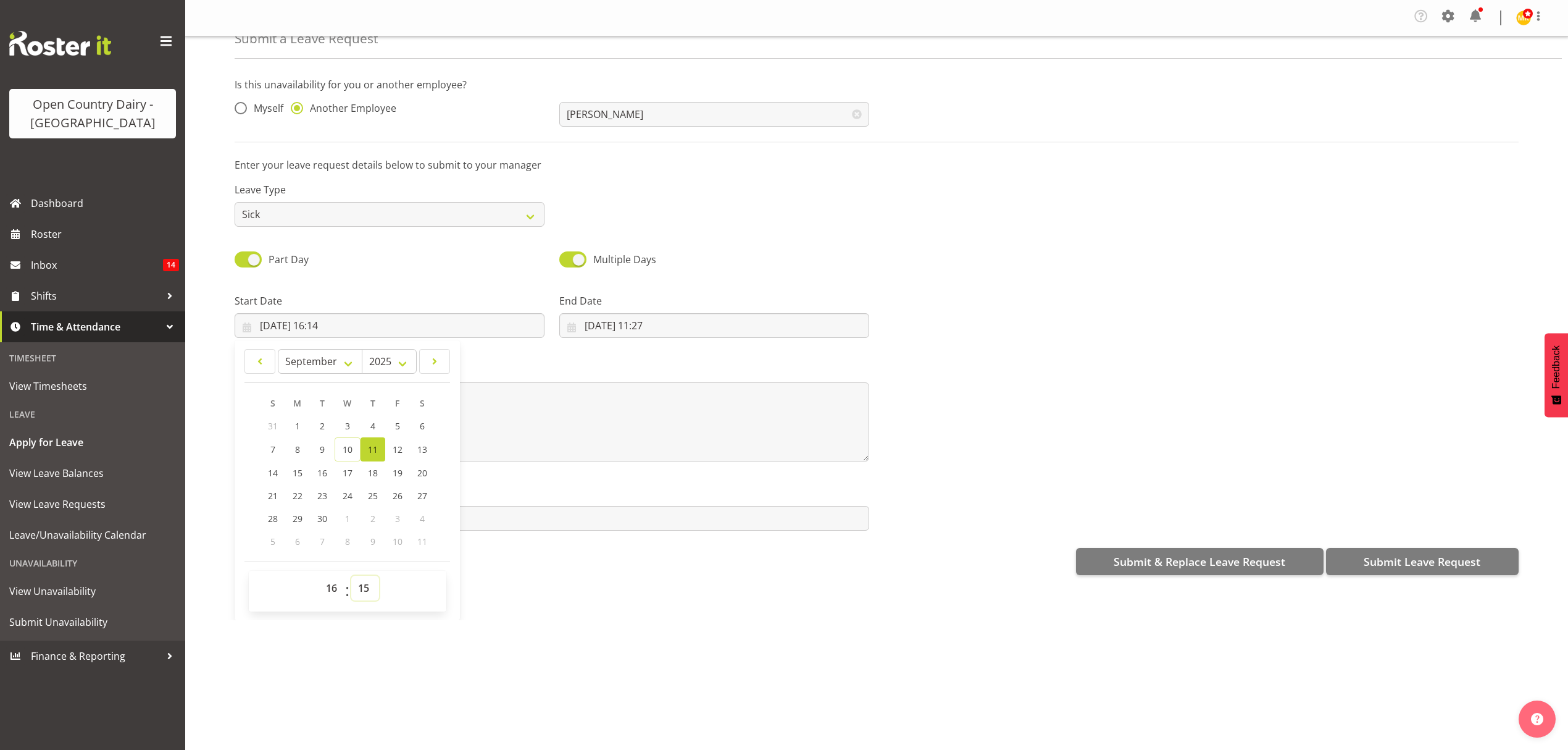
click at [351, 577] on select "00 01 02 03 04 05 06 07 08 09 10 11 12 13 14 15 16 17 18 19 20 21 22 23 24 25 2…" at bounding box center [365, 588] width 28 height 25
click at [369, 487] on link "25" at bounding box center [373, 495] width 25 height 23
click at [658, 325] on input "10/09/2025, 11:27" at bounding box center [714, 325] width 310 height 25
click at [297, 330] on input "25/09/2025, 16:15" at bounding box center [389, 325] width 310 height 25
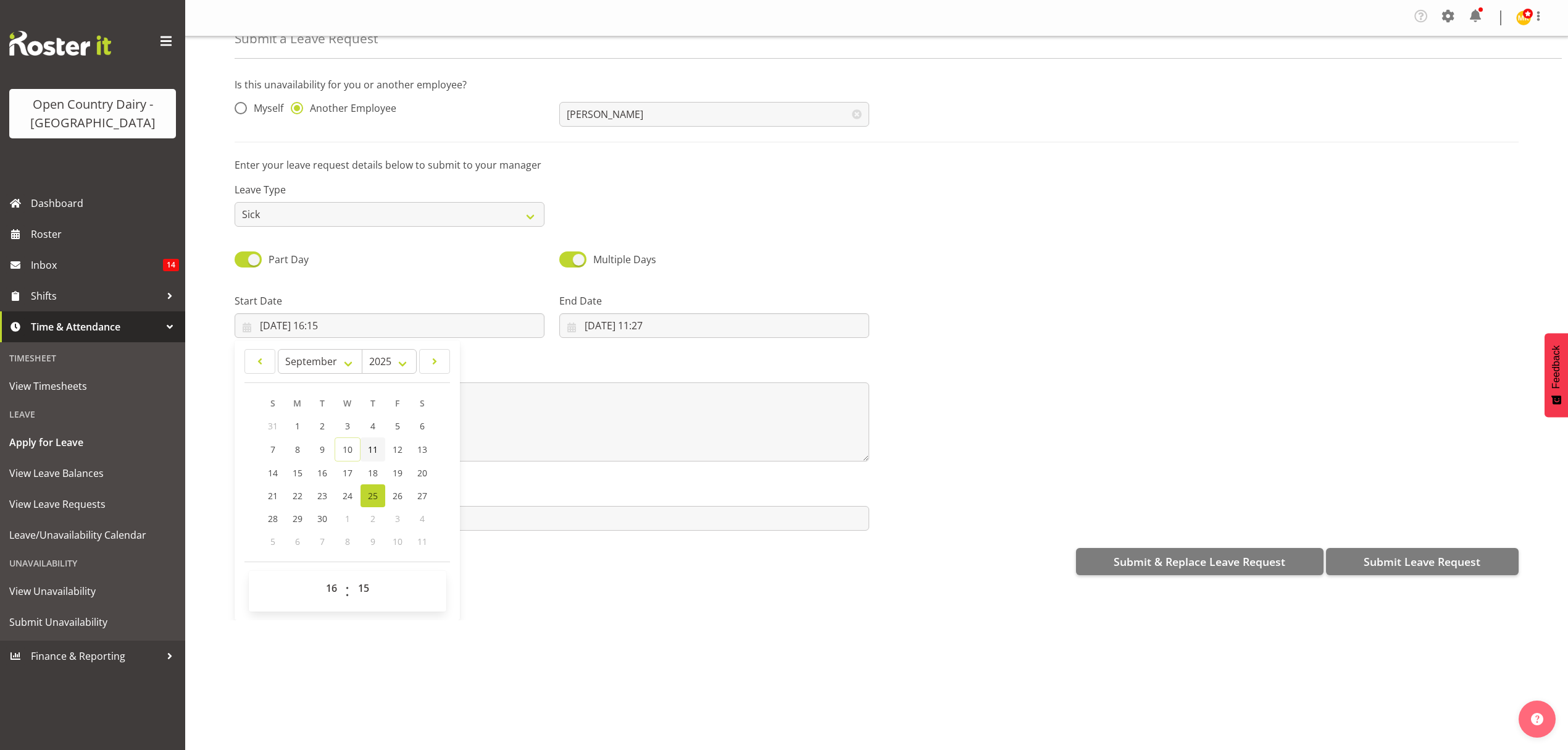
click at [371, 455] on span "11" at bounding box center [373, 450] width 10 height 12
type input "11/09/2025, 16:15"
click at [603, 314] on input "10/09/2025, 11:27" at bounding box center [714, 325] width 310 height 25
click at [710, 448] on link "12" at bounding box center [723, 449] width 25 height 24
type input "12/09/2025, 11:27"
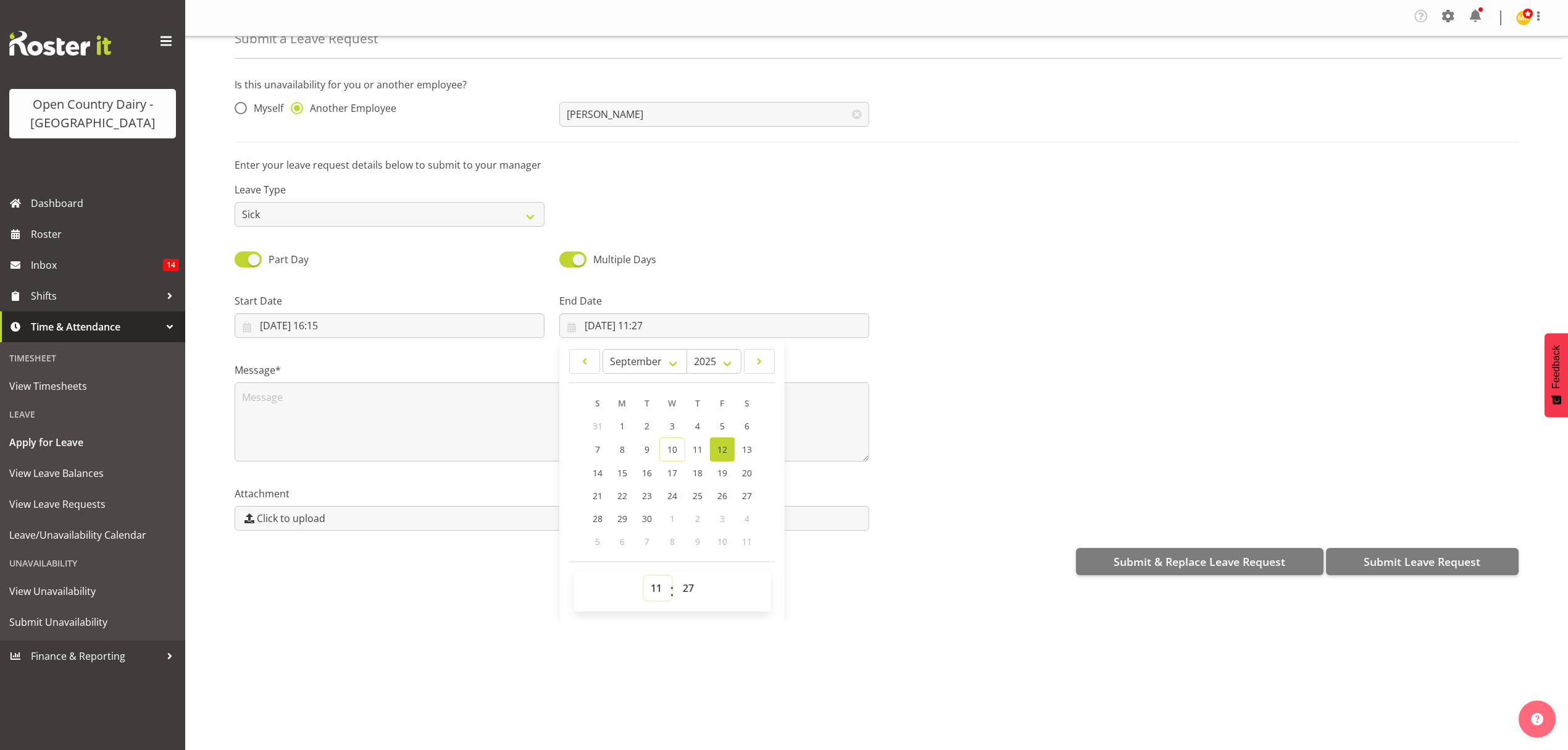
click at [655, 580] on select "00 01 02 03 04 05 06 07 08 09 10 11 12 13 14 15 16 17 18 19 20 21 22 23" at bounding box center [658, 588] width 28 height 25
select select "4"
click at [644, 577] on select "00 01 02 03 04 05 06 07 08 09 10 11 12 13 14 15 16 17 18 19 20 21 22 23" at bounding box center [658, 588] width 28 height 25
type input "12/09/2025, 04:27"
click at [676, 594] on select "00 01 02 03 04 05 06 07 08 09 10 11 12 13 14 15 16 17 18 19 20 21 22 23 24 25 2…" at bounding box center [690, 588] width 28 height 25
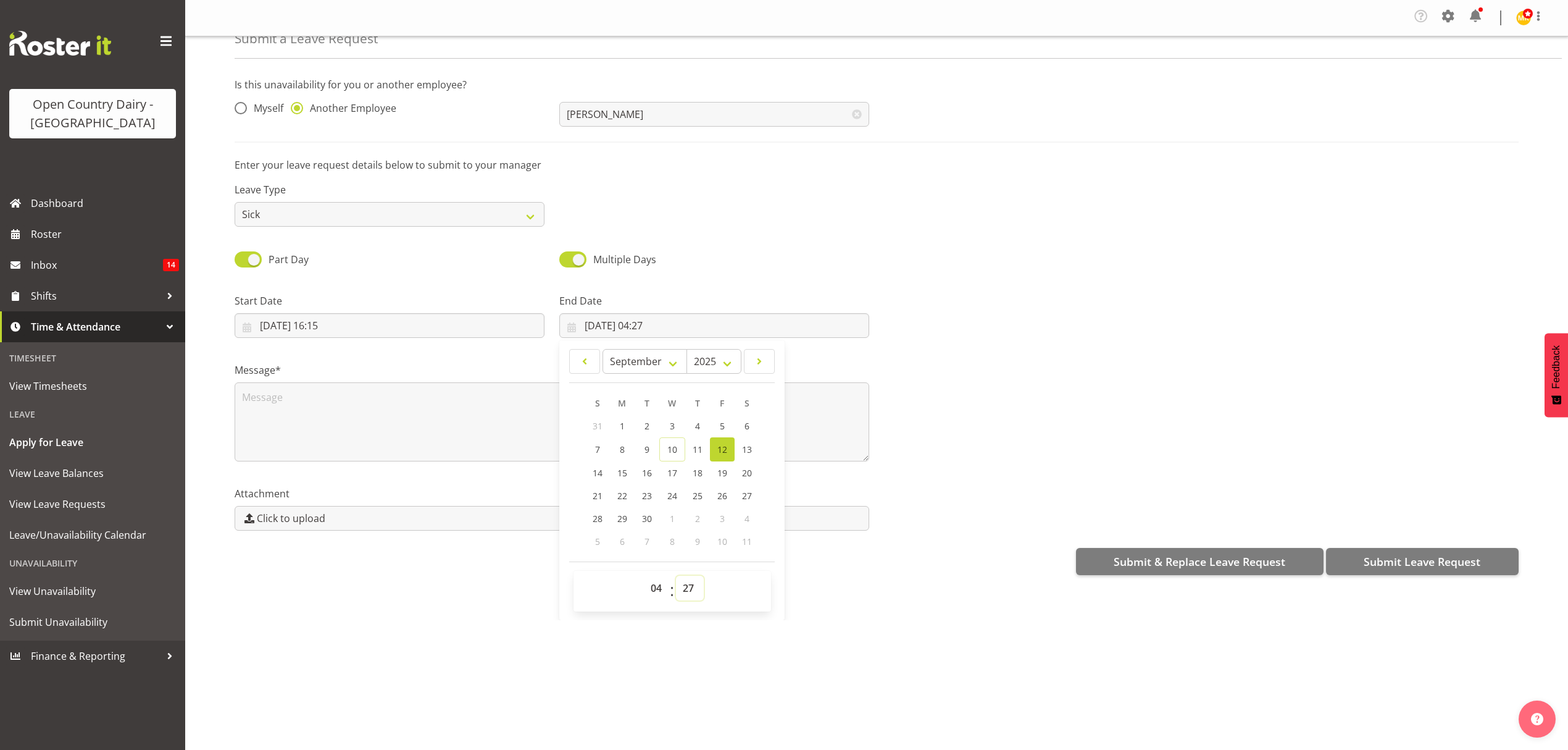
select select "0"
click at [676, 577] on select "00 01 02 03 04 05 06 07 08 09 10 11 12 13 14 15 16 17 18 19 20 21 22 23 24 25 2…" at bounding box center [690, 588] width 28 height 25
type input "12/09/2025, 04:00"
click at [423, 403] on textarea at bounding box center [552, 422] width 635 height 79
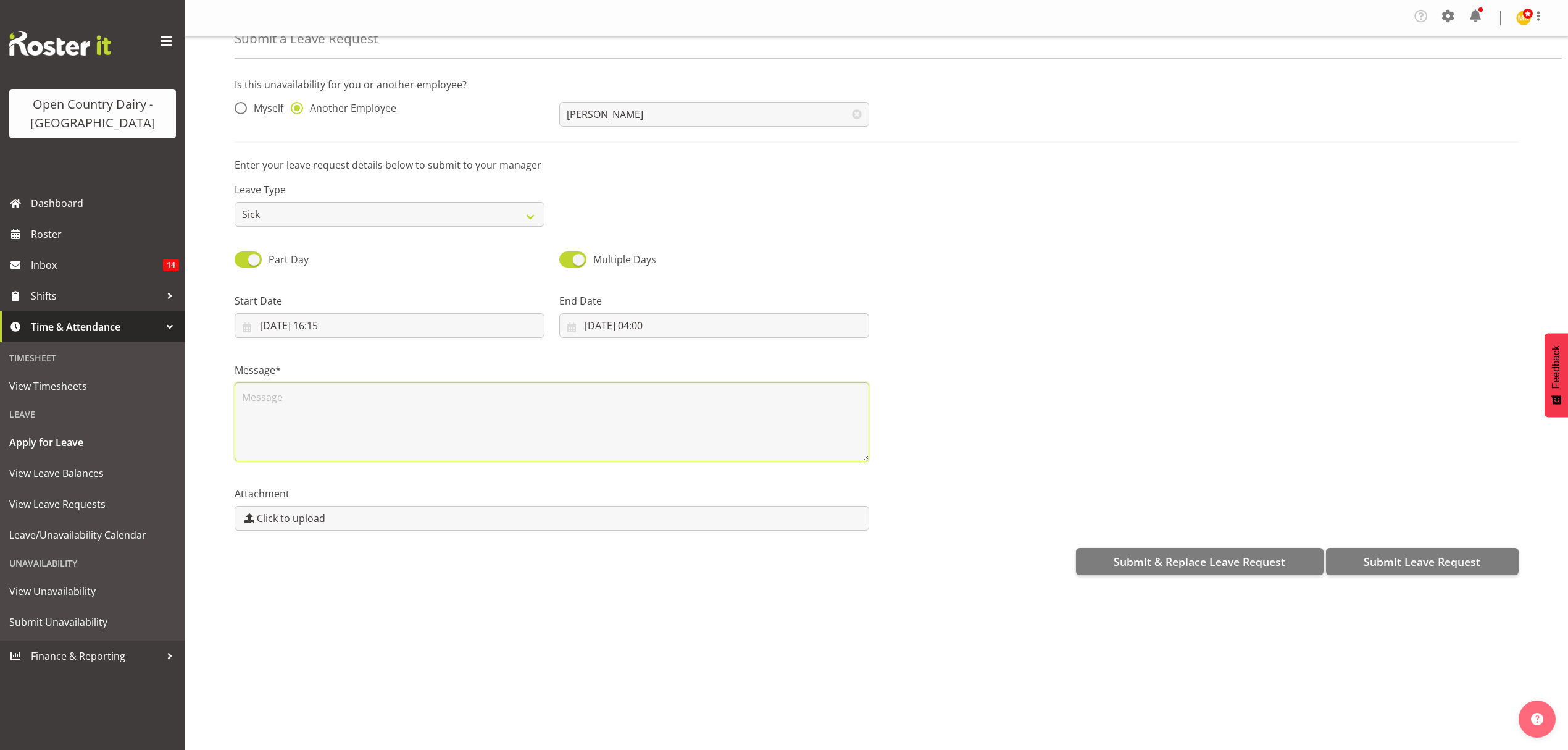
scroll to position [0, 0]
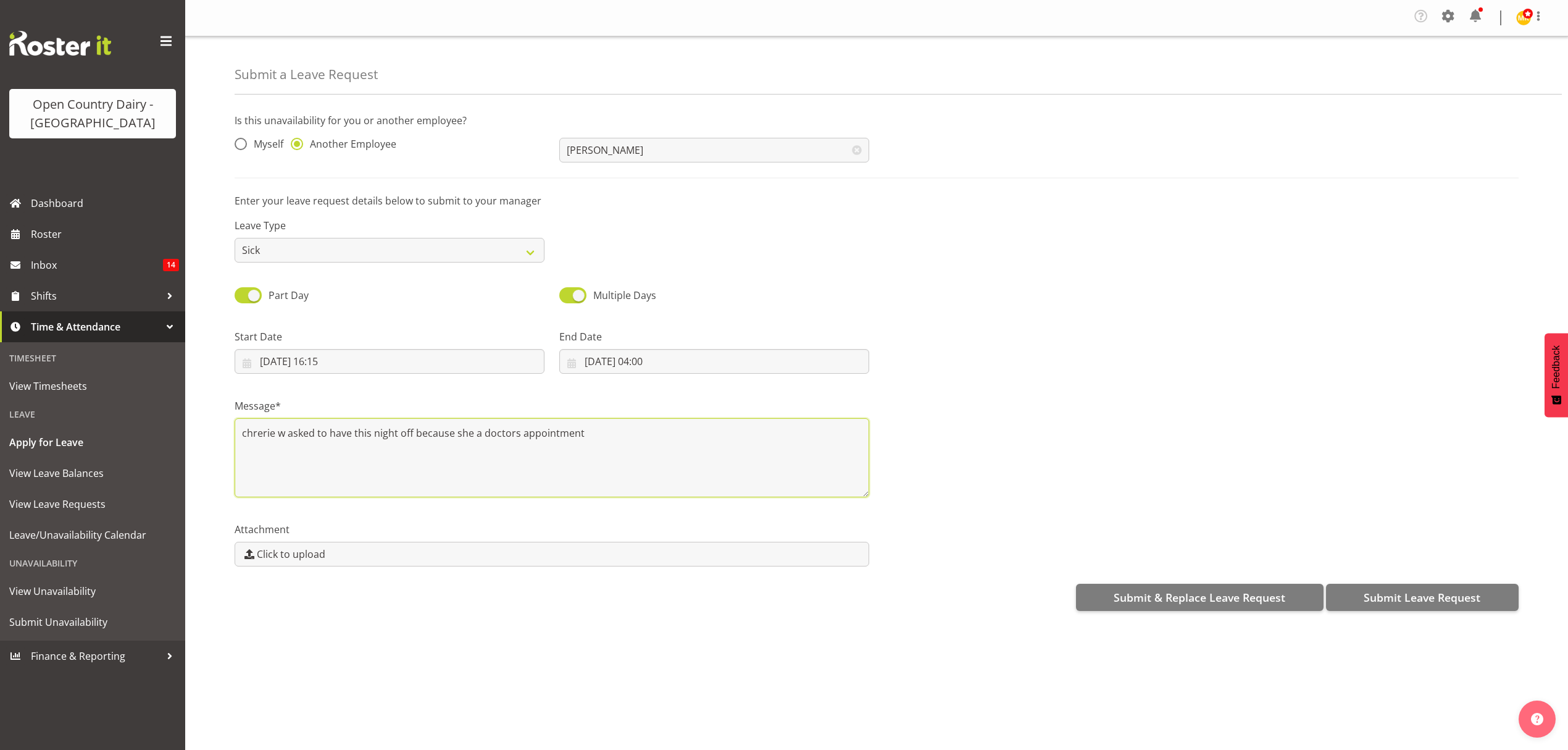
type textarea "chrerie w asked to have this night off because she a doctors appointment"
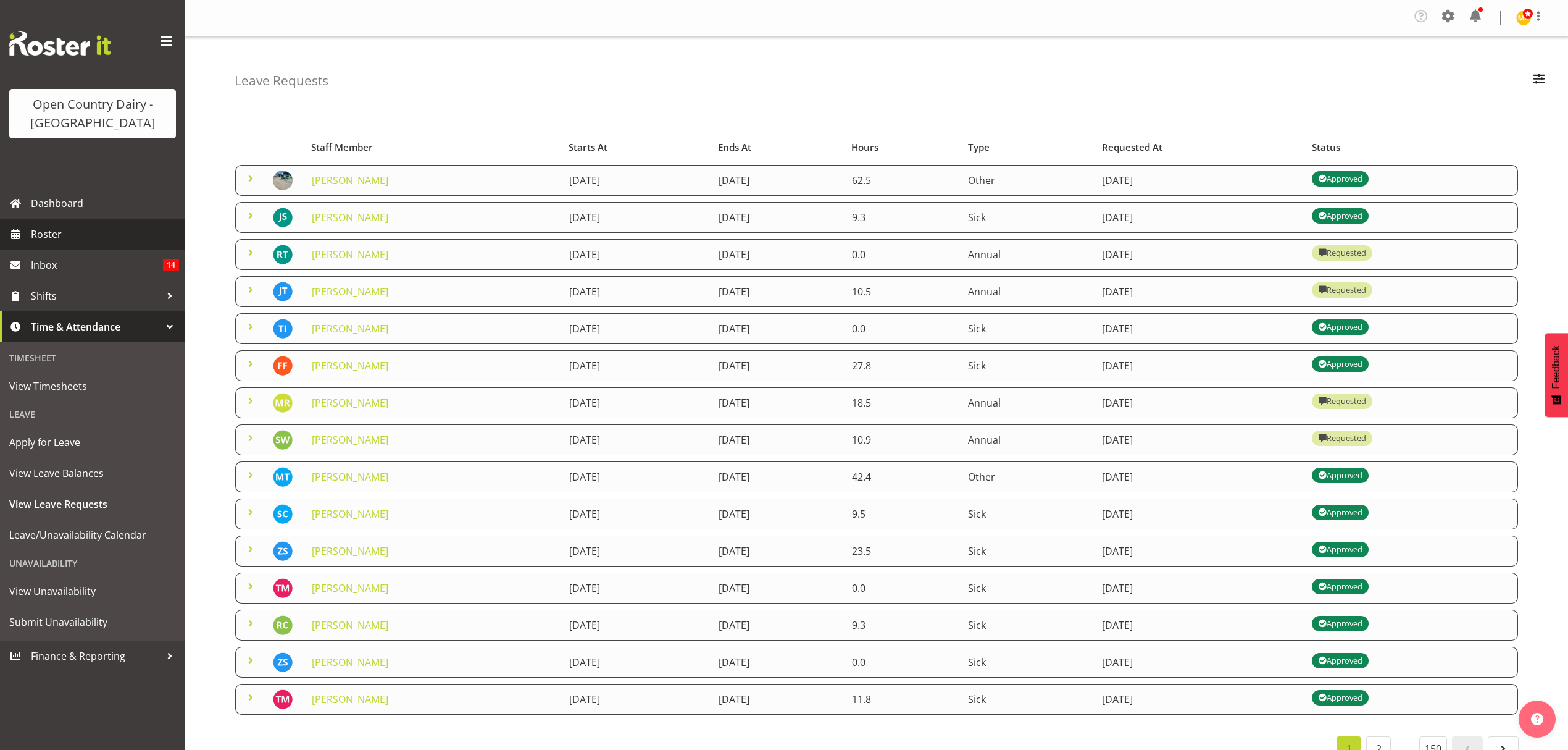
click at [52, 240] on span "Roster" at bounding box center [104, 234] width 148 height 18
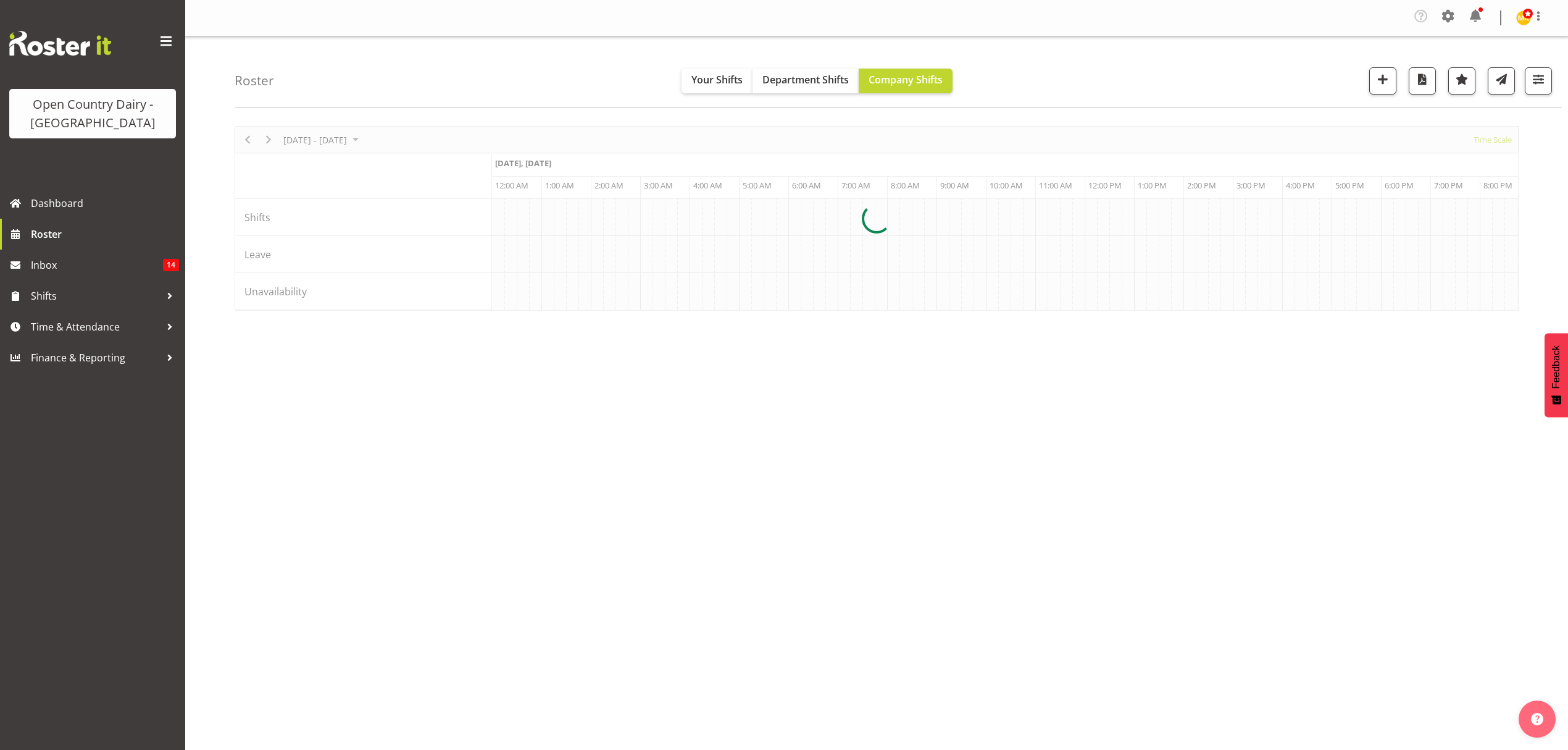
scroll to position [0, 2370]
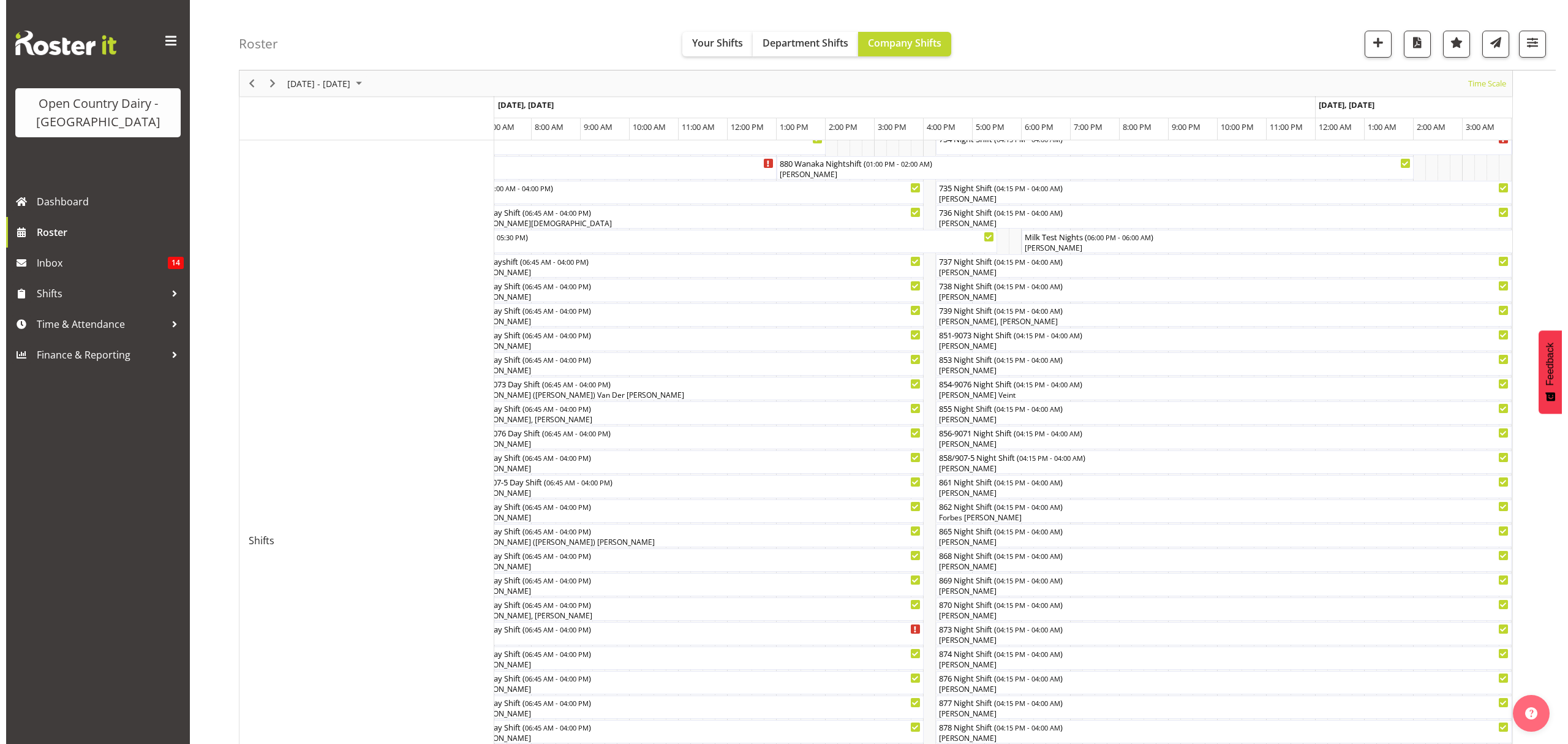
scroll to position [84, 0]
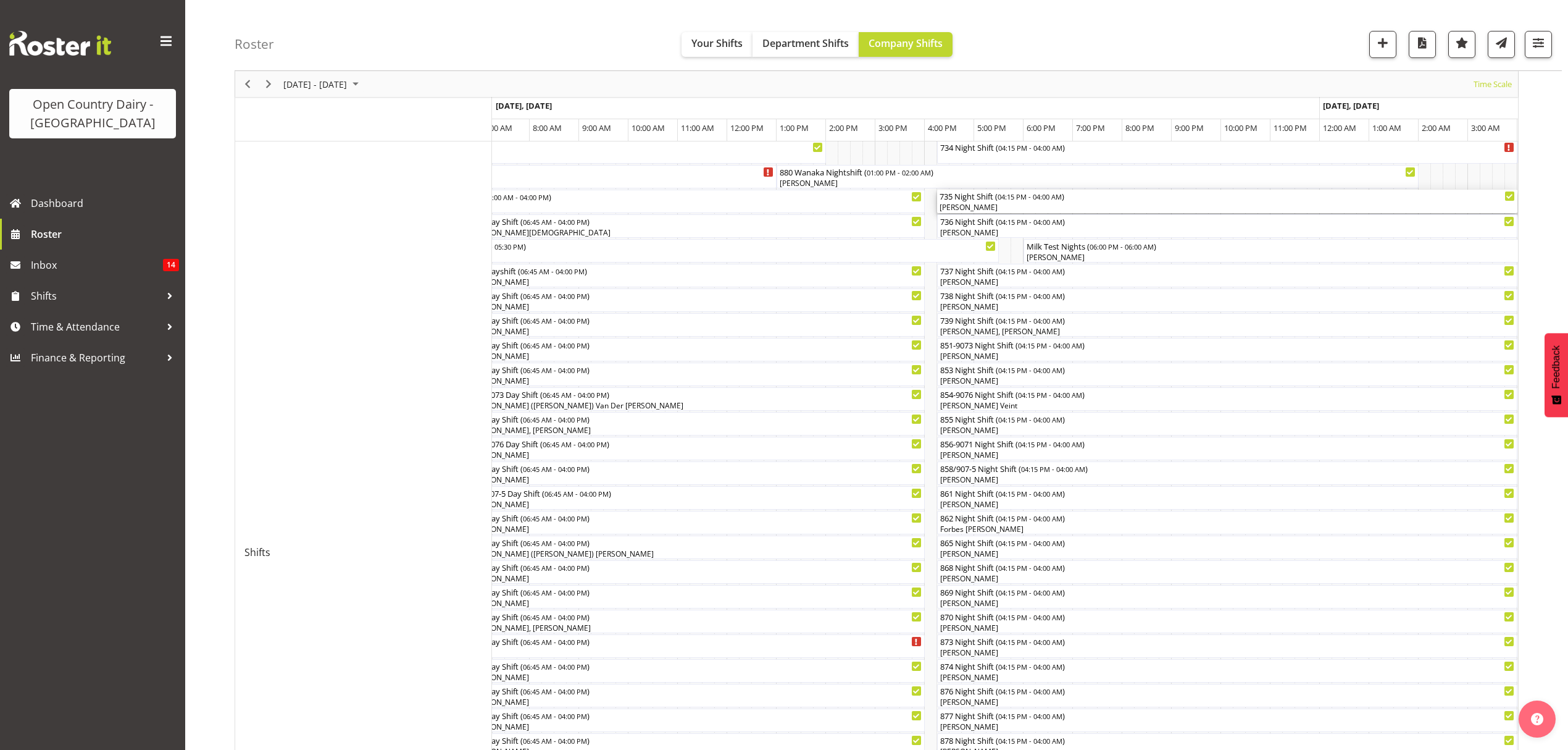
click at [1005, 203] on div "[PERSON_NAME]" at bounding box center [1227, 207] width 575 height 11
click at [0, 0] on div at bounding box center [0, 0] width 0 height 0
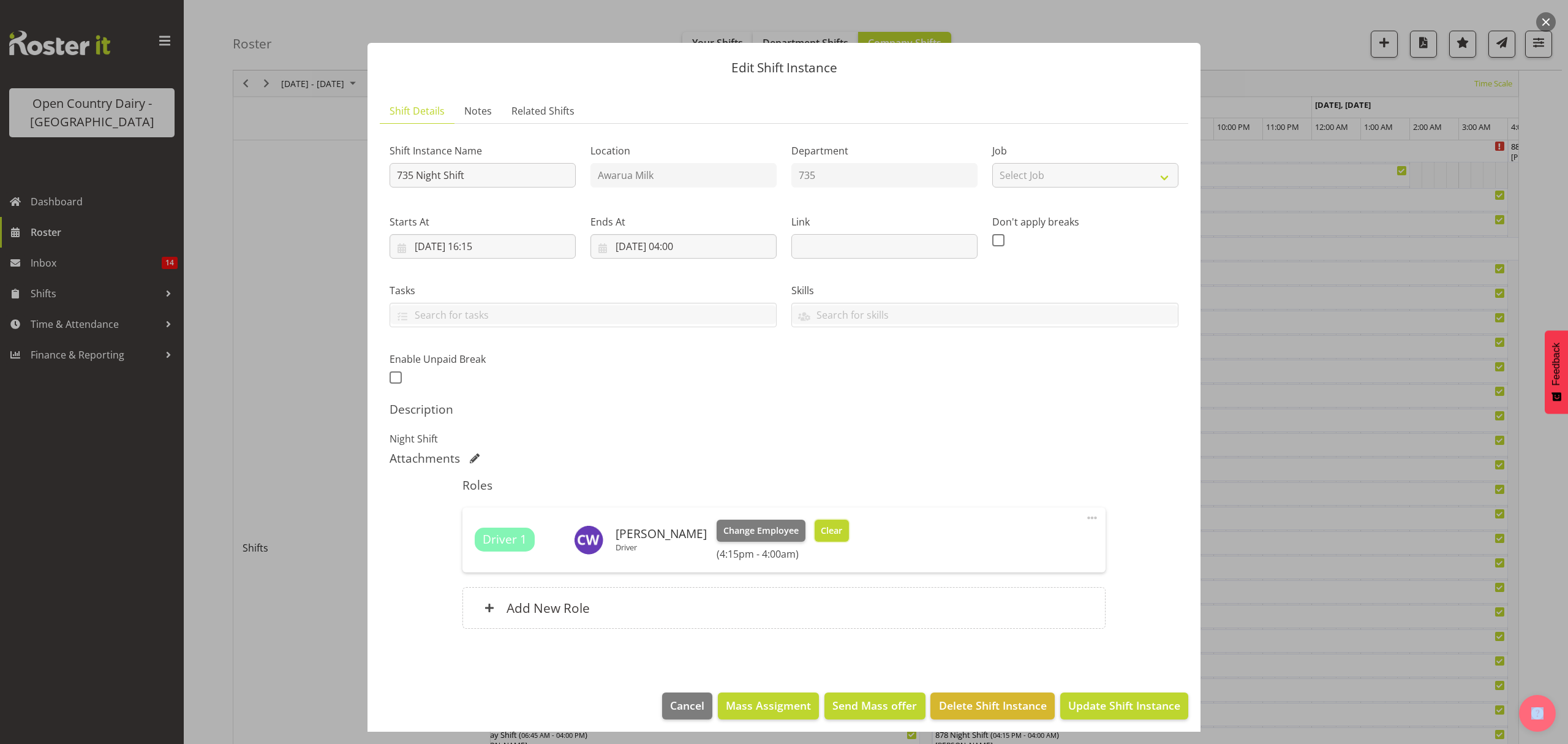
click at [824, 524] on span "Clear" at bounding box center [831, 530] width 22 height 14
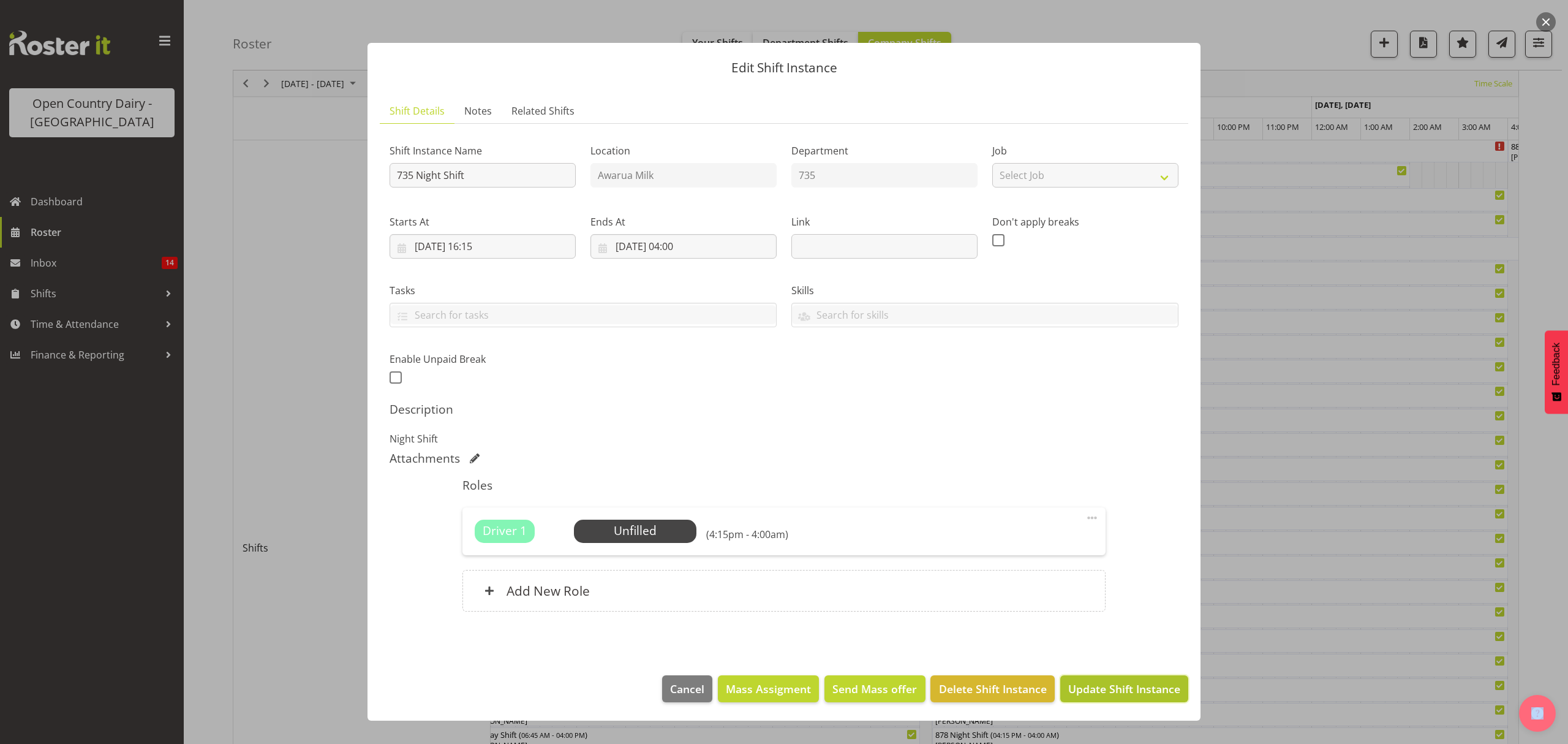
click at [1131, 687] on span "Update Shift Instance" at bounding box center [1124, 689] width 112 height 16
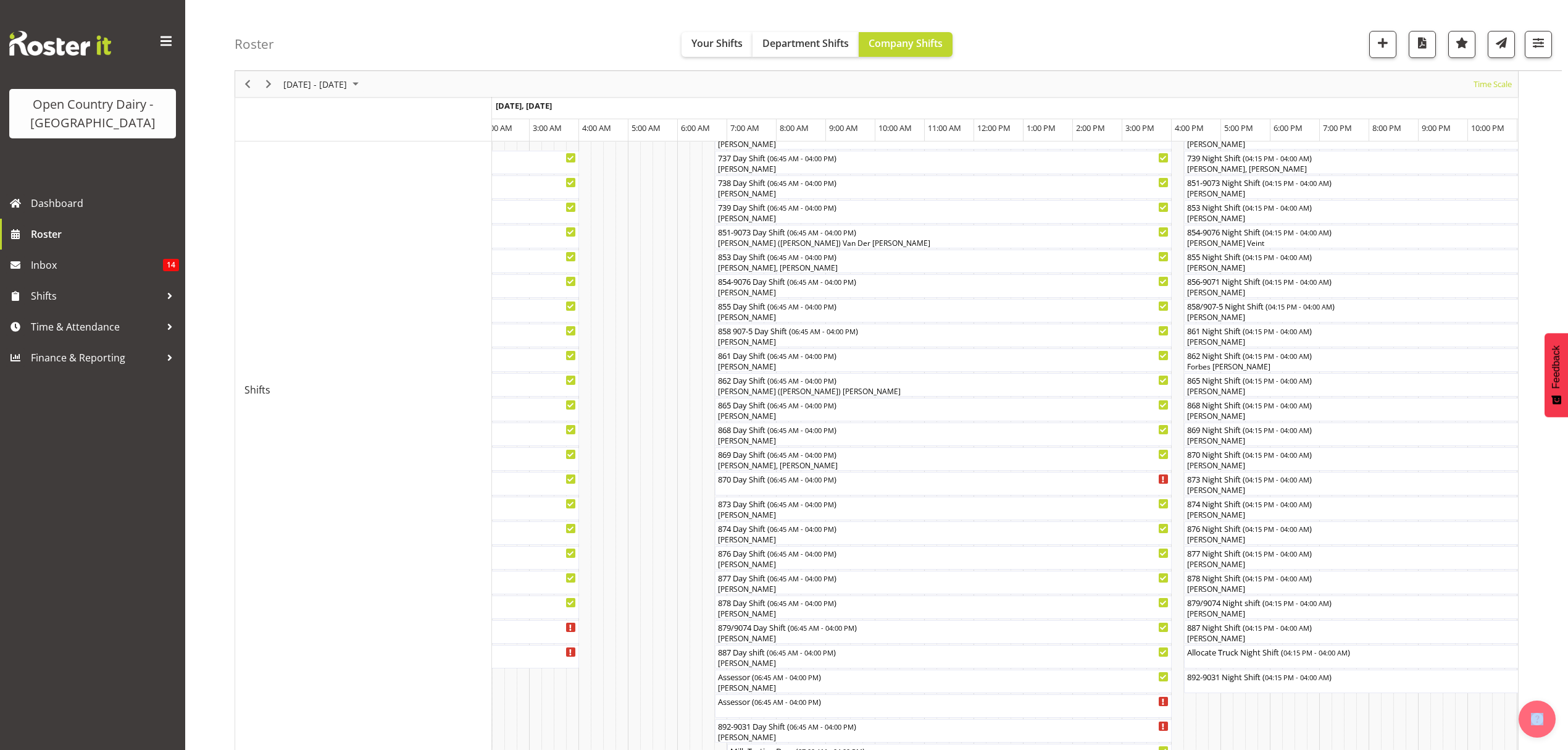
scroll to position [0, 0]
